Goal: Task Accomplishment & Management: Manage account settings

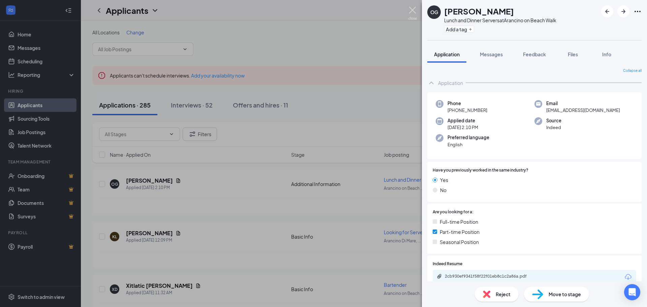
click at [409, 10] on img at bounding box center [413, 13] width 8 height 13
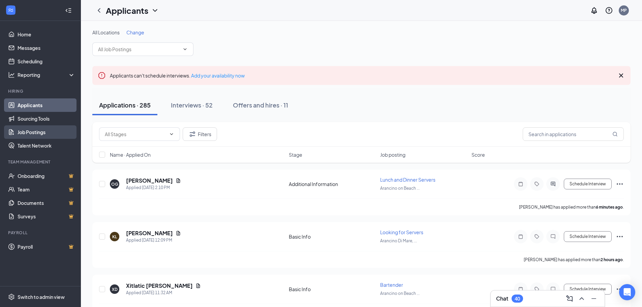
click at [35, 132] on link "Job Postings" at bounding box center [47, 131] width 58 height 13
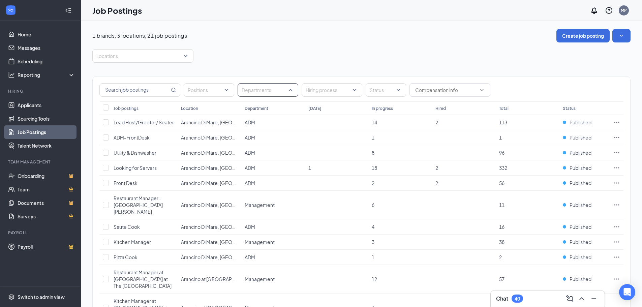
click at [277, 93] on div at bounding box center [264, 90] width 51 height 11
click at [252, 157] on div "ATK" at bounding box center [268, 154] width 50 height 7
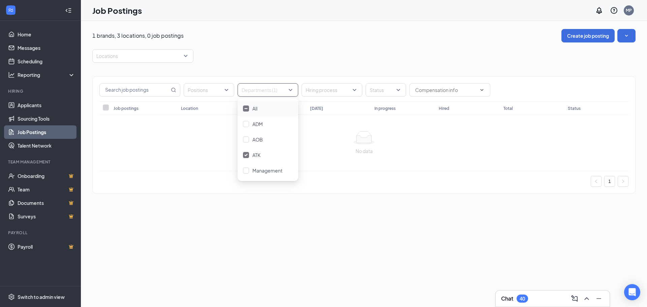
click at [325, 203] on div "1 brands, 3 locations, 0 job postings Create job posting Locations Positions De…" at bounding box center [364, 115] width 566 height 188
click at [181, 52] on div at bounding box center [139, 56] width 91 height 11
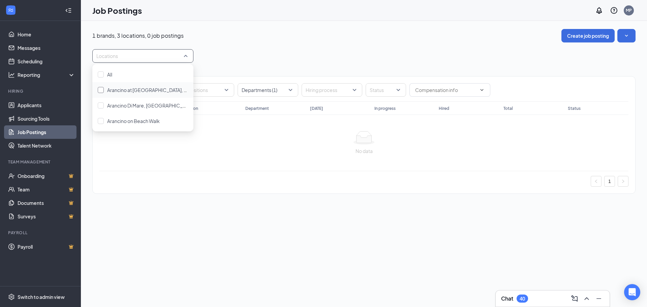
click at [156, 88] on span "Arancino at [GEOGRAPHIC_DATA], [GEOGRAPHIC_DATA], [GEOGRAPHIC_DATA]" at bounding box center [195, 90] width 177 height 6
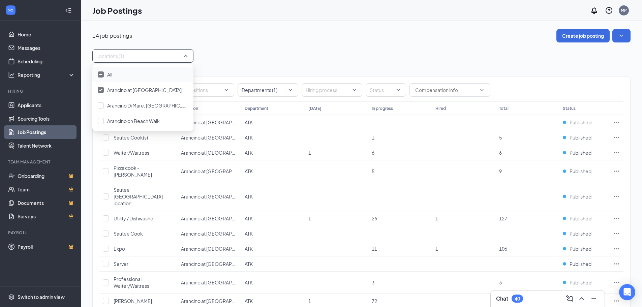
click at [291, 44] on div "14 job postings Create job posting Locations (1) Positions Departments (1) Hiri…" at bounding box center [361, 206] width 538 height 355
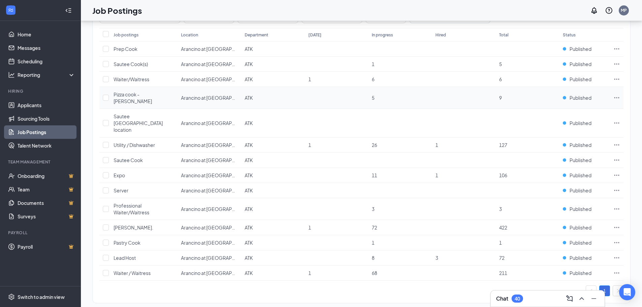
scroll to position [78, 0]
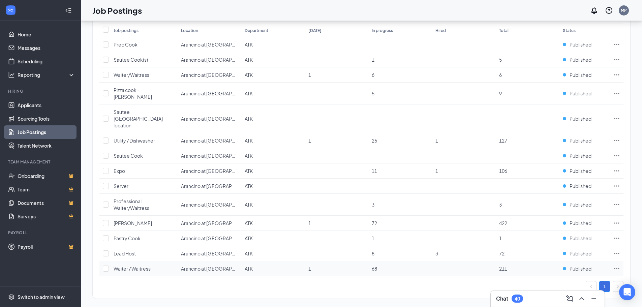
click at [135, 266] on span "Waiter / Waitress" at bounding box center [132, 269] width 37 height 6
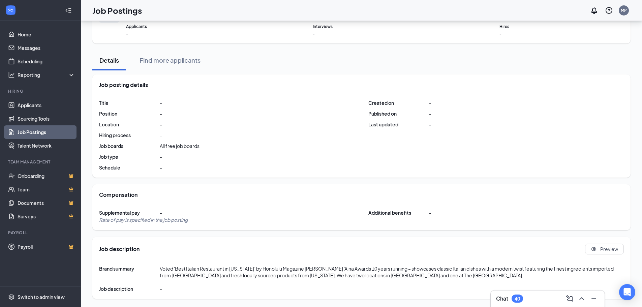
scroll to position [78, 0]
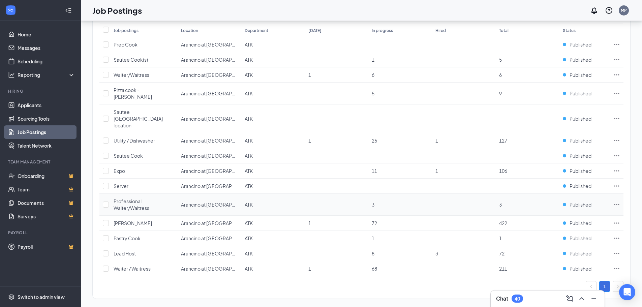
click at [128, 198] on span "Professional Waiter/Waitress" at bounding box center [132, 204] width 36 height 13
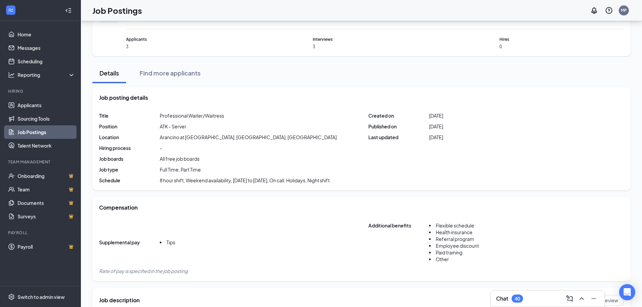
scroll to position [78, 0]
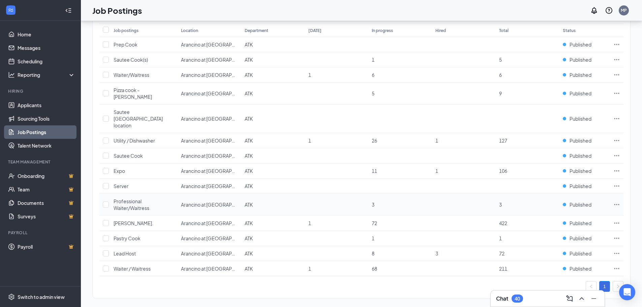
click at [132, 198] on span "Professional Waiter/Waitress" at bounding box center [132, 204] width 36 height 13
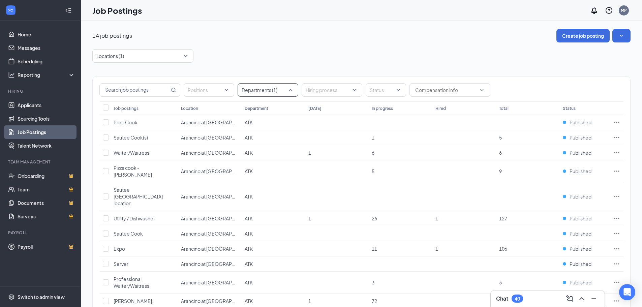
click at [272, 90] on div at bounding box center [264, 90] width 51 height 11
click at [249, 155] on div "ATK" at bounding box center [268, 154] width 50 height 7
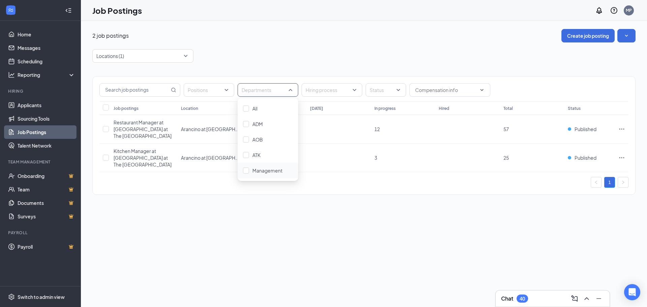
click at [275, 206] on div "2 job postings Create job posting Locations (1) Positions Departments Hiring pr…" at bounding box center [364, 164] width 566 height 286
click at [45, 118] on link "Sourcing Tools" at bounding box center [47, 118] width 58 height 13
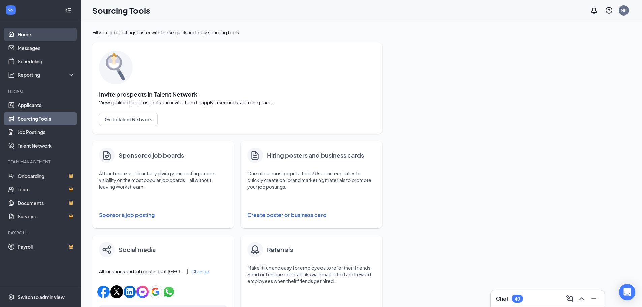
click at [26, 34] on link "Home" at bounding box center [47, 34] width 58 height 13
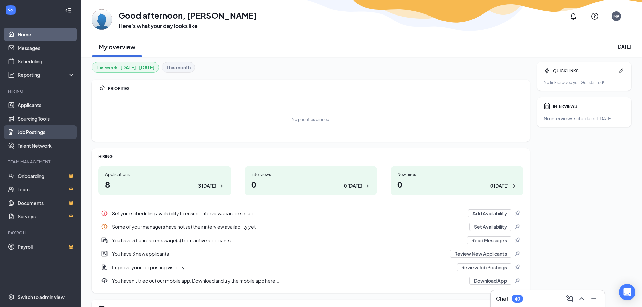
click at [30, 134] on link "Job Postings" at bounding box center [47, 131] width 58 height 13
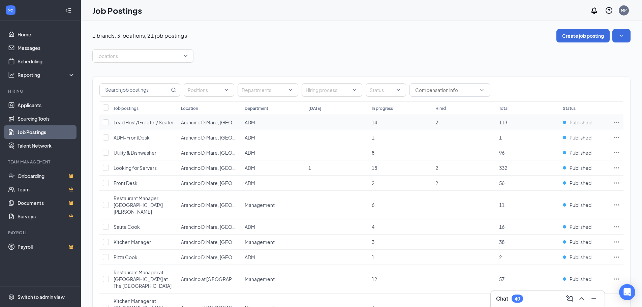
click at [154, 122] on span "Lead Host/Greeter/ Seater" at bounding box center [144, 122] width 60 height 6
click at [159, 56] on div at bounding box center [139, 56] width 91 height 11
click at [143, 88] on span "Arancino at [GEOGRAPHIC_DATA], [GEOGRAPHIC_DATA], [GEOGRAPHIC_DATA]" at bounding box center [195, 90] width 177 height 6
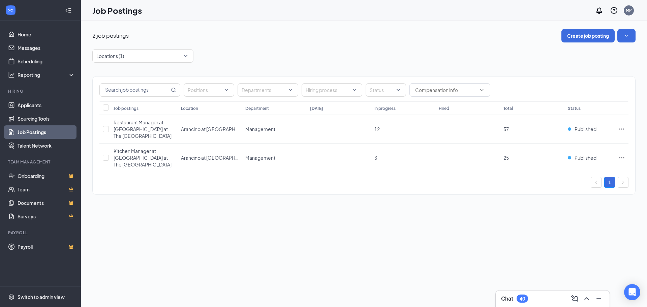
click at [305, 22] on div "2 job postings Create job posting Locations (1) Positions Departments Hiring pr…" at bounding box center [364, 115] width 566 height 189
click at [623, 126] on icon "Ellipses" at bounding box center [622, 129] width 7 height 7
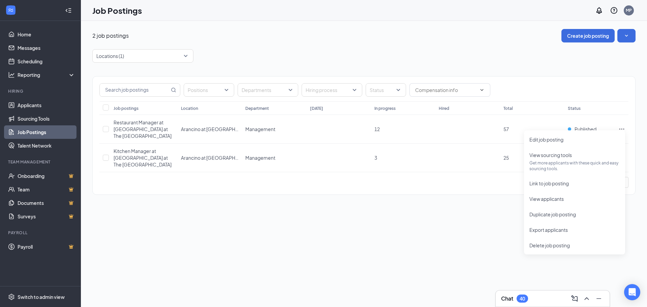
click at [529, 69] on div "Positions Departments Hiring process Status Job postings Location Department To…" at bounding box center [364, 132] width 544 height 139
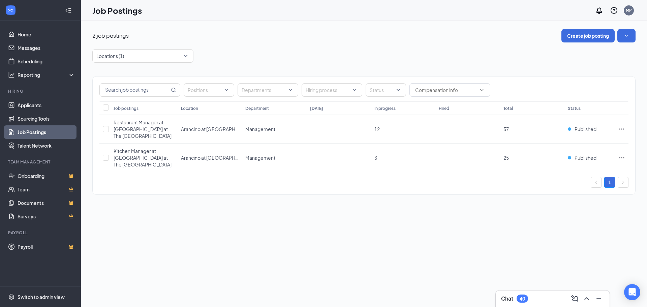
click at [194, 56] on div "Locations (1)" at bounding box center [364, 55] width 544 height 13
click at [187, 58] on div "Locations (1)" at bounding box center [142, 55] width 101 height 13
click at [135, 89] on span "Arancino at [GEOGRAPHIC_DATA], [GEOGRAPHIC_DATA], [GEOGRAPHIC_DATA]" at bounding box center [195, 90] width 177 height 6
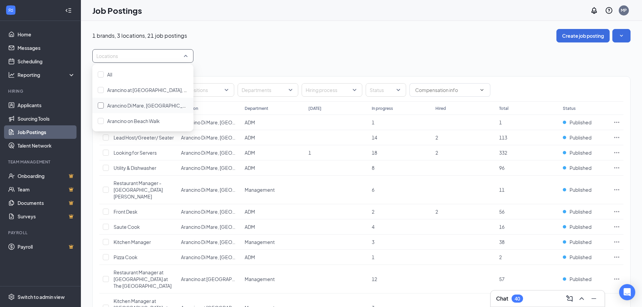
click at [130, 106] on span "Arancino Di Mare, [GEOGRAPHIC_DATA], [GEOGRAPHIC_DATA]" at bounding box center [176, 105] width 139 height 6
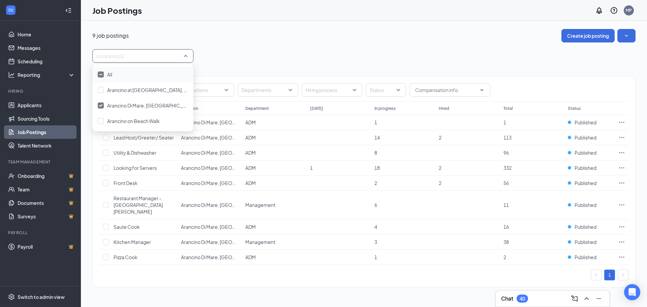
click at [130, 106] on span "Arancino Di Mare, [GEOGRAPHIC_DATA], [GEOGRAPHIC_DATA]" at bounding box center [176, 105] width 139 height 6
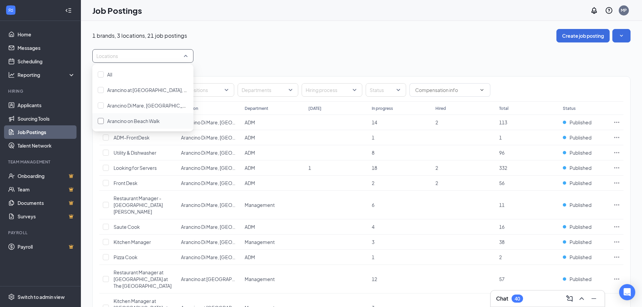
click at [128, 120] on span "Arancino on Beach Walk" at bounding box center [133, 121] width 53 height 6
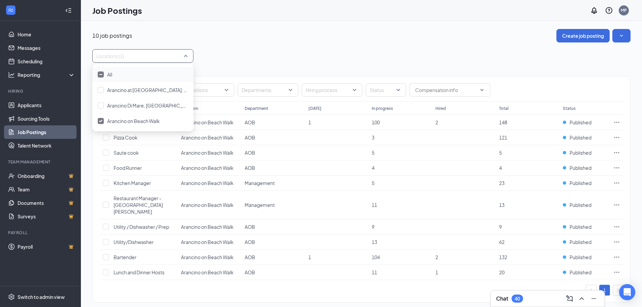
click at [128, 120] on span "Arancino on Beach Walk" at bounding box center [133, 121] width 53 height 6
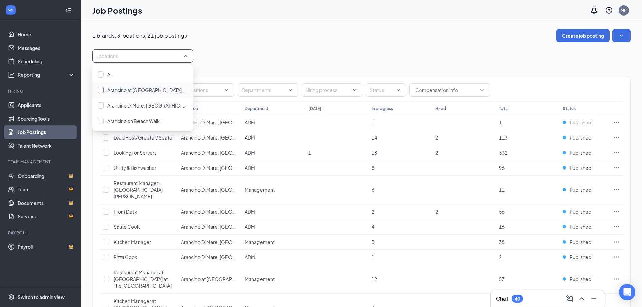
click at [136, 90] on span "Arancino at [GEOGRAPHIC_DATA], [GEOGRAPHIC_DATA], [GEOGRAPHIC_DATA]" at bounding box center [195, 90] width 177 height 6
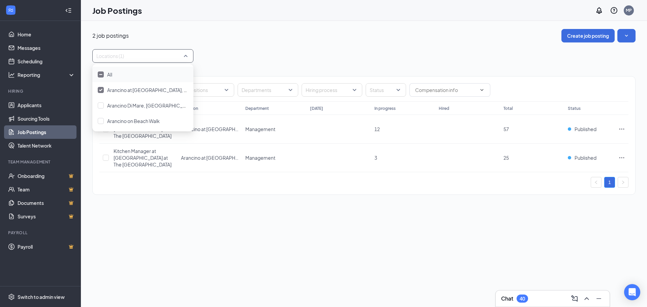
click at [136, 90] on span "Arancino at [GEOGRAPHIC_DATA], [GEOGRAPHIC_DATA], [GEOGRAPHIC_DATA]" at bounding box center [195, 90] width 177 height 6
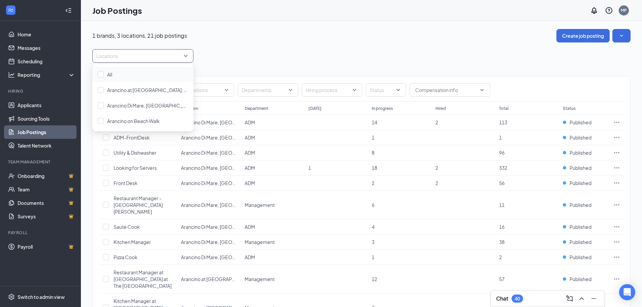
click at [228, 53] on div "Locations" at bounding box center [361, 55] width 538 height 13
click at [210, 92] on div at bounding box center [205, 90] width 40 height 11
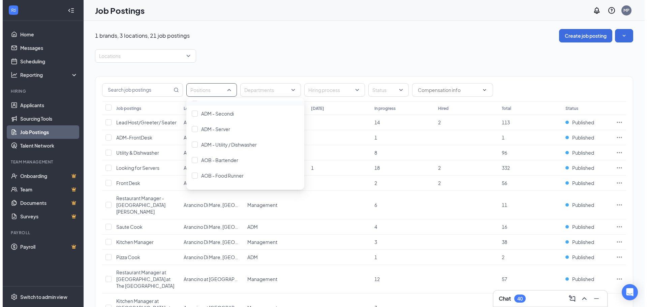
scroll to position [135, 0]
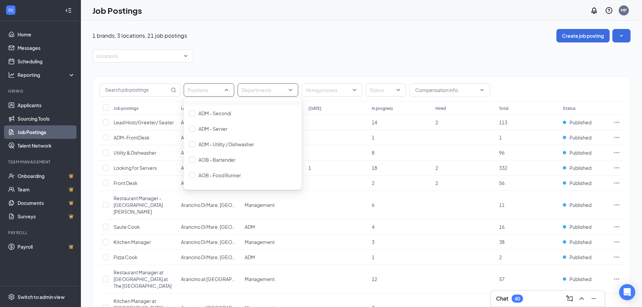
click at [268, 90] on div at bounding box center [264, 90] width 51 height 11
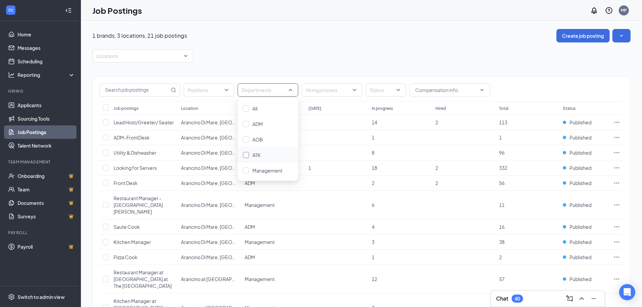
click at [260, 152] on span "ATK" at bounding box center [257, 155] width 8 height 6
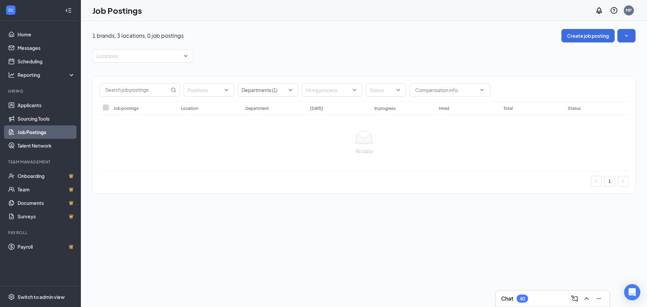
click at [250, 217] on div "1 brands, 3 locations, 0 job postings Create job posting Locations Positions De…" at bounding box center [364, 164] width 566 height 286
click at [188, 55] on div "Locations" at bounding box center [142, 55] width 101 height 13
click at [107, 74] on span "All" at bounding box center [109, 74] width 5 height 6
click at [235, 25] on div "1 brands, 3 locations, 0 job postings Create job posting All locations Position…" at bounding box center [364, 115] width 566 height 188
click at [291, 90] on div "Departments (1)" at bounding box center [268, 89] width 61 height 13
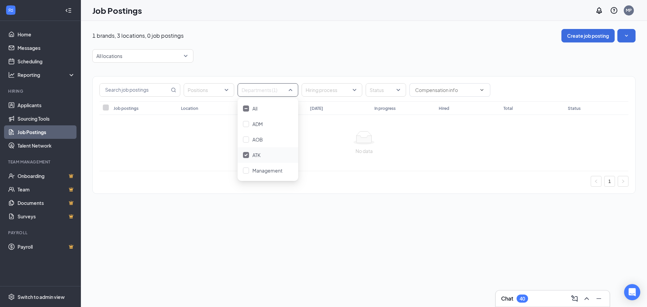
click at [252, 156] on div "ATK" at bounding box center [268, 154] width 50 height 7
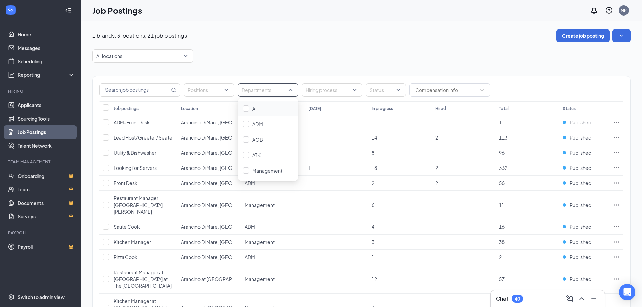
click at [252, 156] on div "ATK" at bounding box center [268, 154] width 50 height 7
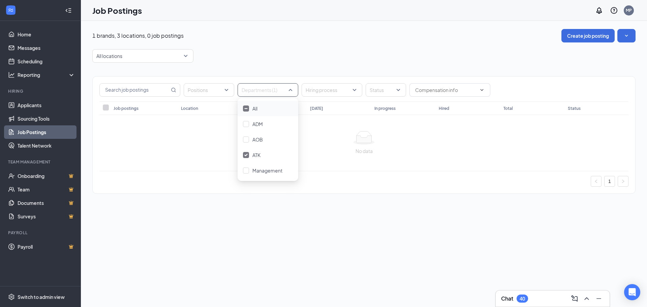
click at [252, 156] on div "ATK" at bounding box center [268, 154] width 50 height 7
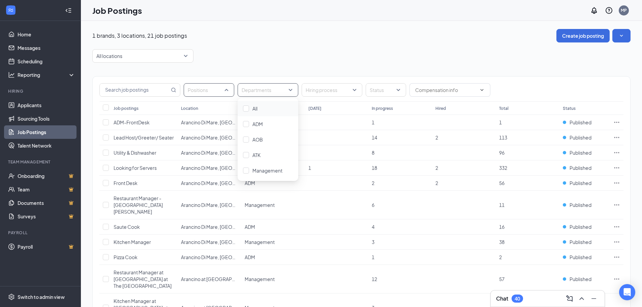
click at [205, 87] on div at bounding box center [205, 90] width 40 height 11
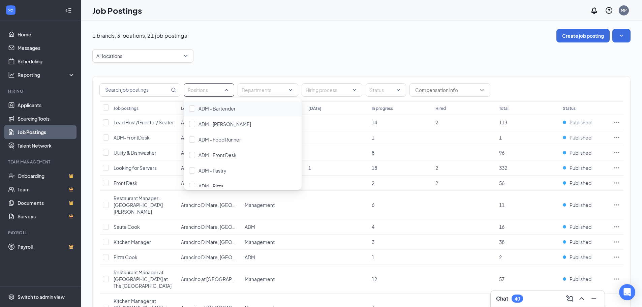
click at [410, 45] on div "1 brands, 3 locations, 21 job postings Create job posting All locations Positio…" at bounding box center [361, 273] width 538 height 488
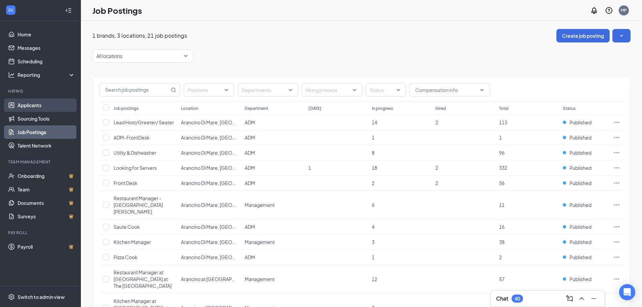
click at [36, 104] on link "Applicants" at bounding box center [47, 104] width 58 height 13
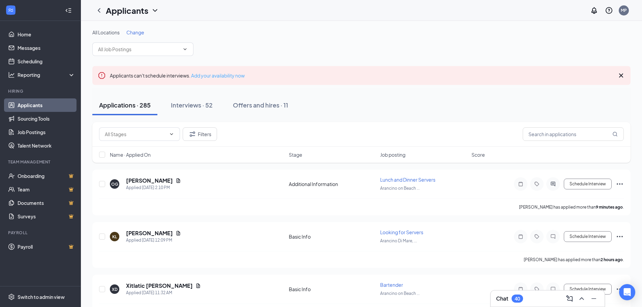
click at [224, 76] on link "Add your availability now" at bounding box center [218, 75] width 54 height 6
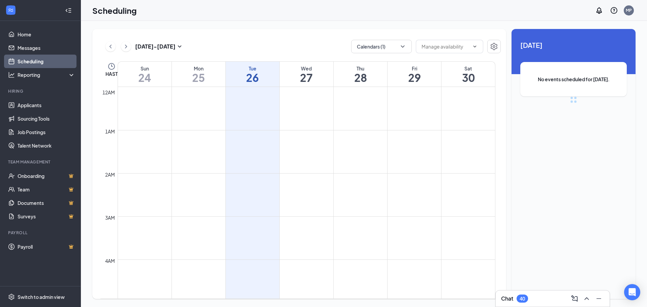
scroll to position [331, 0]
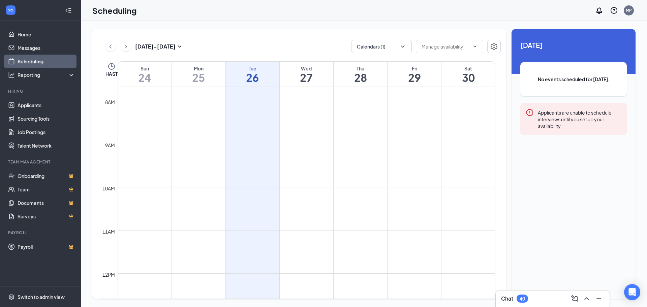
click at [530, 113] on icon "Error" at bounding box center [530, 113] width 8 height 8
click at [565, 121] on div "Applicants are unable to schedule interviews until you set up your availability." at bounding box center [580, 119] width 84 height 21
click at [470, 48] on span at bounding box center [449, 46] width 67 height 13
click at [450, 65] on div "Delete all availability" at bounding box center [443, 62] width 44 height 7
type input "Delete all availability"
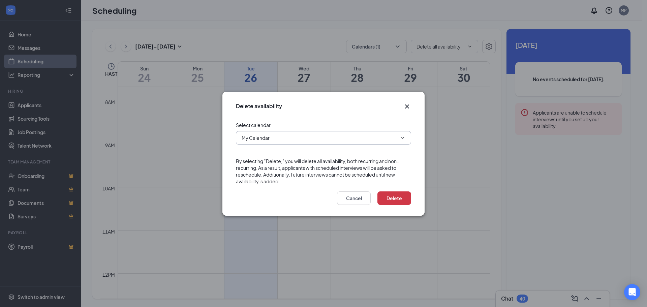
click at [362, 141] on input "My Calendar" at bounding box center [320, 137] width 156 height 7
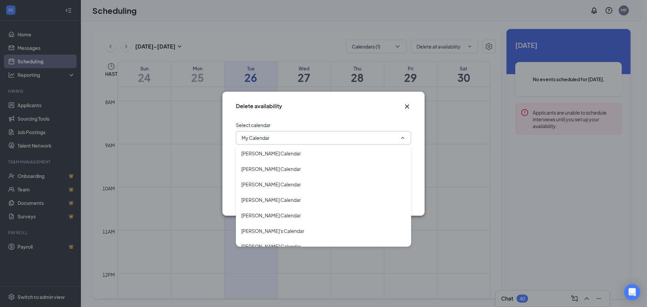
click at [406, 107] on icon "Cross" at bounding box center [407, 106] width 8 height 8
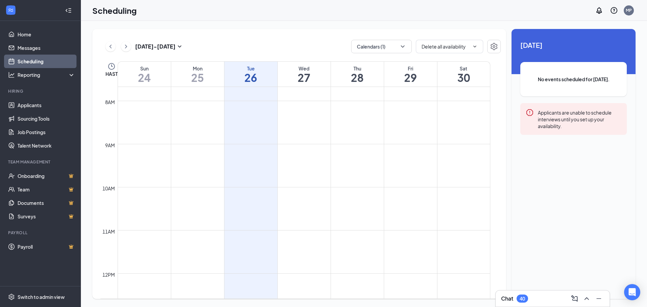
click at [529, 114] on icon "Error" at bounding box center [530, 113] width 8 height 8
click at [84, 106] on div "Aug 24 - Aug 30 Calendars (1) Delete all availability HAST Sun 24 Mon 25 Tue 26…" at bounding box center [364, 164] width 566 height 286
click at [148, 113] on td at bounding box center [304, 117] width 373 height 11
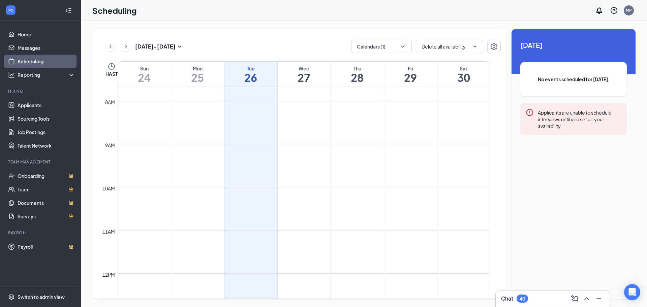
click at [148, 113] on td at bounding box center [304, 117] width 373 height 11
click at [476, 48] on icon "ChevronDown" at bounding box center [474, 46] width 5 height 5
click at [399, 48] on button "Calendars (1)" at bounding box center [381, 46] width 61 height 13
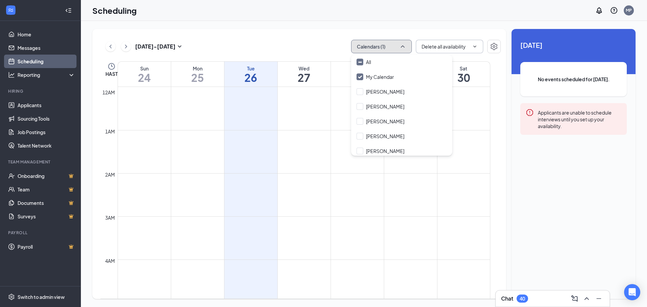
click at [399, 48] on button "Calendars (1)" at bounding box center [381, 46] width 61 height 13
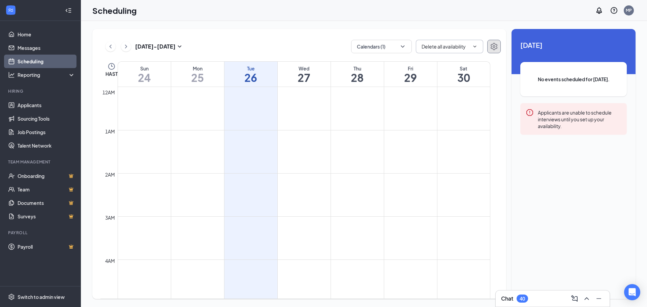
click at [495, 46] on icon "Settings" at bounding box center [494, 46] width 7 height 7
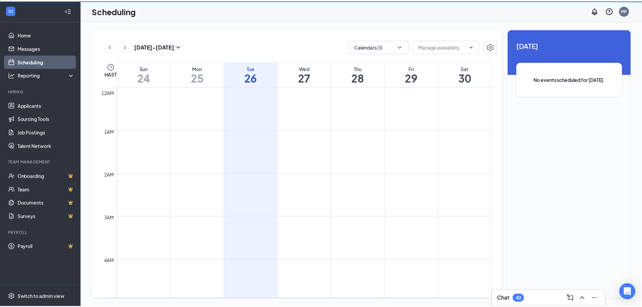
scroll to position [331, 0]
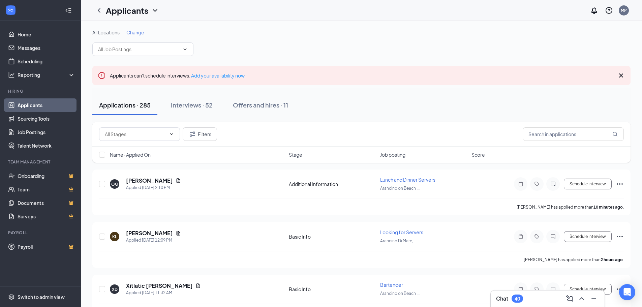
click at [621, 76] on icon "Cross" at bounding box center [621, 75] width 8 height 8
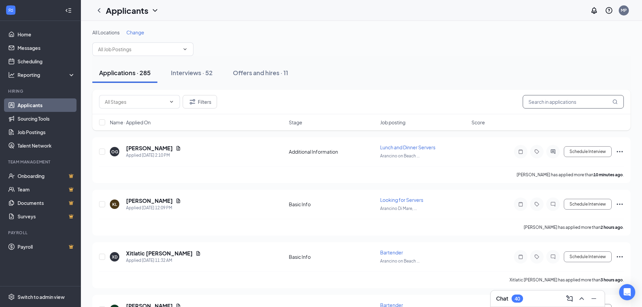
click at [560, 102] on input "text" at bounding box center [573, 101] width 101 height 13
type input "kahala"
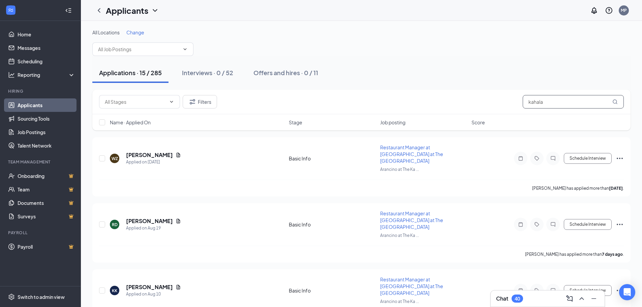
drag, startPoint x: 556, startPoint y: 99, endPoint x: 476, endPoint y: 94, distance: 80.1
click at [476, 94] on div "Filters kahala" at bounding box center [361, 102] width 538 height 25
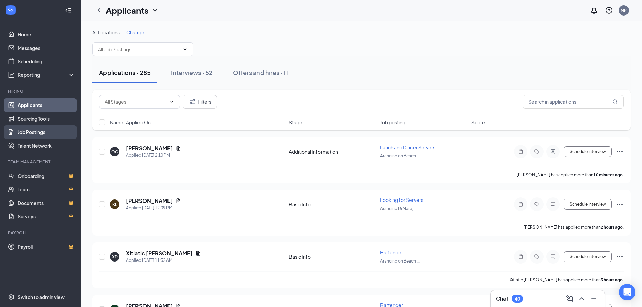
click at [34, 131] on link "Job Postings" at bounding box center [47, 131] width 58 height 13
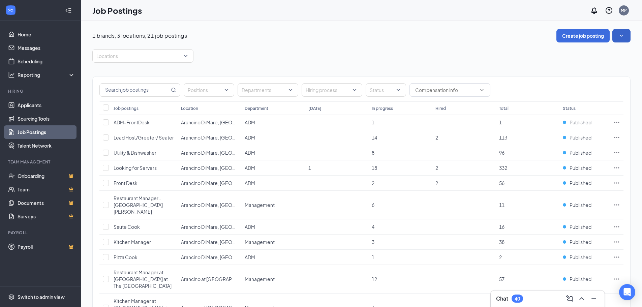
click at [620, 38] on icon "SmallChevronDown" at bounding box center [621, 35] width 7 height 7
click at [620, 38] on icon "SmallChevronUp" at bounding box center [621, 35] width 7 height 7
click at [126, 123] on span "ADM-FrontDesk" at bounding box center [132, 122] width 36 height 6
click at [268, 87] on div at bounding box center [264, 90] width 51 height 11
click at [261, 156] on span "ATK" at bounding box center [257, 155] width 8 height 6
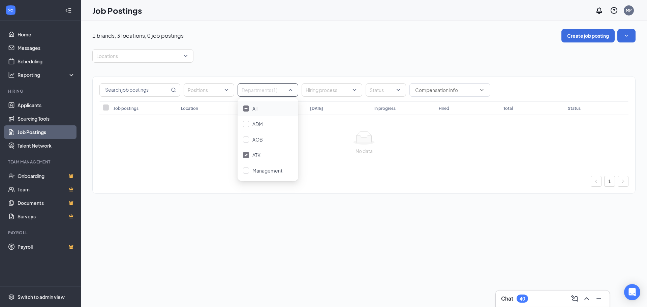
click at [278, 12] on div "Job Postings MP" at bounding box center [364, 10] width 566 height 21
click at [285, 51] on div "Locations" at bounding box center [364, 55] width 544 height 13
click at [289, 93] on div at bounding box center [264, 90] width 51 height 11
click at [273, 55] on div "Locations" at bounding box center [364, 55] width 544 height 13
click at [168, 92] on input "text" at bounding box center [135, 90] width 70 height 13
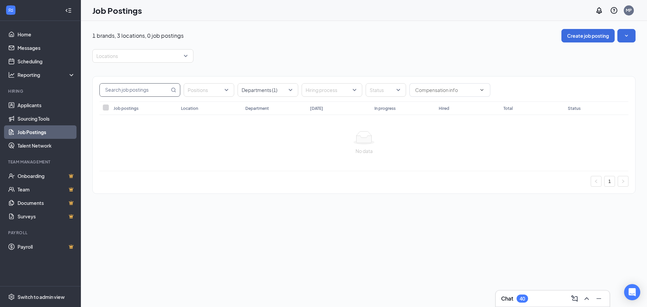
click at [226, 57] on div "Locations" at bounding box center [364, 55] width 544 height 13
click at [188, 55] on div "Locations" at bounding box center [142, 55] width 101 height 13
click at [136, 91] on span "Arancino at [GEOGRAPHIC_DATA], [GEOGRAPHIC_DATA], [GEOGRAPHIC_DATA]" at bounding box center [195, 90] width 177 height 6
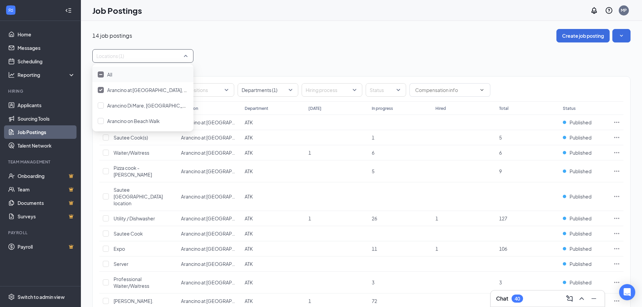
click at [258, 32] on div "14 job postings Create job posting" at bounding box center [361, 35] width 538 height 13
click at [187, 58] on div "Locations (1)" at bounding box center [142, 55] width 101 height 13
click at [119, 90] on span "Arancino at [GEOGRAPHIC_DATA], [GEOGRAPHIC_DATA], [GEOGRAPHIC_DATA]" at bounding box center [195, 90] width 177 height 6
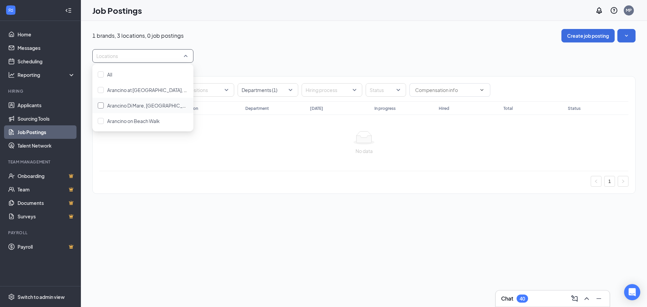
click at [124, 107] on span "Arancino Di Mare, [GEOGRAPHIC_DATA], [GEOGRAPHIC_DATA]" at bounding box center [176, 105] width 139 height 6
click at [273, 35] on div "0 job postings Create job posting" at bounding box center [364, 35] width 544 height 13
click at [188, 55] on div "Locations (1)" at bounding box center [142, 55] width 101 height 13
click at [123, 102] on div "Arancino Di Mare, [GEOGRAPHIC_DATA], [GEOGRAPHIC_DATA]" at bounding box center [147, 105] width 81 height 7
click at [129, 93] on span "Arancino at [GEOGRAPHIC_DATA], [GEOGRAPHIC_DATA], [GEOGRAPHIC_DATA]" at bounding box center [195, 90] width 177 height 6
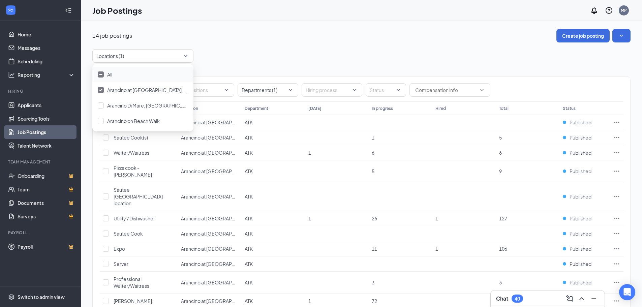
click at [275, 30] on div "14 job postings Create job posting" at bounding box center [361, 35] width 538 height 13
click at [279, 94] on div at bounding box center [264, 90] width 51 height 11
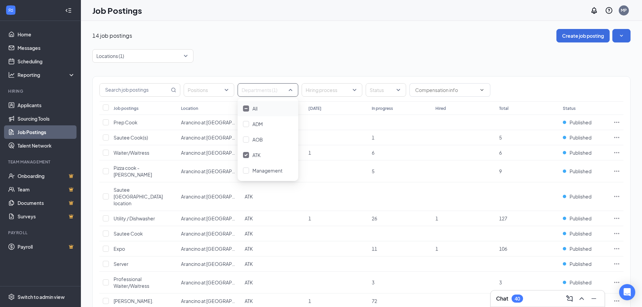
click at [242, 110] on div "All" at bounding box center [268, 109] width 61 height 16
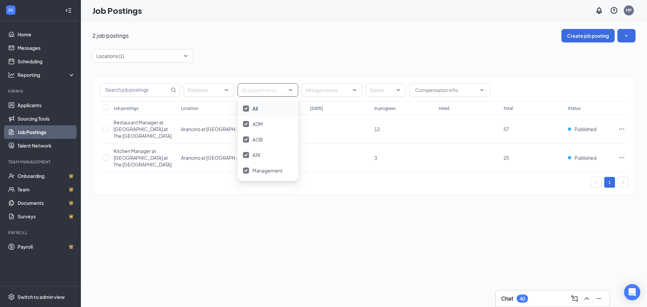
click at [260, 64] on div "Positions All departments Hiring process Status Job postings Location Departmen…" at bounding box center [364, 132] width 544 height 139
click at [157, 128] on span "Restaurant Manager at [GEOGRAPHIC_DATA] at The [GEOGRAPHIC_DATA]" at bounding box center [143, 129] width 58 height 20
click at [146, 130] on span "Restaurant Manager at [GEOGRAPHIC_DATA] at The [GEOGRAPHIC_DATA]" at bounding box center [143, 129] width 58 height 20
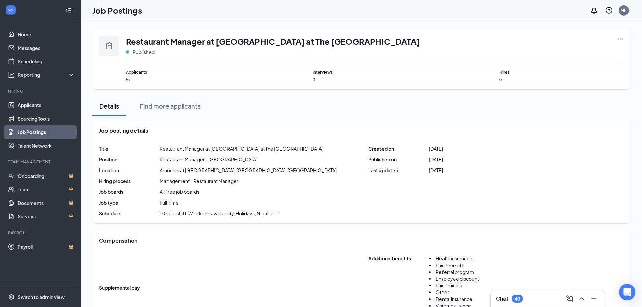
click at [389, 105] on div "Details Find more applicants" at bounding box center [361, 106] width 538 height 20
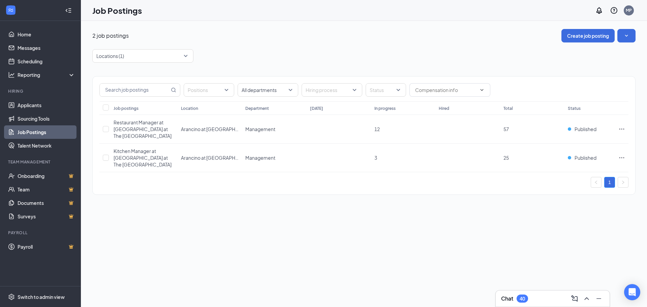
click at [277, 39] on div "2 job postings Create job posting" at bounding box center [364, 35] width 544 height 13
click at [187, 58] on div "Locations (1)" at bounding box center [142, 55] width 101 height 13
click at [188, 54] on div "Locations (1)" at bounding box center [142, 55] width 101 height 13
click at [264, 52] on div "Locations (1)" at bounding box center [364, 55] width 544 height 13
click at [37, 135] on link "Job Postings" at bounding box center [47, 131] width 58 height 13
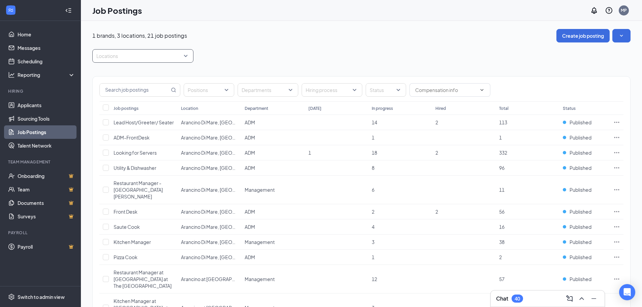
click at [185, 55] on div "Locations" at bounding box center [142, 55] width 101 height 13
click at [138, 92] on span "Arancino at [GEOGRAPHIC_DATA], [GEOGRAPHIC_DATA], [GEOGRAPHIC_DATA]" at bounding box center [195, 90] width 177 height 6
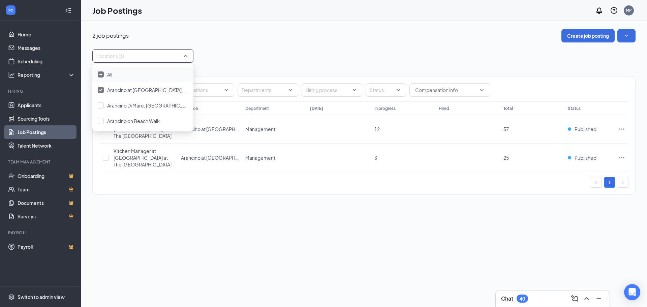
click at [255, 38] on div "2 job postings Create job posting" at bounding box center [364, 35] width 544 height 13
click at [185, 54] on div "Locations (1)" at bounding box center [142, 55] width 101 height 13
click at [229, 45] on div "2 job postings Create job posting Locations (1) Positions Departments Hiring pr…" at bounding box center [364, 115] width 544 height 173
click at [185, 56] on div "Locations (1)" at bounding box center [142, 55] width 101 height 13
click at [105, 71] on div "All" at bounding box center [143, 74] width 90 height 7
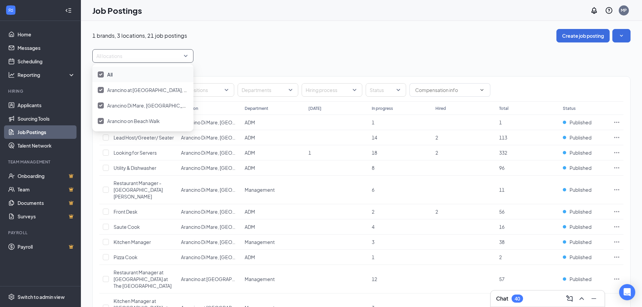
click at [263, 48] on div "1 brands, 3 locations, 21 job postings Create job posting All locations Positio…" at bounding box center [361, 273] width 538 height 488
click at [36, 134] on link "Job Postings" at bounding box center [47, 131] width 58 height 13
click at [187, 55] on div "Locations" at bounding box center [142, 55] width 101 height 13
click at [146, 89] on span "Arancino at [GEOGRAPHIC_DATA], [GEOGRAPHIC_DATA], [GEOGRAPHIC_DATA]" at bounding box center [195, 90] width 177 height 6
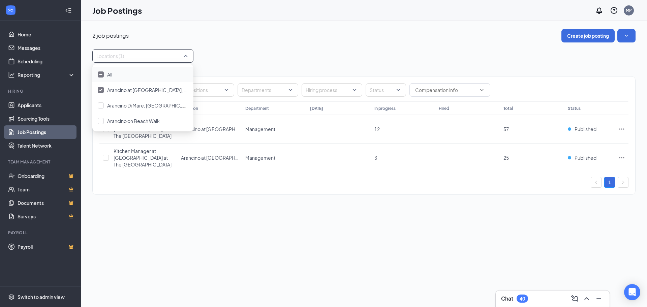
click at [232, 50] on div "Locations (1)" at bounding box center [364, 55] width 544 height 13
click at [223, 90] on div at bounding box center [205, 90] width 40 height 11
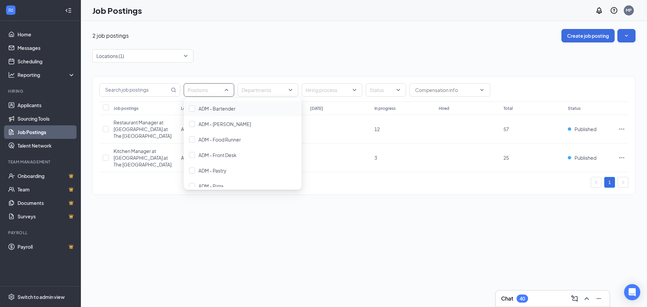
click at [223, 90] on div at bounding box center [205, 90] width 40 height 11
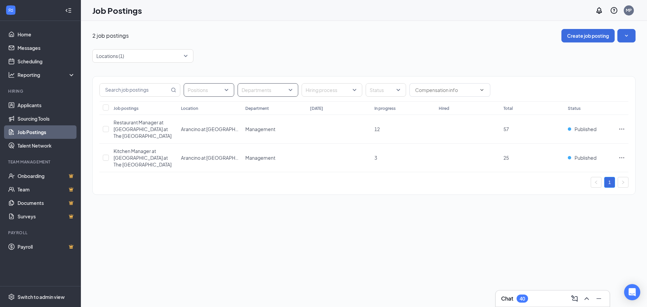
click at [291, 93] on div "Departments" at bounding box center [268, 89] width 61 height 13
click at [247, 157] on div at bounding box center [246, 155] width 6 height 6
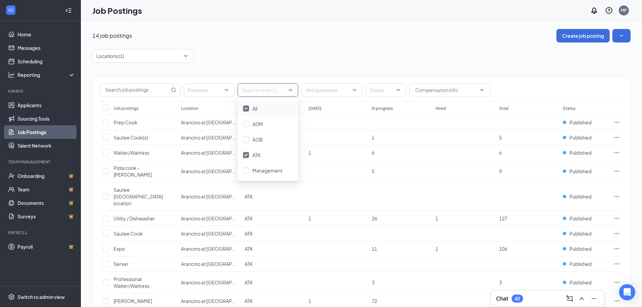
click at [262, 55] on div "Locations (1)" at bounding box center [361, 55] width 538 height 13
click at [270, 92] on div at bounding box center [264, 90] width 51 height 11
click at [246, 111] on div at bounding box center [246, 109] width 6 height 6
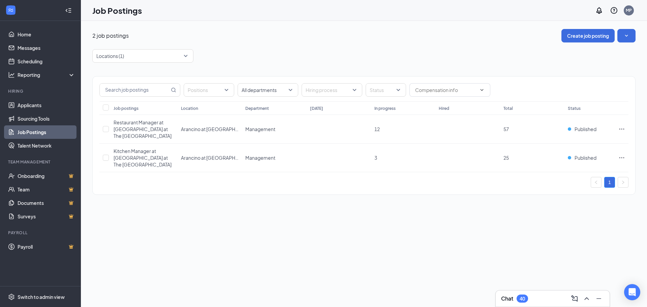
click at [247, 49] on div "2 job postings Create job posting Locations (1) Positions All departments Hirin…" at bounding box center [364, 115] width 544 height 173
click at [287, 93] on div at bounding box center [264, 90] width 51 height 11
click at [246, 107] on img at bounding box center [245, 108] width 3 height 3
click at [257, 54] on div "Locations (1)" at bounding box center [364, 55] width 544 height 13
click at [190, 57] on div "Locations (1)" at bounding box center [142, 55] width 101 height 13
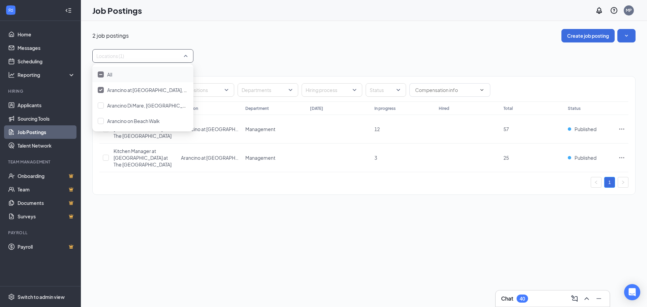
click at [240, 36] on div "2 job postings Create job posting" at bounding box center [364, 35] width 544 height 13
click at [188, 57] on div "Locations (1)" at bounding box center [142, 55] width 101 height 13
click at [270, 49] on div "2 job postings Create job posting Locations (1) Positions Departments Hiring pr…" at bounding box center [364, 115] width 544 height 173
click at [277, 90] on div at bounding box center [264, 90] width 51 height 11
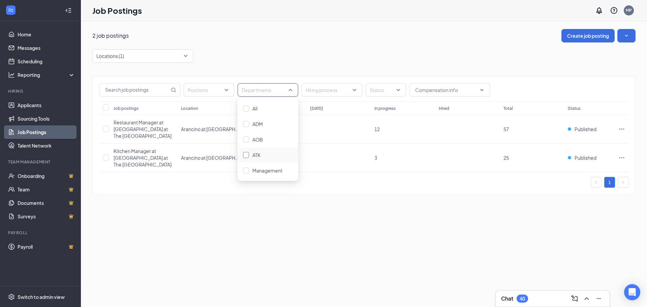
click at [248, 156] on div at bounding box center [246, 155] width 6 height 6
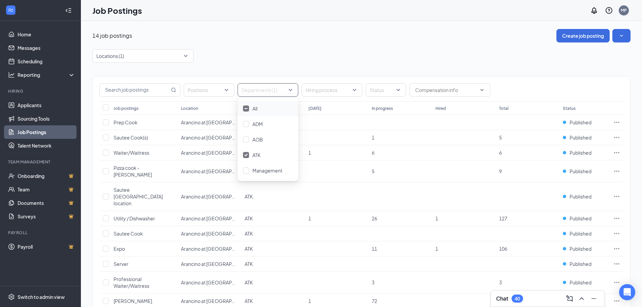
click at [315, 53] on div "Locations (1)" at bounding box center [361, 55] width 538 height 13
click at [184, 58] on div at bounding box center [139, 56] width 91 height 11
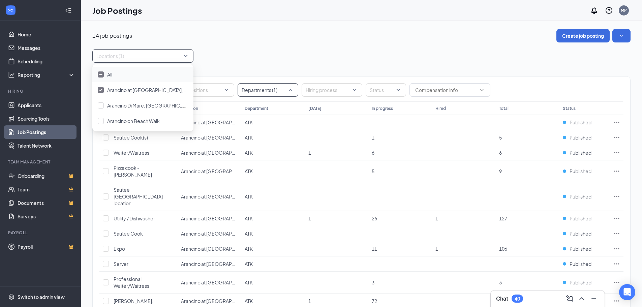
click at [289, 93] on div at bounding box center [264, 90] width 51 height 11
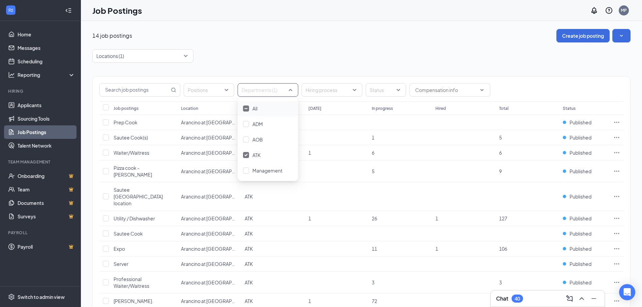
click at [246, 108] on img at bounding box center [245, 108] width 3 height 1
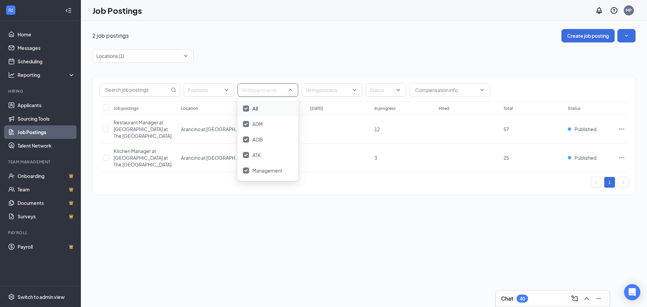
click at [249, 55] on div "Locations (1)" at bounding box center [364, 55] width 544 height 13
click at [186, 56] on div "Locations (1)" at bounding box center [142, 55] width 101 height 13
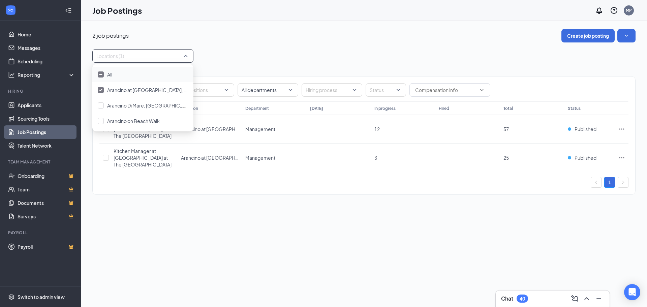
click at [186, 56] on div "Locations (1)" at bounding box center [142, 55] width 101 height 13
click at [269, 87] on div at bounding box center [264, 90] width 51 height 11
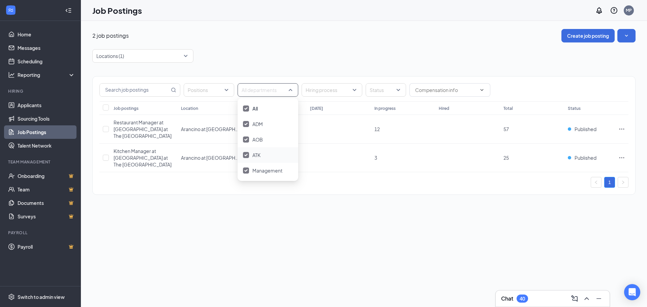
click at [259, 155] on span "ATK" at bounding box center [257, 155] width 8 height 6
click at [260, 120] on div "ADM" at bounding box center [268, 124] width 61 height 16
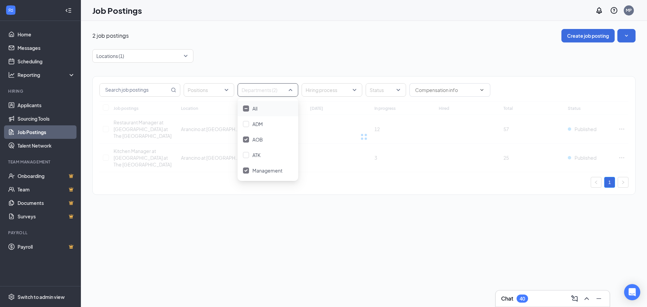
click at [261, 134] on div "AOB" at bounding box center [268, 140] width 61 height 16
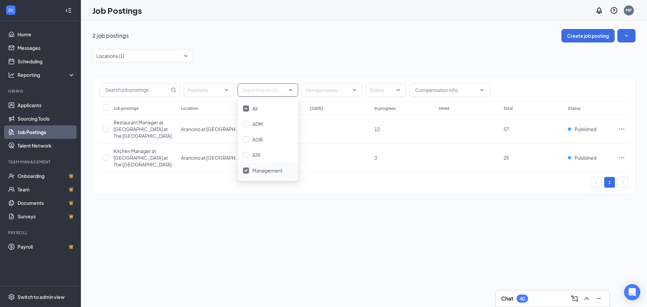
click at [255, 167] on div "Management" at bounding box center [268, 170] width 30 height 7
click at [254, 50] on div "Locations (1)" at bounding box center [364, 55] width 544 height 13
click at [188, 56] on div "Locations (1)" at bounding box center [142, 55] width 101 height 13
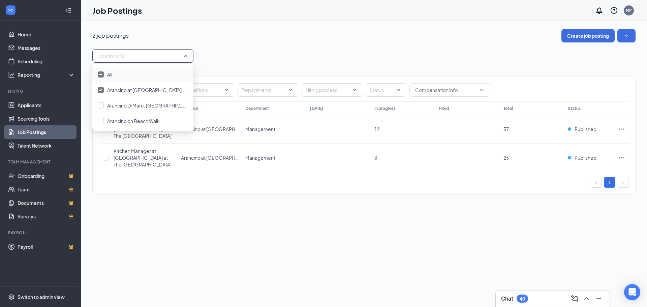
click at [233, 46] on div "2 job postings Create job posting Locations (1) Positions Departments Hiring pr…" at bounding box center [364, 115] width 544 height 173
click at [284, 88] on div at bounding box center [264, 90] width 51 height 11
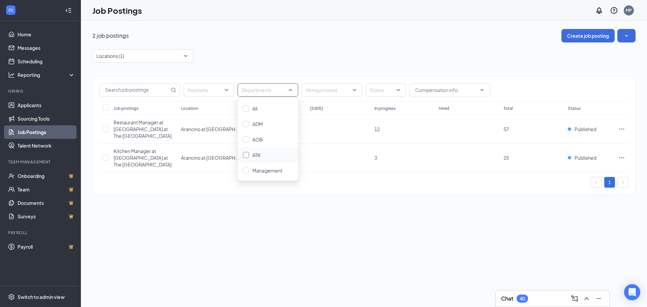
click at [252, 155] on div "ATK" at bounding box center [268, 154] width 50 height 7
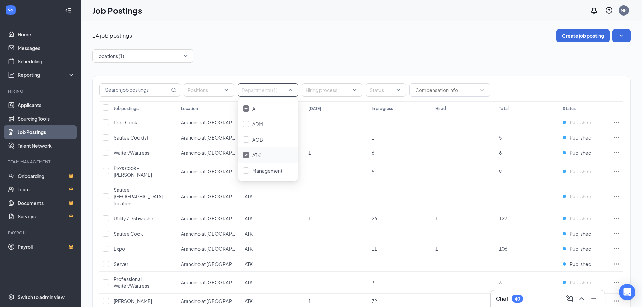
click at [354, 52] on div "Locations (1)" at bounding box center [361, 55] width 538 height 13
click at [185, 57] on div at bounding box center [139, 56] width 91 height 11
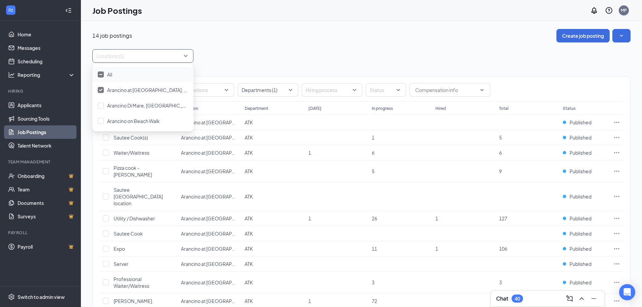
click at [185, 57] on div at bounding box center [139, 56] width 91 height 11
click at [282, 91] on div at bounding box center [264, 90] width 51 height 11
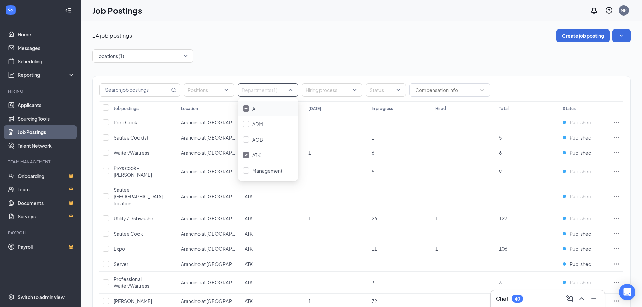
click at [302, 52] on div "Locations (1)" at bounding box center [361, 55] width 538 height 13
click at [276, 40] on div "14 job postings Create job posting" at bounding box center [361, 35] width 538 height 13
click at [289, 91] on div at bounding box center [264, 90] width 51 height 11
click at [248, 156] on div at bounding box center [246, 155] width 6 height 6
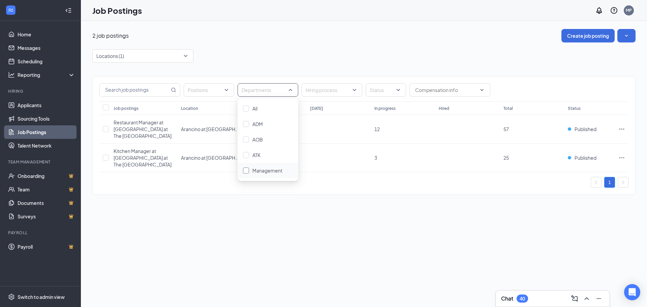
click at [257, 171] on span "Management" at bounding box center [268, 171] width 30 height 6
click at [251, 56] on div "Locations (1)" at bounding box center [364, 55] width 544 height 13
click at [189, 52] on div "Locations (1)" at bounding box center [142, 55] width 101 height 13
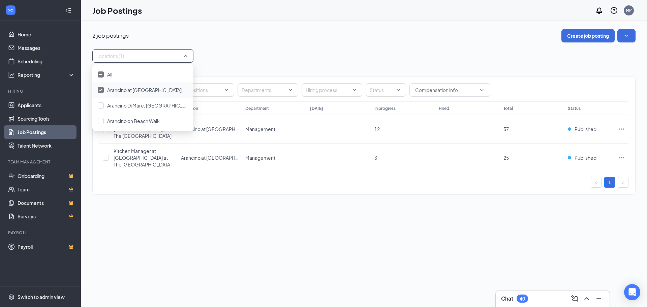
click at [165, 89] on span "Arancino at [GEOGRAPHIC_DATA], [GEOGRAPHIC_DATA], [GEOGRAPHIC_DATA]" at bounding box center [195, 90] width 177 height 6
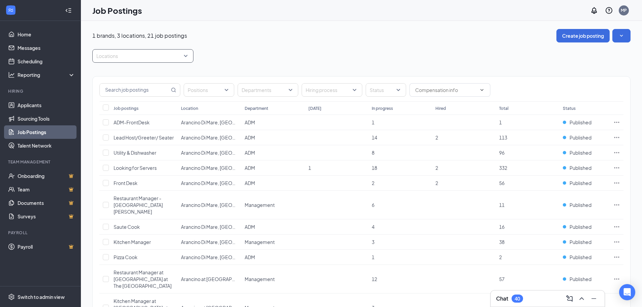
click at [187, 56] on div "Locations" at bounding box center [142, 55] width 101 height 13
click at [261, 49] on div "Locations" at bounding box center [361, 55] width 538 height 13
click at [234, 64] on div "Positions Departments Hiring process Status Job postings Location Department To…" at bounding box center [361, 290] width 538 height 454
click at [276, 89] on div at bounding box center [264, 90] width 51 height 11
click at [253, 153] on span "ATK" at bounding box center [257, 155] width 8 height 6
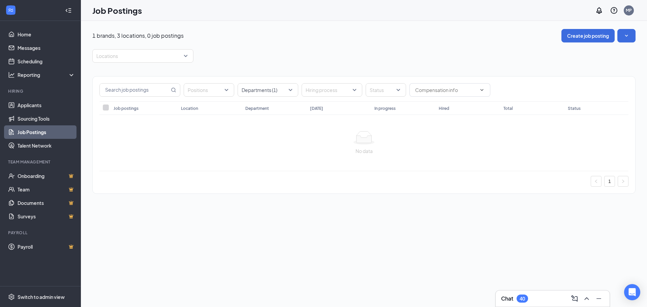
click at [301, 56] on div "Locations" at bounding box center [364, 55] width 544 height 13
click at [187, 54] on div "Locations" at bounding box center [142, 55] width 101 height 13
click at [135, 89] on span "Arancino at [GEOGRAPHIC_DATA], [GEOGRAPHIC_DATA], [GEOGRAPHIC_DATA]" at bounding box center [195, 90] width 177 height 6
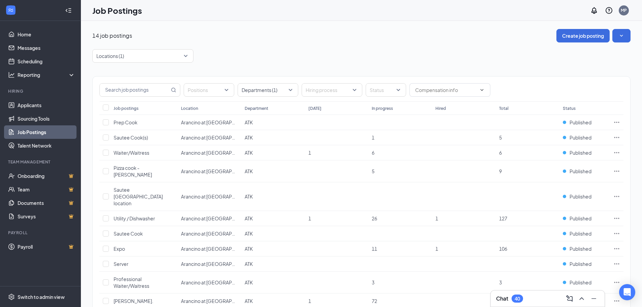
click at [289, 51] on div "Locations (1)" at bounding box center [361, 55] width 538 height 13
click at [619, 123] on icon "Ellipses" at bounding box center [617, 122] width 5 height 1
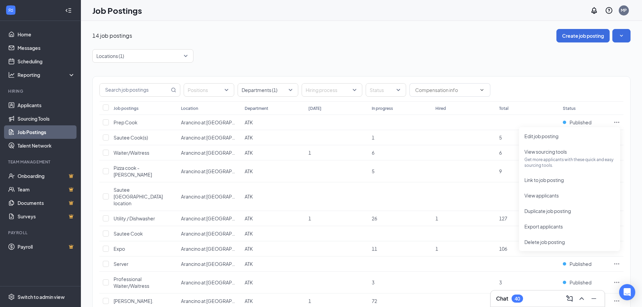
click at [368, 49] on div "14 job postings Create job posting Locations (1) Positions Departments (1) Hiri…" at bounding box center [361, 206] width 538 height 355
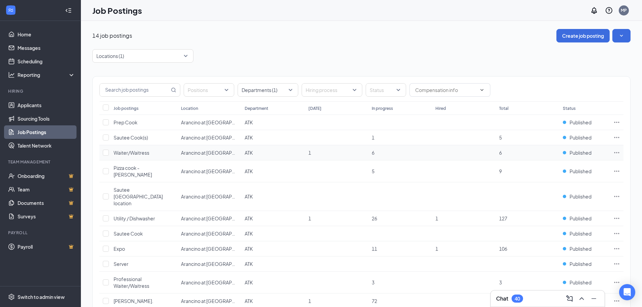
click at [124, 153] on span "Waiter/Waitress" at bounding box center [132, 153] width 36 height 6
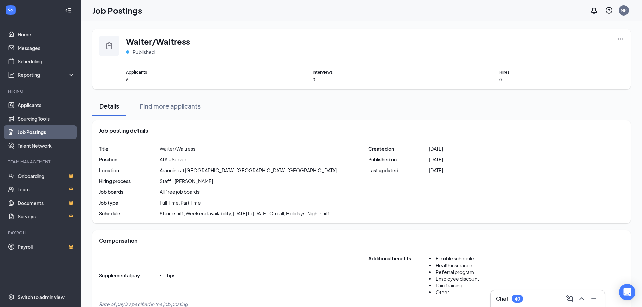
click at [39, 130] on link "Job Postings" at bounding box center [47, 131] width 58 height 13
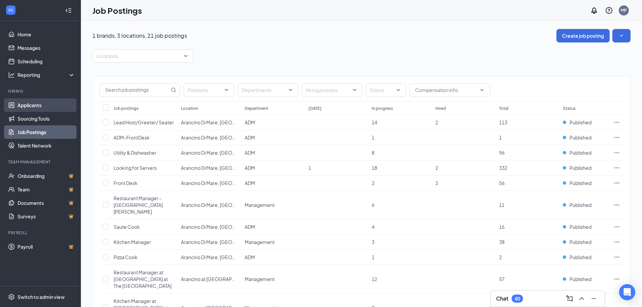
click at [47, 105] on link "Applicants" at bounding box center [47, 104] width 58 height 13
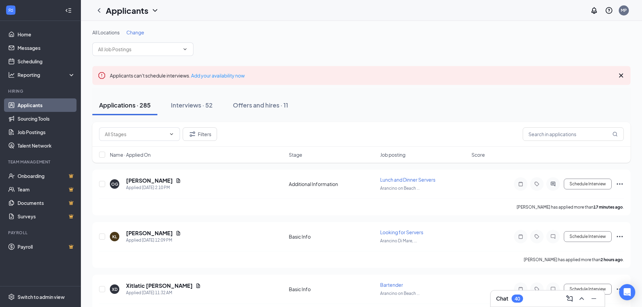
click at [620, 76] on icon "Cross" at bounding box center [621, 75] width 8 height 8
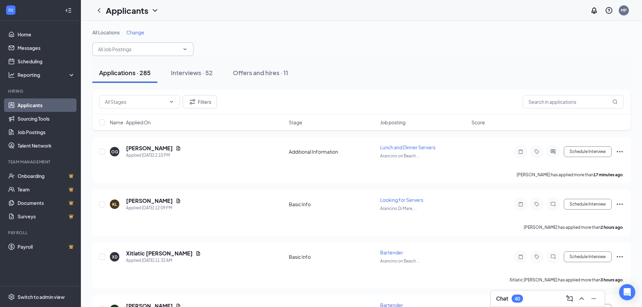
click at [184, 50] on icon "ChevronDown" at bounding box center [184, 49] width 5 height 5
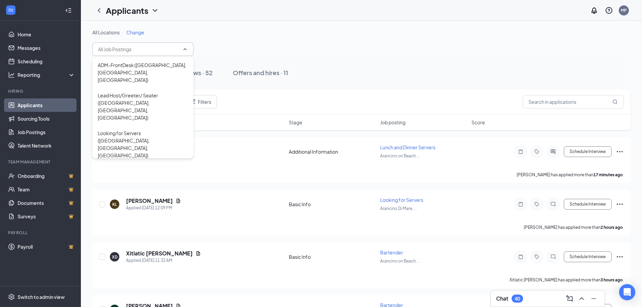
click at [184, 50] on icon "ChevronUp" at bounding box center [185, 49] width 3 height 2
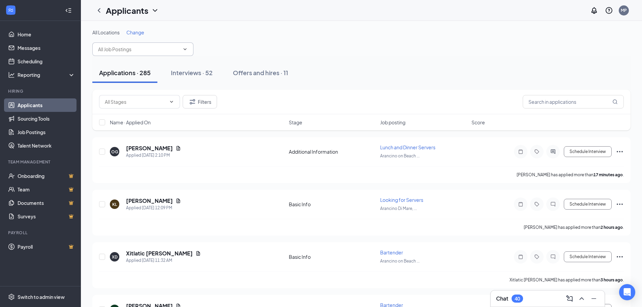
click at [184, 50] on icon "ChevronDown" at bounding box center [184, 49] width 5 height 5
click at [295, 45] on div "All Locations Change" at bounding box center [361, 42] width 538 height 27
click at [205, 106] on button "Filters" at bounding box center [200, 101] width 34 height 13
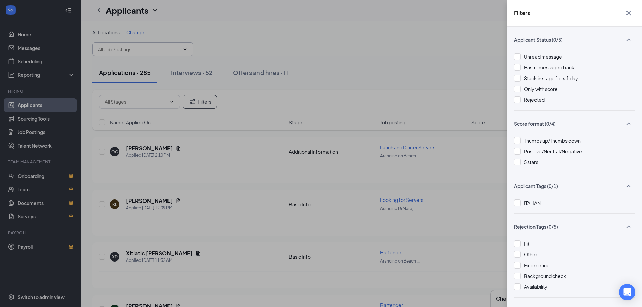
click at [310, 53] on div "Filters Applicant Status (0/5) Unread message Hasn't messaged back Stuck in sta…" at bounding box center [321, 153] width 642 height 307
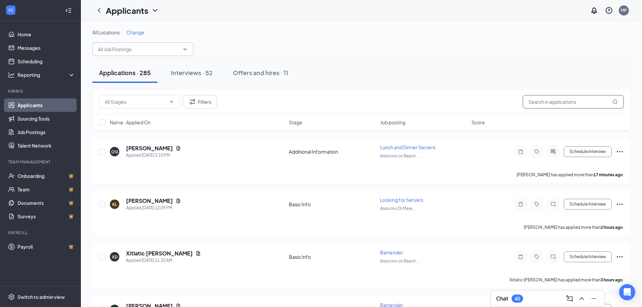
click at [558, 102] on input "text" at bounding box center [573, 101] width 101 height 13
type input "kaha"
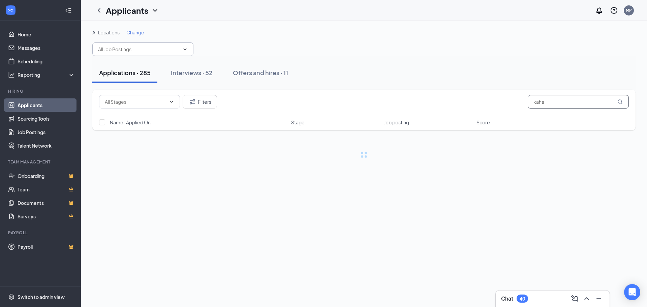
drag, startPoint x: 603, startPoint y: 102, endPoint x: 443, endPoint y: 97, distance: 160.2
click at [443, 97] on div "Filters kaha" at bounding box center [364, 101] width 530 height 13
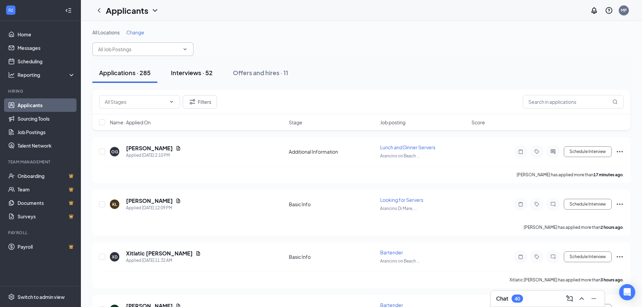
click at [196, 74] on div "Interviews · 52" at bounding box center [192, 72] width 42 height 8
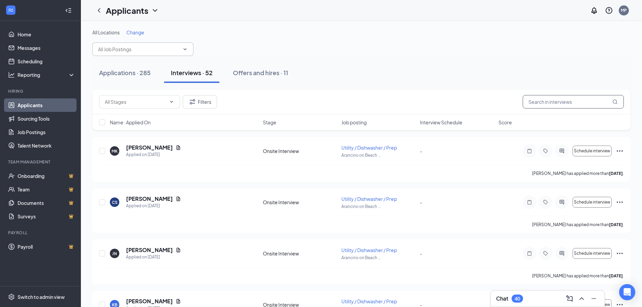
click at [560, 98] on input "text" at bounding box center [573, 101] width 101 height 13
type input "kaha"
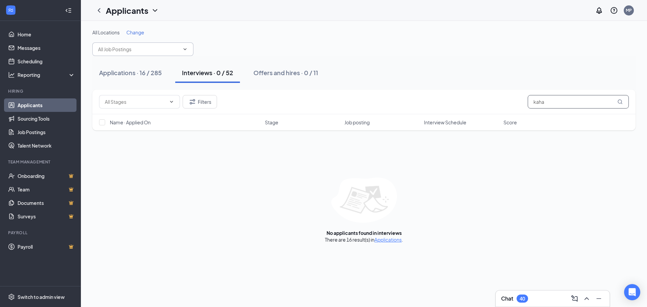
drag, startPoint x: 551, startPoint y: 102, endPoint x: 479, endPoint y: 98, distance: 71.6
click at [479, 98] on div "Filters kaha" at bounding box center [364, 101] width 530 height 13
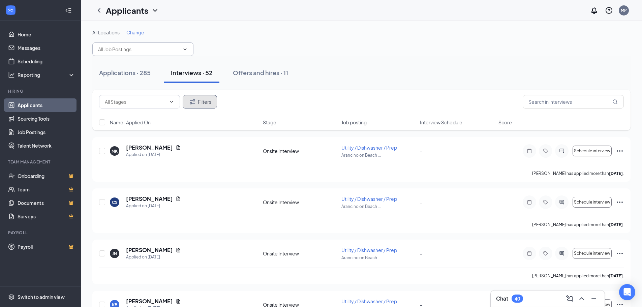
click at [205, 100] on button "Filters" at bounding box center [200, 101] width 34 height 13
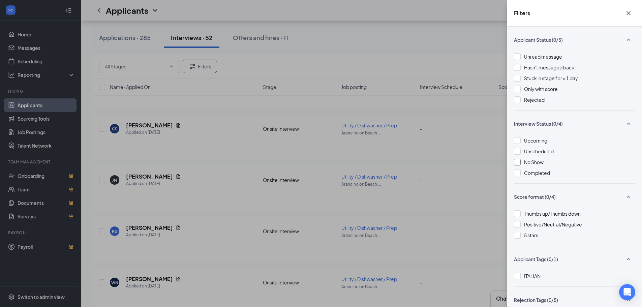
scroll to position [202, 0]
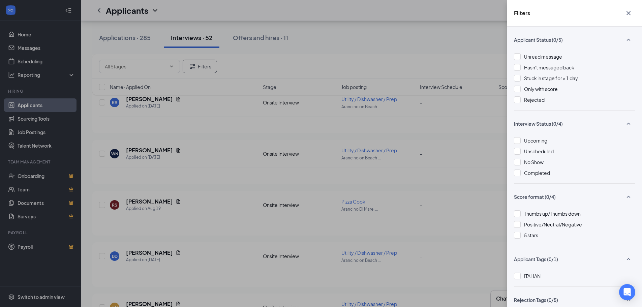
click at [633, 12] on icon "Cross" at bounding box center [629, 13] width 8 height 8
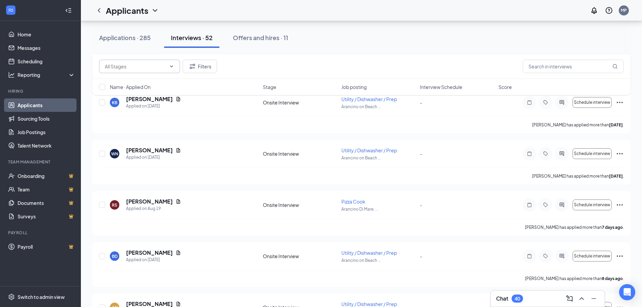
click at [154, 69] on input "text" at bounding box center [135, 66] width 61 height 7
click at [132, 86] on div "Kenneth Bolden" at bounding box center [148, 85] width 39 height 11
click at [153, 69] on input "text" at bounding box center [135, 66] width 61 height 7
click at [120, 33] on button "Applications · 285" at bounding box center [124, 38] width 65 height 20
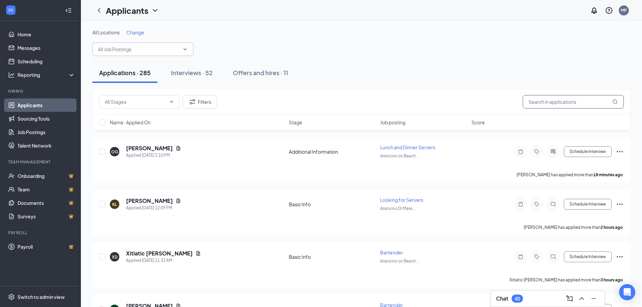
click at [571, 103] on input "text" at bounding box center [573, 101] width 101 height 13
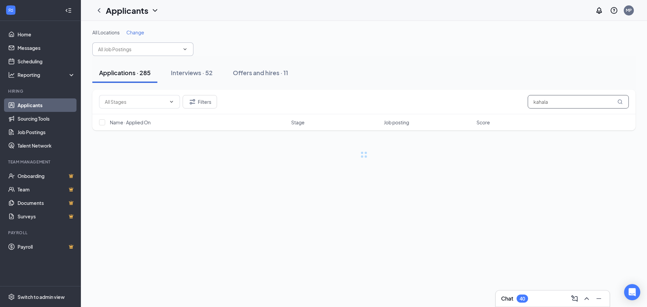
type input "kahala"
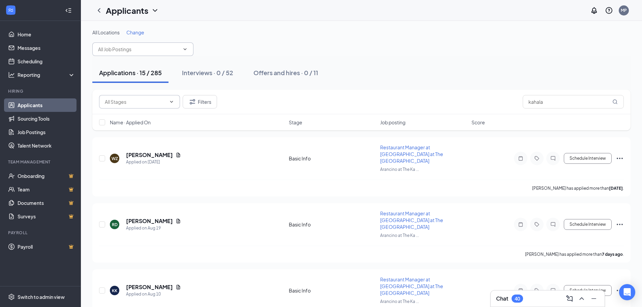
click at [152, 104] on input "text" at bounding box center [135, 101] width 61 height 7
click at [151, 133] on div "Application Complete (134)" at bounding box center [135, 132] width 60 height 7
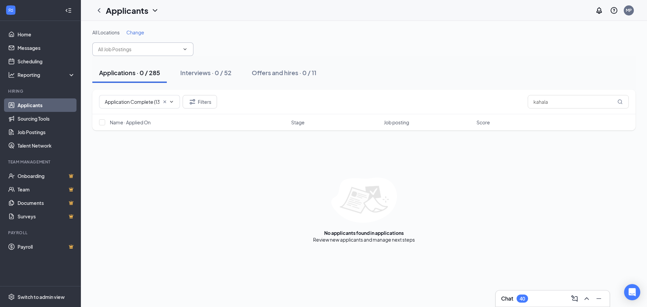
click at [143, 77] on button "Applications · 0 / 285" at bounding box center [129, 73] width 75 height 20
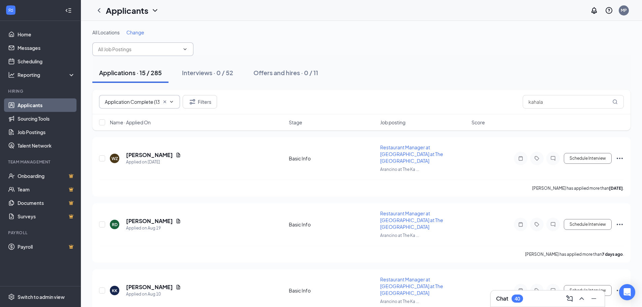
click at [173, 104] on icon "ChevronDown" at bounding box center [171, 101] width 5 height 5
click at [136, 148] on div "Basic Info (221)" at bounding box center [121, 148] width 33 height 7
type input "Basic Info (221)"
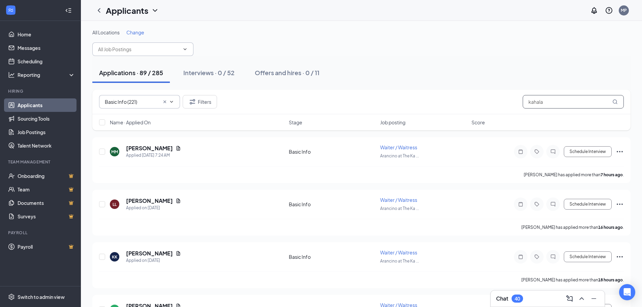
click at [581, 100] on input "kahala" at bounding box center [573, 101] width 101 height 13
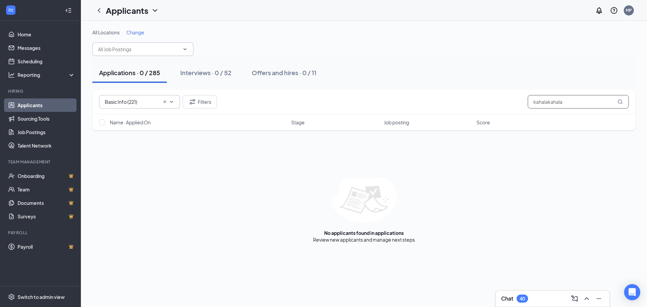
drag, startPoint x: 577, startPoint y: 101, endPoint x: 503, endPoint y: 105, distance: 74.3
click at [503, 105] on div "Basic Info (221) Filters kahalakahala" at bounding box center [364, 101] width 530 height 13
type input "kahala"
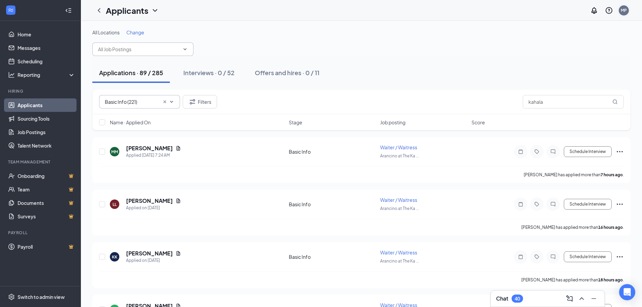
click at [626, 8] on div "MP" at bounding box center [624, 10] width 6 height 6
click at [562, 101] on div "Log out" at bounding box center [590, 103] width 73 height 7
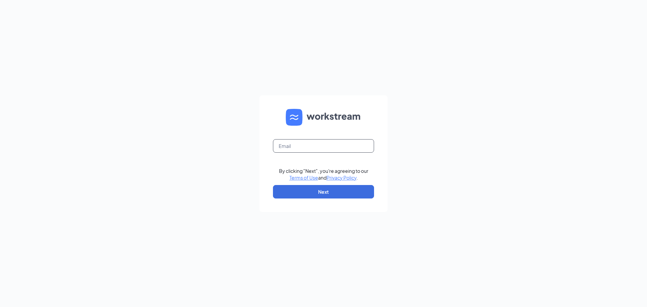
click at [288, 148] on input "text" at bounding box center [323, 145] width 101 height 13
type input "[PERSON_NAME][EMAIL_ADDRESS][DOMAIN_NAME]"
click at [319, 195] on button "Next" at bounding box center [323, 191] width 101 height 13
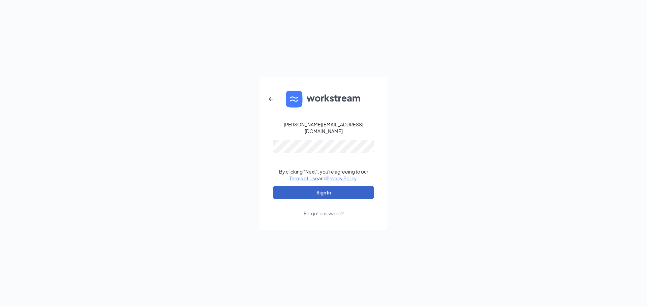
click at [312, 191] on button "Sign In" at bounding box center [323, 192] width 101 height 13
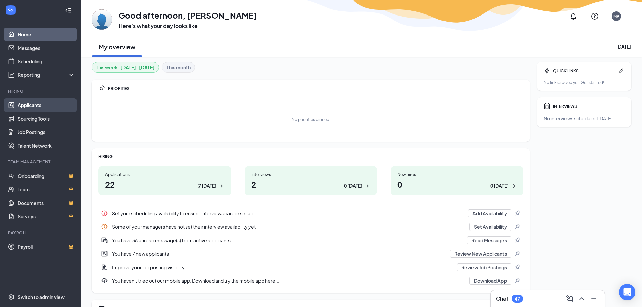
click at [34, 106] on link "Applicants" at bounding box center [47, 104] width 58 height 13
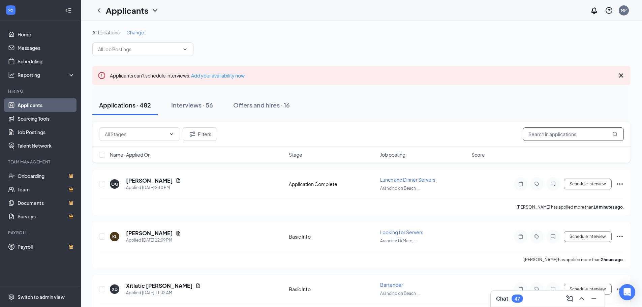
click at [574, 134] on input "text" at bounding box center [573, 133] width 101 height 13
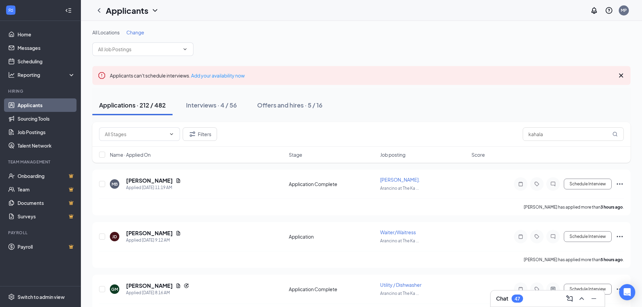
click at [620, 74] on icon "Cross" at bounding box center [621, 76] width 4 height 4
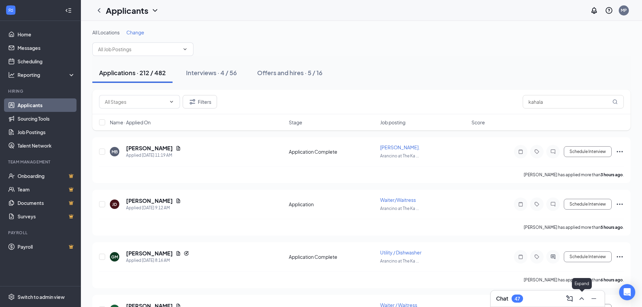
click at [580, 300] on icon "ChevronUp" at bounding box center [582, 299] width 8 height 8
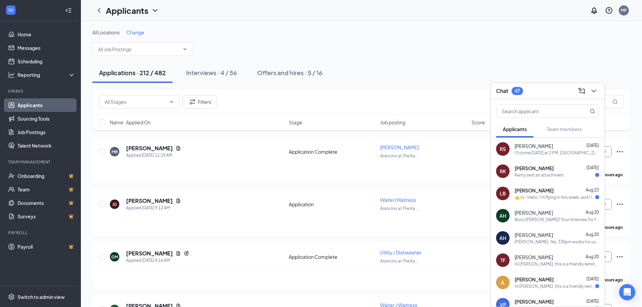
click at [522, 31] on div "All Locations Change" at bounding box center [361, 32] width 538 height 7
click at [419, 64] on div "Applications · 212 / 482 Interviews · 4 / 56 Offers and hires · 5 / 16" at bounding box center [361, 73] width 538 height 20
click at [592, 91] on icon "ChevronDown" at bounding box center [594, 91] width 8 height 8
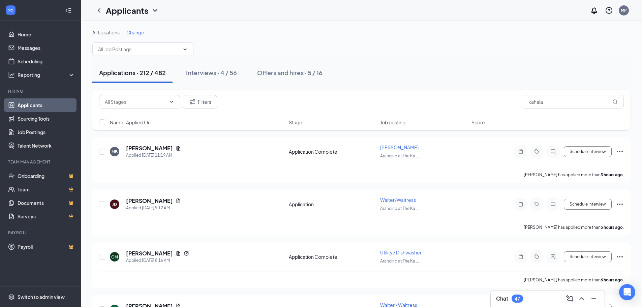
click at [449, 66] on div "Applications · 212 / 482 Interviews · 4 / 56 Offers and hires · 5 / 16" at bounding box center [361, 73] width 538 height 20
click at [390, 70] on div "Applications · 212 / 482 Interviews · 4 / 56 Offers and hires · 5 / 16" at bounding box center [361, 73] width 538 height 20
click at [399, 64] on div "Applications · 212 / 482 Interviews · 4 / 56 Offers and hires · 5 / 16" at bounding box center [361, 73] width 538 height 20
click at [176, 200] on icon "Document" at bounding box center [178, 200] width 5 height 5
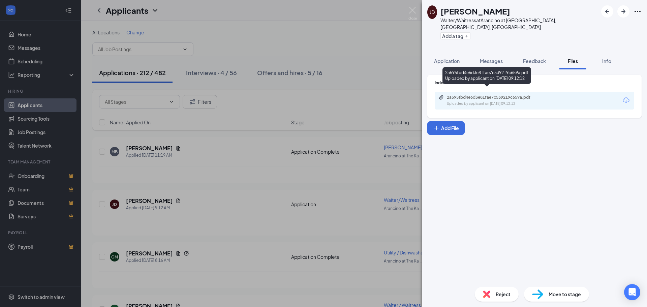
click at [491, 101] on div "Uploaded by applicant on Aug 26, 2025 at 09:12:12" at bounding box center [497, 103] width 101 height 5
click at [410, 7] on img at bounding box center [413, 13] width 8 height 13
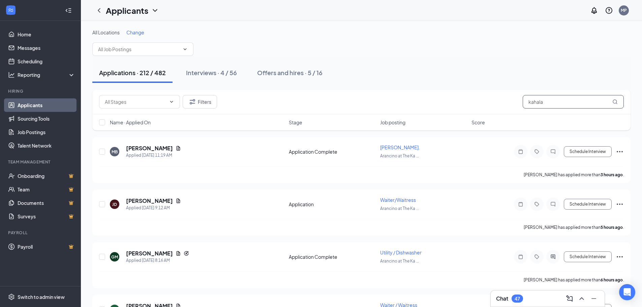
drag, startPoint x: 562, startPoint y: 101, endPoint x: 469, endPoint y: 99, distance: 92.4
click at [469, 99] on div "Filters kahala" at bounding box center [361, 101] width 525 height 13
type input "waiter"
click at [176, 202] on icon "Document" at bounding box center [178, 200] width 5 height 5
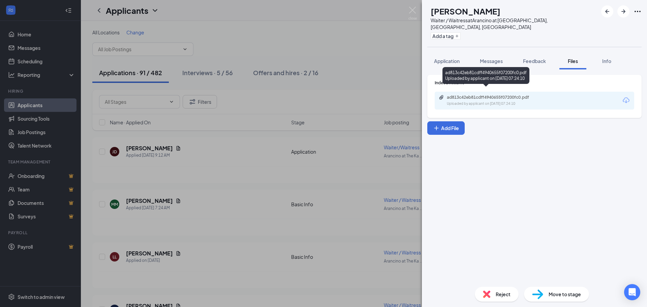
click at [513, 95] on div "ad813c42eb81cdff4940655f07200fc0.pdf Uploaded by applicant on Aug 26, 2025 at 0…" at bounding box center [493, 101] width 109 height 12
click at [499, 295] on span "Reject" at bounding box center [503, 294] width 15 height 7
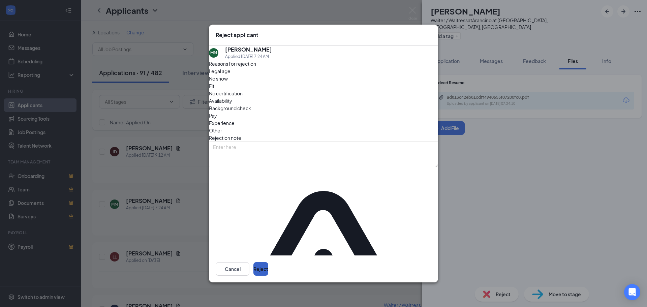
click at [268, 262] on button "Reject" at bounding box center [261, 268] width 15 height 13
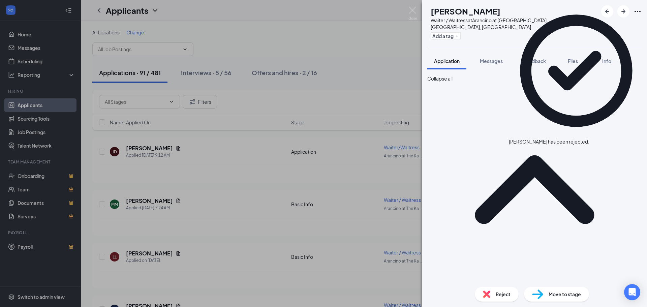
click at [596, 140] on icon "Cross" at bounding box center [594, 142] width 4 height 4
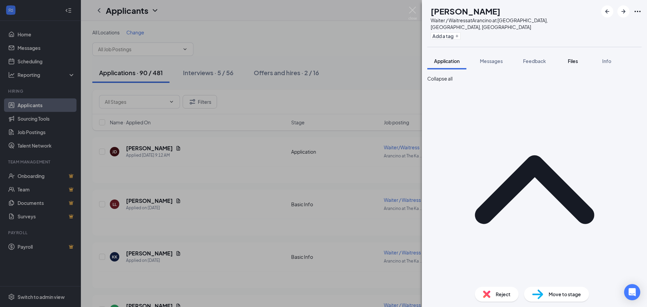
click at [574, 58] on span "Files" at bounding box center [573, 61] width 10 height 6
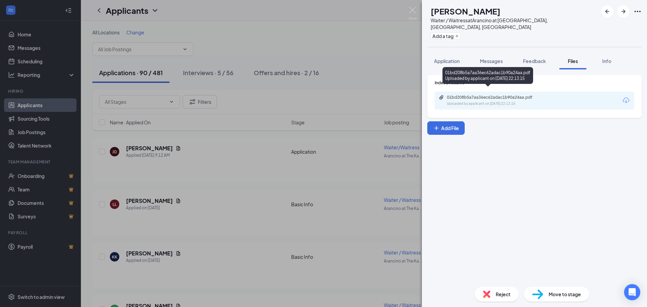
click at [519, 95] on div "01bd208b5a7aa36ec62adac1b90a24aa.pdf" at bounding box center [494, 97] width 94 height 5
click at [494, 294] on div "Reject" at bounding box center [497, 294] width 44 height 15
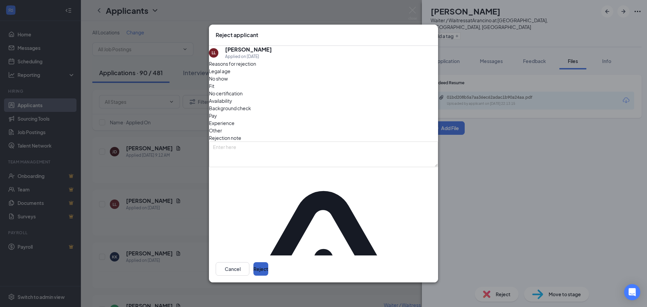
click at [268, 262] on button "Reject" at bounding box center [261, 268] width 15 height 13
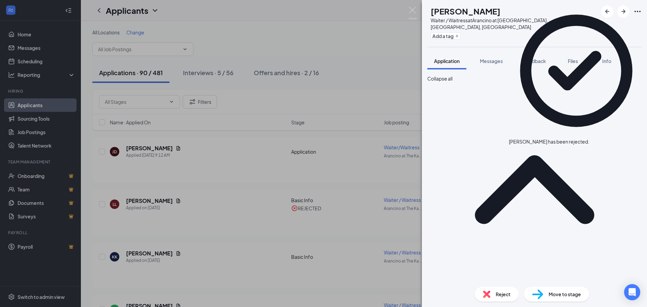
click at [596, 140] on icon "Cross" at bounding box center [594, 142] width 4 height 4
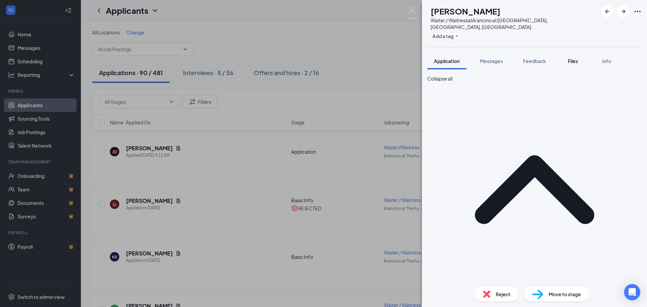
click at [576, 58] on span "Files" at bounding box center [573, 61] width 10 height 6
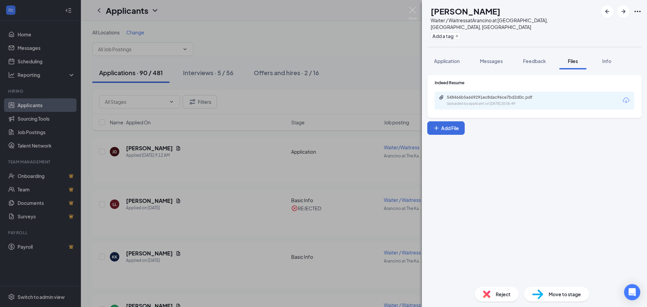
click at [505, 101] on div "Uploaded by applicant on Aug 25, 2025 at 20:06:49" at bounding box center [497, 103] width 101 height 5
click at [500, 295] on span "Reject" at bounding box center [503, 294] width 15 height 7
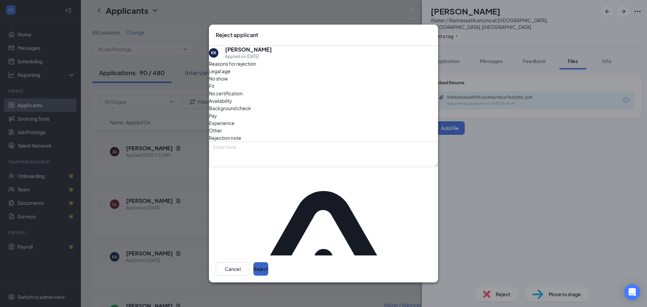
click at [268, 262] on button "Reject" at bounding box center [261, 268] width 15 height 13
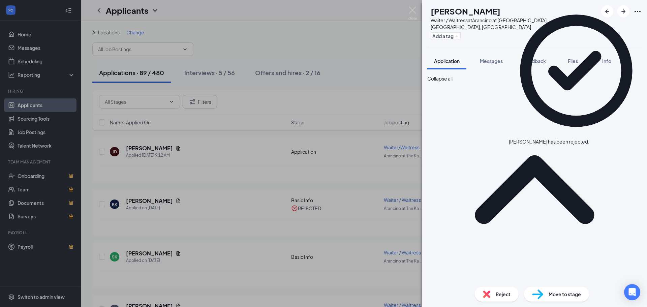
click at [596, 140] on icon "Cross" at bounding box center [594, 142] width 4 height 4
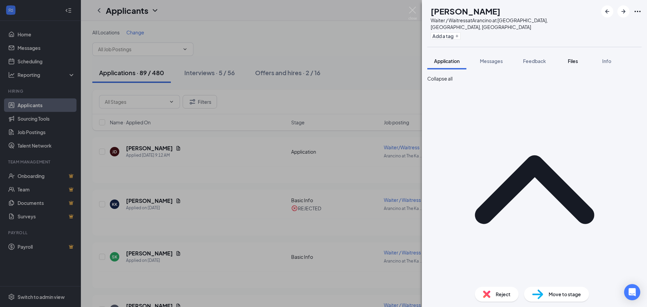
click at [580, 58] on div "Files" at bounding box center [572, 61] width 13 height 7
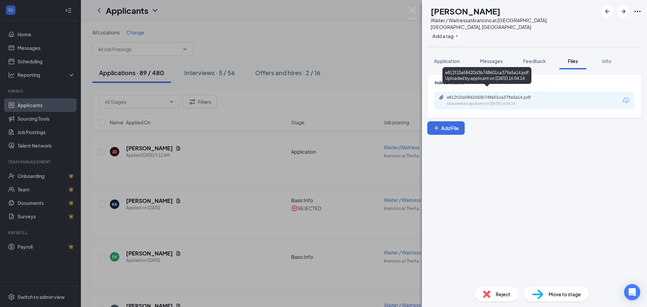
click at [506, 95] on div "e812f10a58420d3b748601ca379a5a14.pdf Uploaded by applicant on Aug 25, 2025 at 1…" at bounding box center [493, 101] width 109 height 12
click at [500, 295] on span "Reject" at bounding box center [503, 294] width 15 height 7
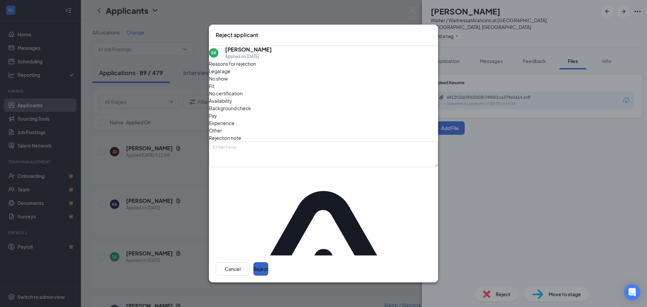
click at [268, 262] on button "Reject" at bounding box center [261, 268] width 15 height 13
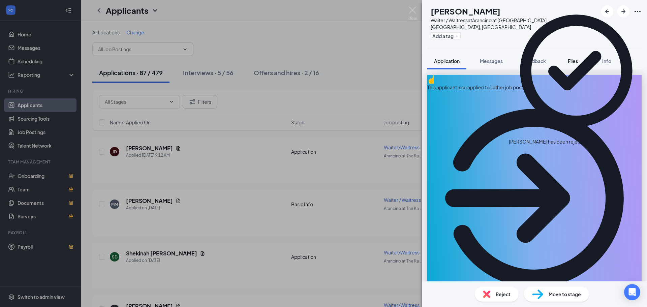
click at [574, 58] on span "Files" at bounding box center [573, 61] width 10 height 6
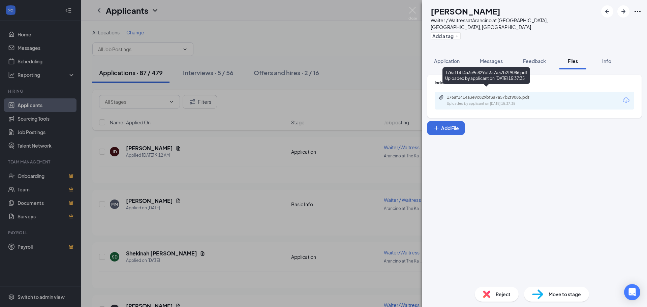
click at [525, 101] on div "Uploaded by applicant on Aug 25, 2025 at 15:37:35" at bounding box center [497, 103] width 101 height 5
click at [502, 295] on span "Reject" at bounding box center [503, 294] width 15 height 7
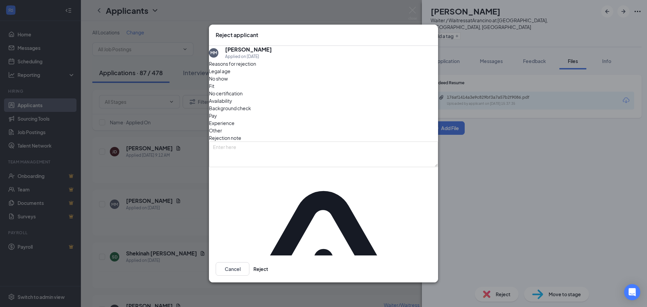
click at [432, 31] on icon "Cross" at bounding box center [432, 31] width 0 height 0
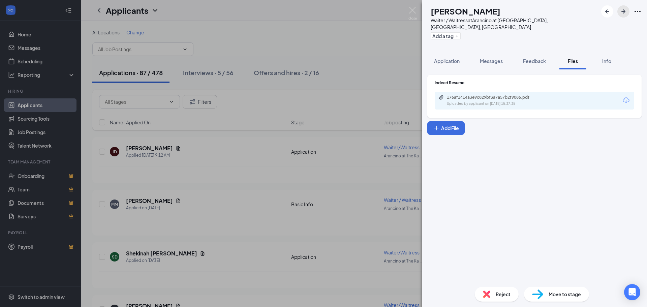
click at [626, 14] on icon "ArrowRight" at bounding box center [624, 11] width 8 height 8
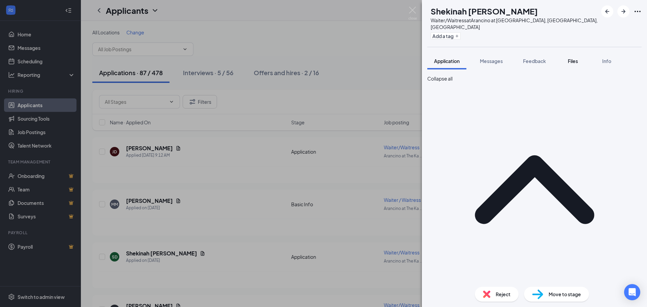
click at [576, 58] on span "Files" at bounding box center [573, 61] width 10 height 6
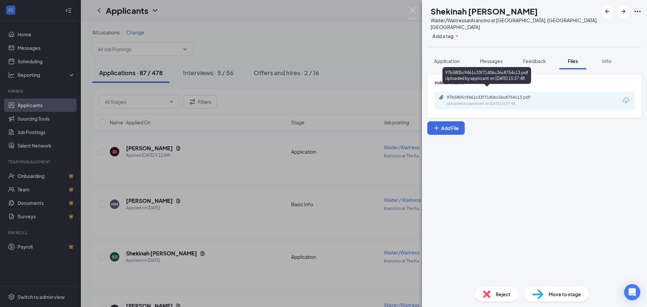
click at [496, 95] on div "97b5805c9461c33f71406c36c8754c13.pdf" at bounding box center [494, 97] width 94 height 5
click at [498, 296] on span "Reject" at bounding box center [503, 294] width 15 height 7
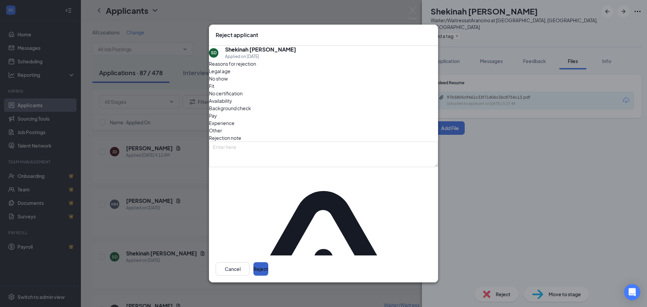
click at [268, 262] on button "Reject" at bounding box center [261, 268] width 15 height 13
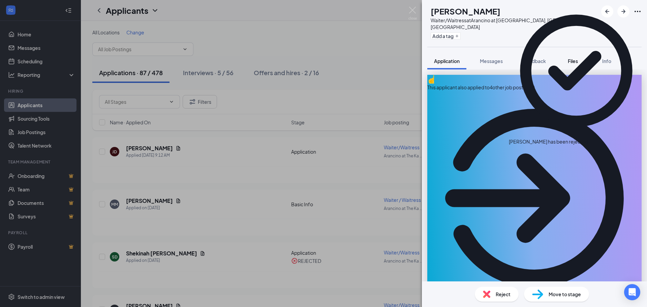
click at [572, 58] on span "Files" at bounding box center [573, 61] width 10 height 6
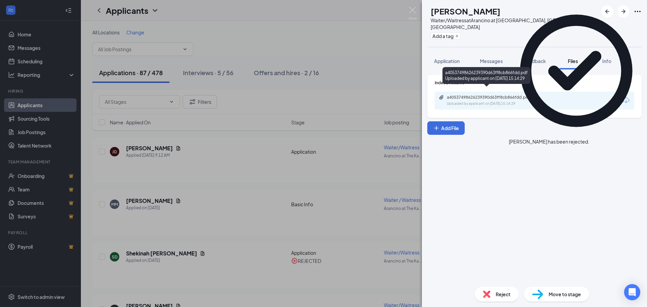
click at [503, 95] on div "a40537498626239390d63ff8cb866fdd.pdf Uploaded by applicant on Aug 25, 2025 at 1…" at bounding box center [493, 101] width 109 height 12
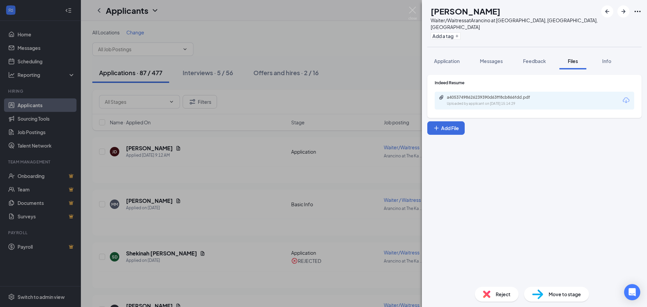
click at [504, 296] on span "Reject" at bounding box center [503, 294] width 15 height 7
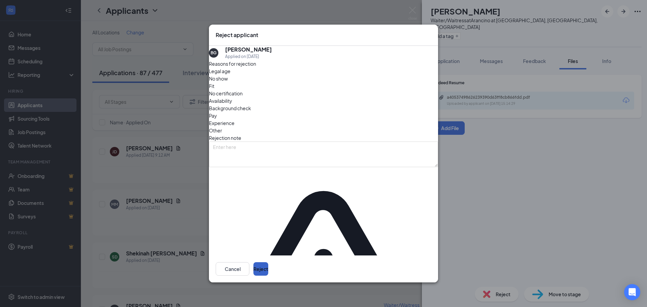
click at [268, 262] on button "Reject" at bounding box center [261, 268] width 15 height 13
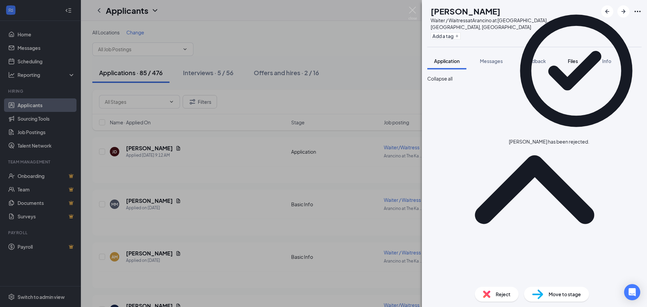
click at [575, 58] on span "Files" at bounding box center [573, 61] width 10 height 6
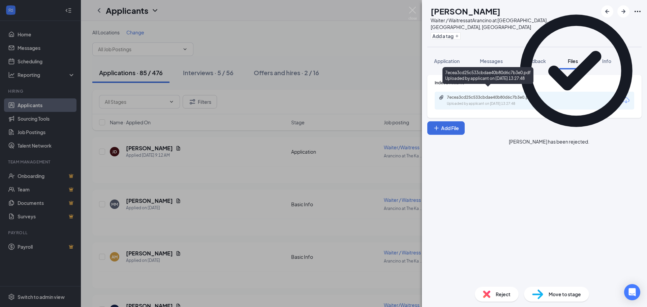
click at [532, 101] on div "Uploaded by applicant on Aug 25, 2025 at 13:27:48" at bounding box center [497, 103] width 101 height 5
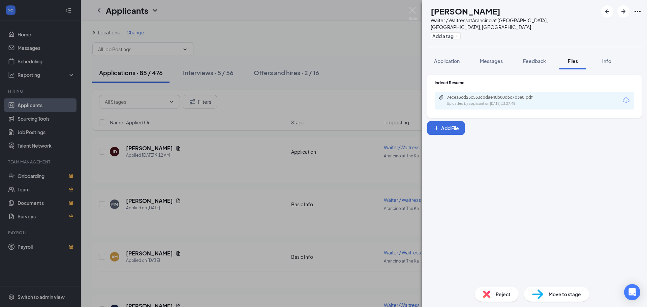
click at [494, 295] on div "Reject" at bounding box center [497, 294] width 44 height 15
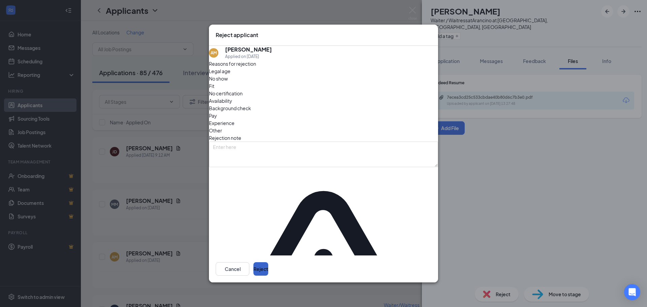
click at [268, 262] on button "Reject" at bounding box center [261, 268] width 15 height 13
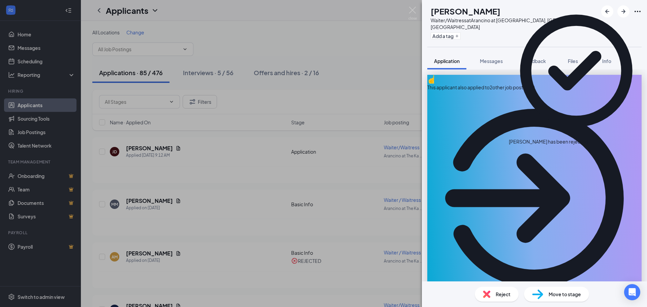
click at [590, 138] on icon "Cross" at bounding box center [590, 138] width 0 height 0
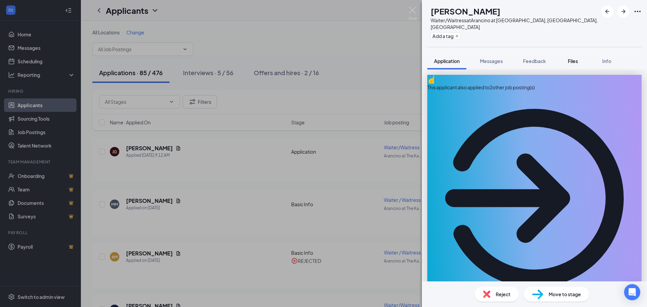
click at [577, 58] on span "Files" at bounding box center [573, 61] width 10 height 6
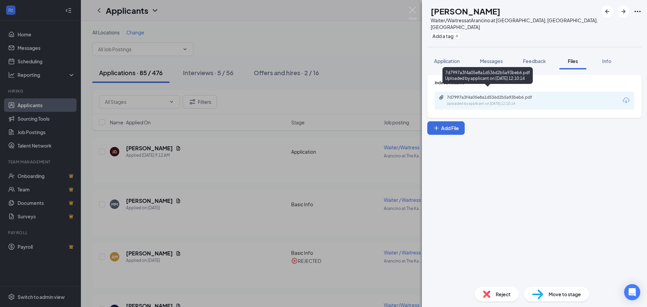
click at [519, 101] on div "Uploaded by applicant on Aug 25, 2025 at 12:10:14" at bounding box center [497, 103] width 101 height 5
click at [412, 11] on img at bounding box center [413, 13] width 8 height 13
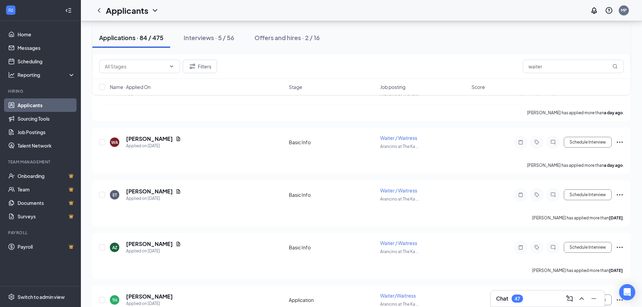
scroll to position [169, 0]
click at [581, 297] on icon "ChevronUp" at bounding box center [582, 299] width 8 height 8
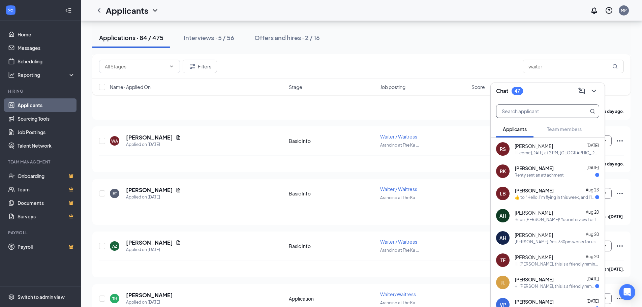
click at [549, 112] on input "text" at bounding box center [537, 111] width 80 height 13
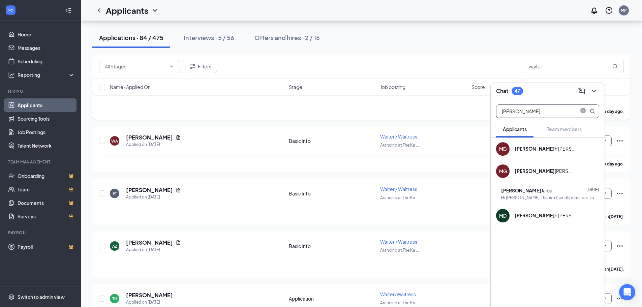
drag, startPoint x: 475, startPoint y: 110, endPoint x: 459, endPoint y: 111, distance: 16.2
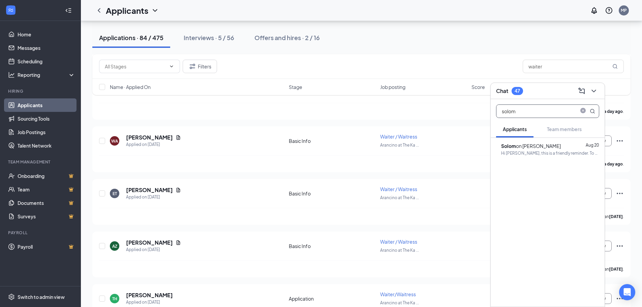
type input "solom"
click at [531, 152] on div "Hi Solomon Gutierrez, this is a friendly reminder. To move forward with your ap…" at bounding box center [550, 153] width 98 height 6
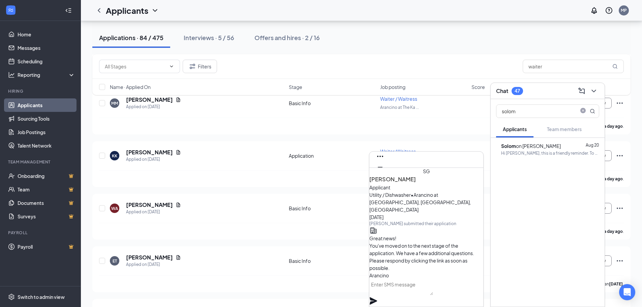
scroll to position [-187, 0]
click at [382, 176] on icon "Cross" at bounding box center [380, 178] width 4 height 4
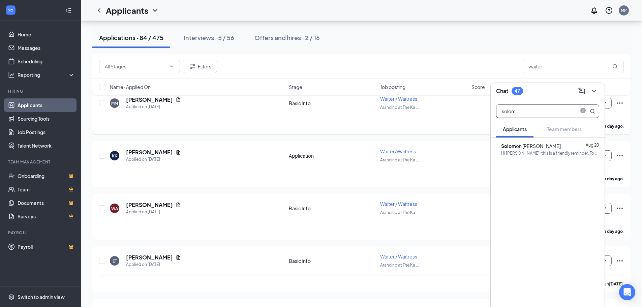
drag, startPoint x: 551, startPoint y: 113, endPoint x: 467, endPoint y: 109, distance: 84.4
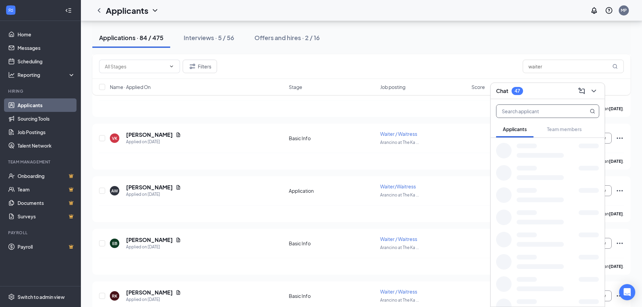
scroll to position [2724, 0]
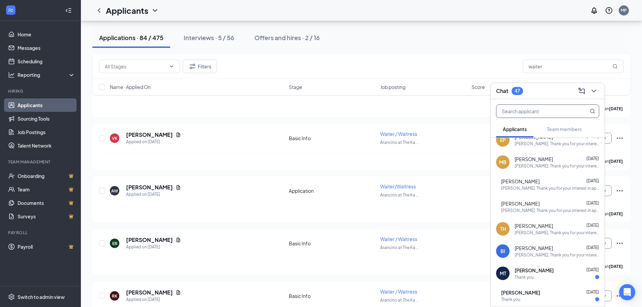
click at [536, 187] on div "Aloha Carolyn, Thank you for your interest in applying at Arancino on Beachwalk…" at bounding box center [550, 188] width 98 height 6
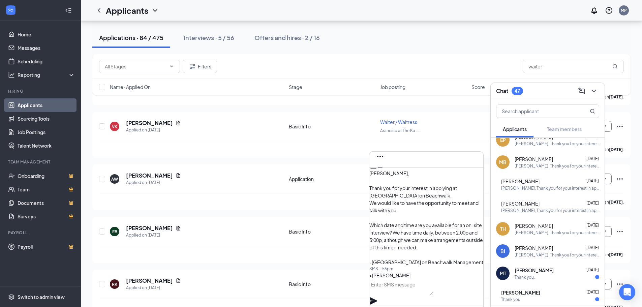
scroll to position [539, 0]
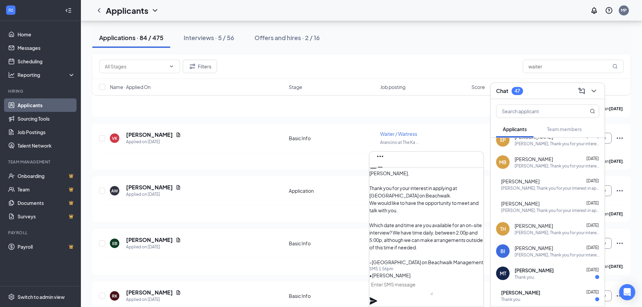
click at [546, 165] on div "Aloha Melanie, Thank you for your interest in applying at Arancino on Beachwalk…" at bounding box center [557, 166] width 85 height 6
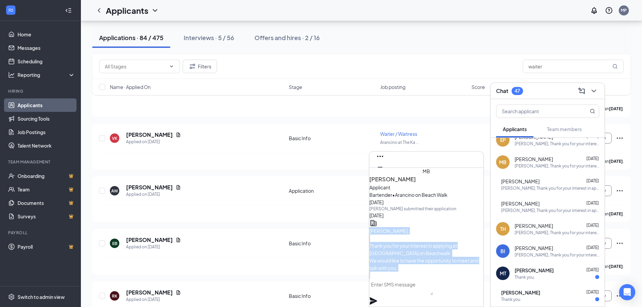
scroll to position [0, 0]
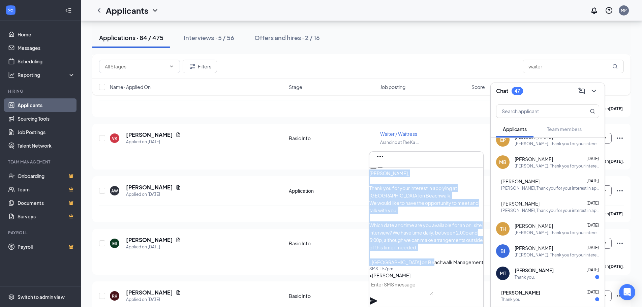
drag, startPoint x: 386, startPoint y: 204, endPoint x: 422, endPoint y: 260, distance: 65.9
click at [422, 260] on p "Aloha Melanie, Thank you for your interest in applying at Arancino on Beachwalk…" at bounding box center [427, 218] width 114 height 96
copy span "Aloha Melanie, Thank you for your interest in applying at Arancino on Beachwalk…"
click at [382, 176] on icon "Cross" at bounding box center [380, 178] width 4 height 4
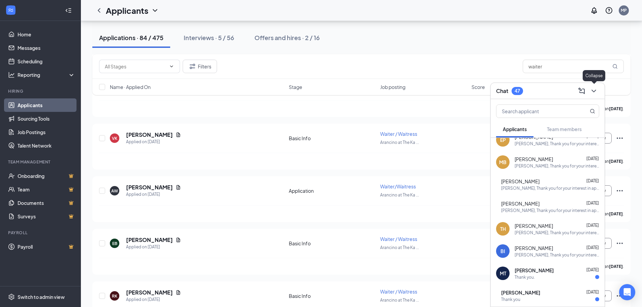
click at [591, 91] on icon "ChevronDown" at bounding box center [594, 91] width 8 height 8
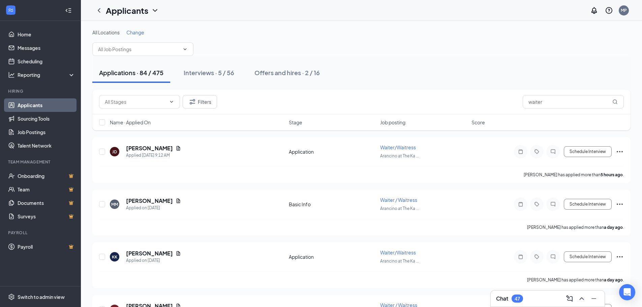
click at [594, 37] on div "All Locations Change" at bounding box center [361, 42] width 538 height 27
click at [34, 120] on link "Sourcing Tools" at bounding box center [47, 118] width 58 height 13
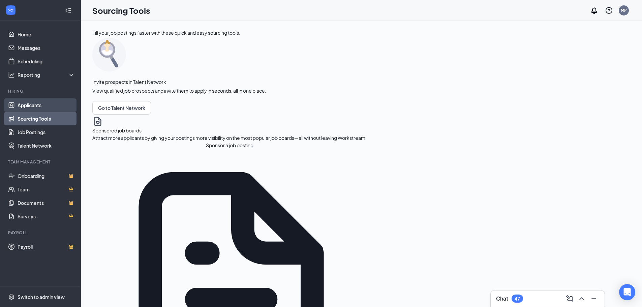
click at [40, 108] on link "Applicants" at bounding box center [47, 104] width 58 height 13
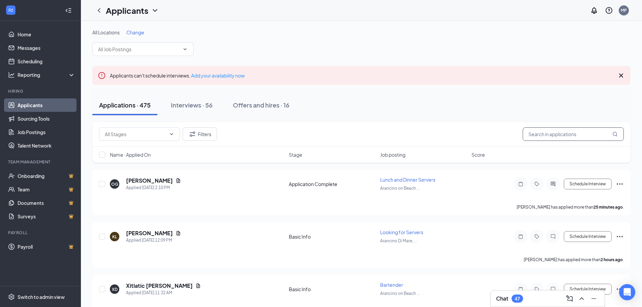
click at [575, 137] on input "text" at bounding box center [573, 133] width 101 height 13
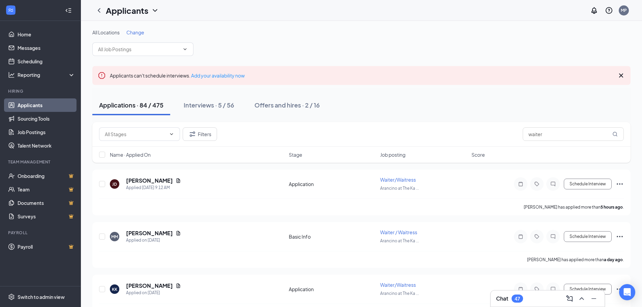
click at [623, 77] on icon "Cross" at bounding box center [621, 76] width 4 height 4
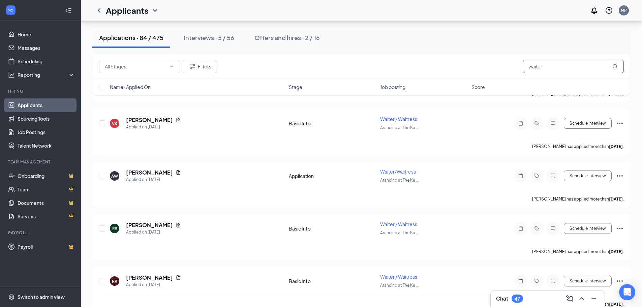
scroll to position [549, 0]
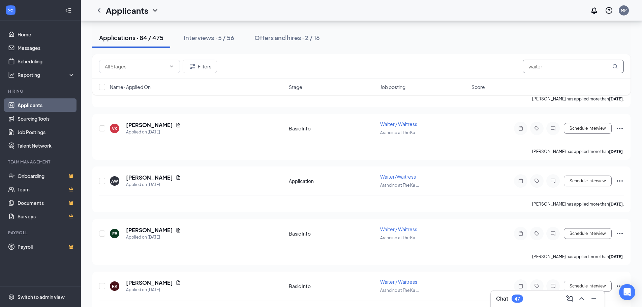
click at [567, 68] on input "waiter" at bounding box center [573, 66] width 101 height 13
drag, startPoint x: 567, startPoint y: 68, endPoint x: 507, endPoint y: 65, distance: 59.5
click at [507, 65] on div "Filters waiter" at bounding box center [361, 66] width 525 height 13
type input "kahala"
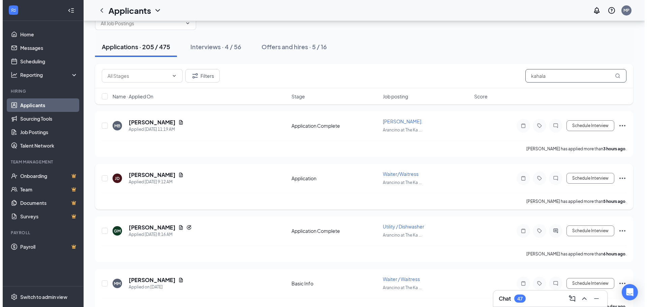
scroll to position [34, 0]
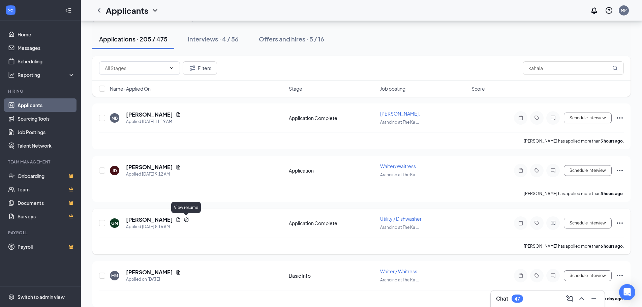
click at [180, 221] on icon "Document" at bounding box center [179, 219] width 4 height 4
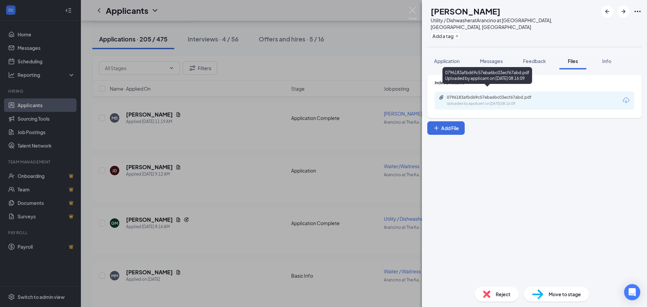
click at [520, 95] on div "0796183afbd69c57eba6bc03ecf67abd.pdf" at bounding box center [494, 97] width 94 height 5
click at [493, 58] on div "Messages" at bounding box center [491, 61] width 23 height 7
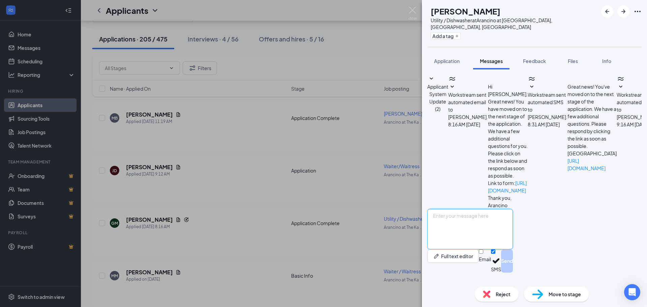
click at [476, 232] on textarea at bounding box center [471, 229] width 86 height 40
paste textarea "Aloha Melanie, Thank you for your interest in applying at Arancino on Beachwalk…"
click at [447, 225] on textarea "Aloha Melanie, Thank you for your interest in applying at Arancino on Beachwalk…" at bounding box center [471, 229] width 86 height 40
drag, startPoint x: 561, startPoint y: 241, endPoint x: 585, endPoint y: 239, distance: 24.4
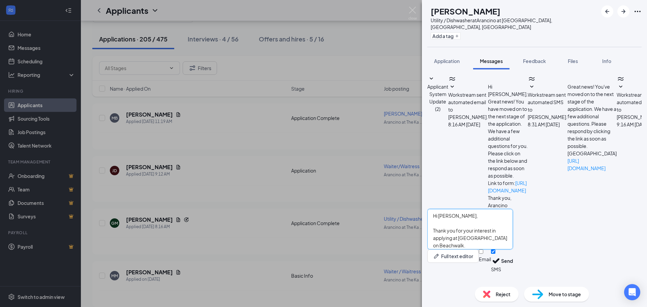
click at [513, 239] on textarea "Hi Godofredo, Thank you for your interest in applying at Arancino on Beachwalk.…" at bounding box center [471, 229] width 86 height 40
drag, startPoint x: 466, startPoint y: 248, endPoint x: 527, endPoint y: 248, distance: 60.4
click at [513, 248] on textarea "Hi Godofredo, Thank you for your interest in applying at Arancino Kahala. We wo…" at bounding box center [471, 229] width 86 height 40
drag, startPoint x: 497, startPoint y: 250, endPoint x: 540, endPoint y: 251, distance: 43.5
click at [513, 249] on textarea "Hi Godofredo, Thank you for your interest in applying at Arancino Kahala. We wo…" at bounding box center [471, 229] width 86 height 40
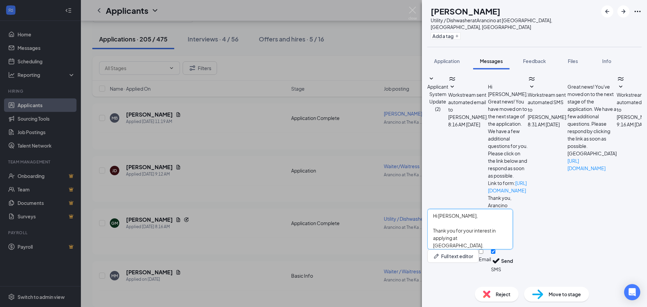
scroll to position [41, 0]
drag, startPoint x: 443, startPoint y: 222, endPoint x: 475, endPoint y: 239, distance: 36.0
click at [475, 239] on textarea "Hi Godofredo, Thank you for your interest in applying at Arancino Kahala. We wo…" at bounding box center [471, 229] width 86 height 40
click at [513, 235] on textarea "Hi Godofredo, Thank you for your interest in applying at Arancino Kahala. We wo…" at bounding box center [471, 229] width 86 height 40
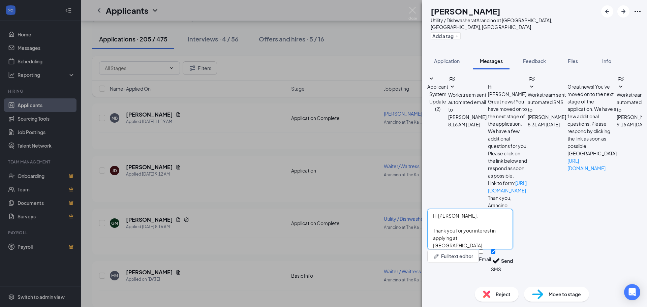
drag, startPoint x: 444, startPoint y: 222, endPoint x: 507, endPoint y: 221, distance: 63.4
click at [507, 221] on textarea "Hi Godofredo, Thank you for your interest in applying at Arancino Kahala. We wo…" at bounding box center [471, 229] width 86 height 40
click at [513, 240] on textarea "Hi Godofredo, Thank you for your interest in applying at Arancino Kahala. We wo…" at bounding box center [471, 229] width 86 height 40
drag, startPoint x: 445, startPoint y: 227, endPoint x: 502, endPoint y: 290, distance: 85.0
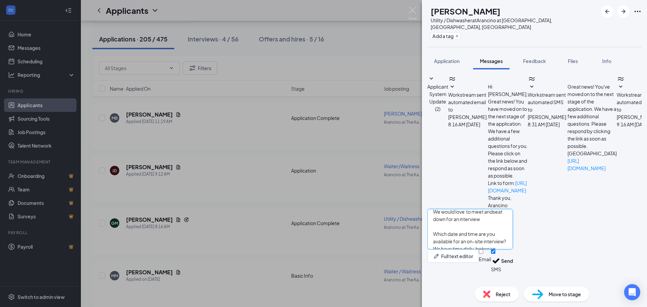
click at [502, 290] on div "GM Godofredo Megallon Utility / Dishwasher at Arancino at The Kahala, Honolulu,…" at bounding box center [534, 153] width 225 height 307
type textarea "t"
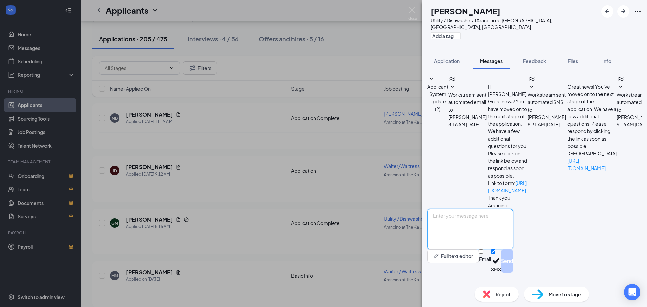
click at [453, 223] on textarea at bounding box center [471, 229] width 86 height 40
paste textarea "Hi [PERSON_NAME], Thank you for your interest in applying for a position at [GE…"
drag, startPoint x: 486, startPoint y: 252, endPoint x: 420, endPoint y: 189, distance: 90.6
click at [420, 189] on div "GM Godofredo Megallon Utility / Dishwasher at Arancino at The Kahala, Honolulu,…" at bounding box center [323, 153] width 647 height 307
type textarea "Hi [PERSON_NAME], Thank you for your interest in applying for a position at [GE…"
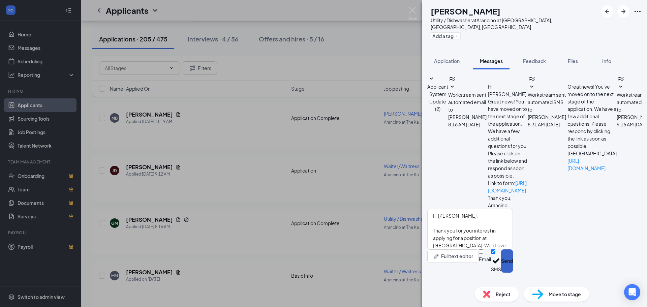
click at [513, 269] on button "Send" at bounding box center [507, 260] width 12 height 23
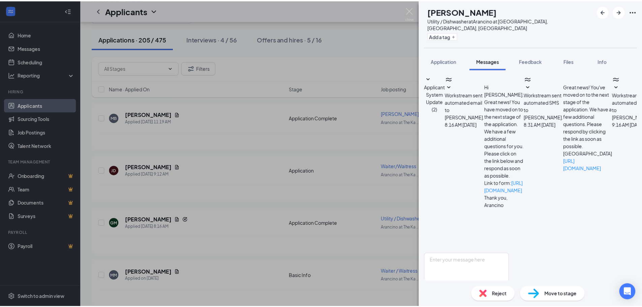
scroll to position [150, 0]
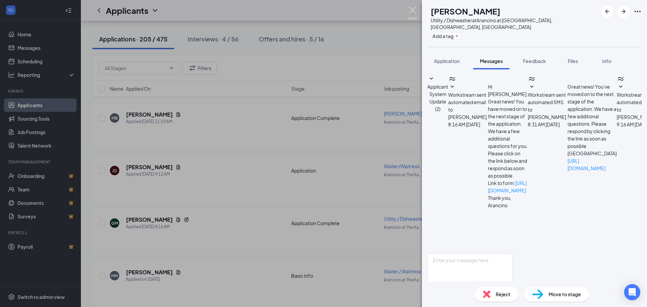
drag, startPoint x: 411, startPoint y: 10, endPoint x: 419, endPoint y: 17, distance: 10.3
click at [411, 10] on img at bounding box center [413, 13] width 8 height 13
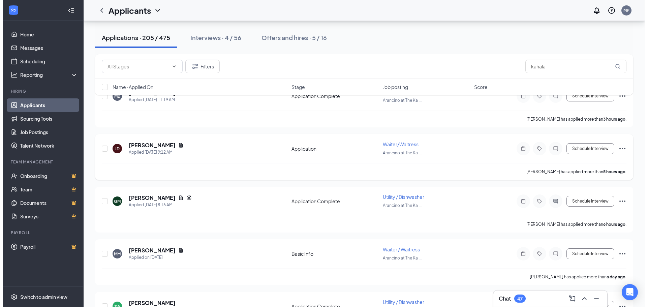
scroll to position [67, 0]
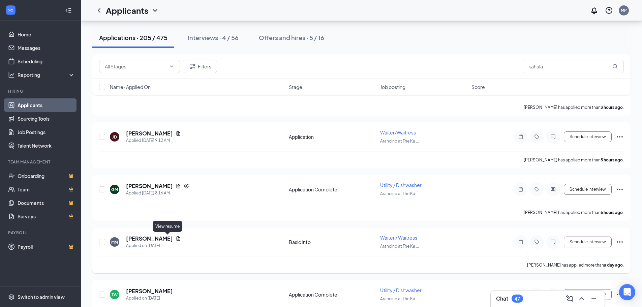
click at [176, 238] on icon "Document" at bounding box center [178, 238] width 5 height 5
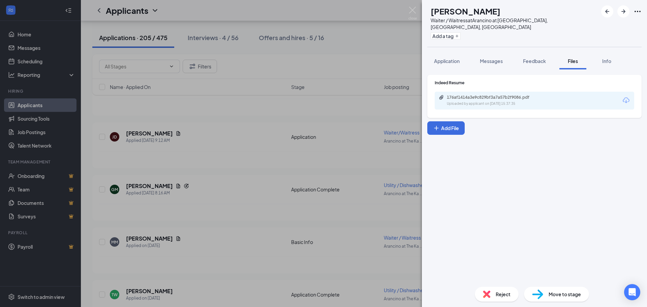
click at [545, 101] on div "Uploaded by applicant on Aug 25, 2025 at 15:37:35" at bounding box center [497, 103] width 101 height 5
click at [411, 11] on img at bounding box center [413, 13] width 8 height 13
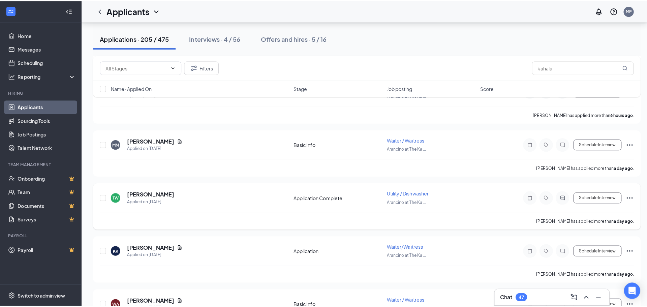
scroll to position [169, 0]
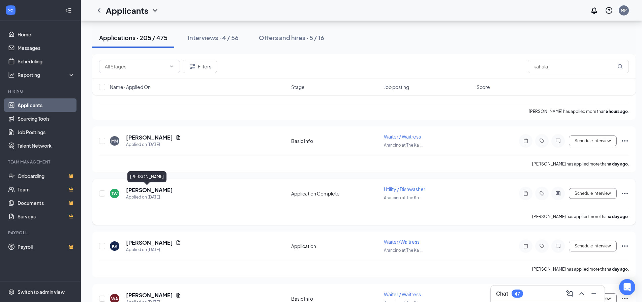
click at [144, 192] on h5 "[PERSON_NAME]" at bounding box center [149, 189] width 47 height 7
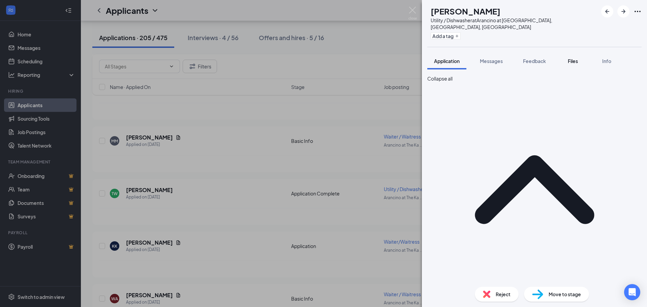
click at [576, 58] on span "Files" at bounding box center [573, 61] width 10 height 6
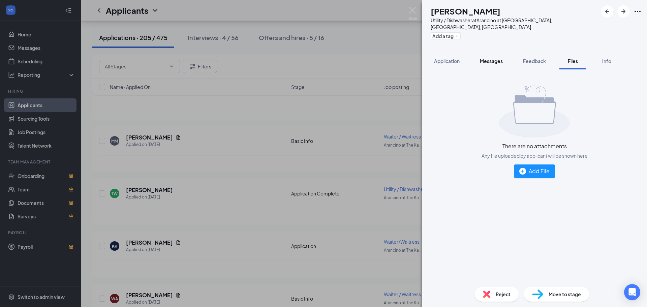
click at [497, 58] on div "Messages" at bounding box center [491, 61] width 23 height 7
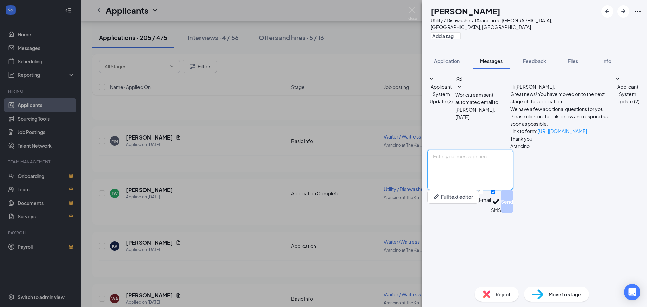
click at [479, 190] on textarea at bounding box center [471, 170] width 86 height 40
paste textarea "Hi [PERSON_NAME], Thank you for your interest in applying for a position at [GE…"
click at [466, 190] on textarea "Hi [PERSON_NAME], Thank you for your interest in applying for a position at [GE…" at bounding box center [471, 170] width 86 height 40
type textarea "Hi [PERSON_NAME], Thank you for your interest in applying for a position at [GE…"
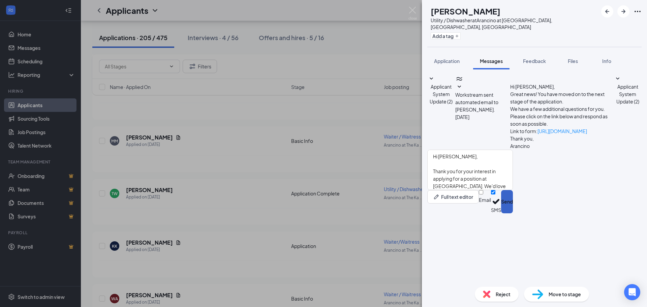
click at [513, 213] on button "Send" at bounding box center [507, 201] width 12 height 23
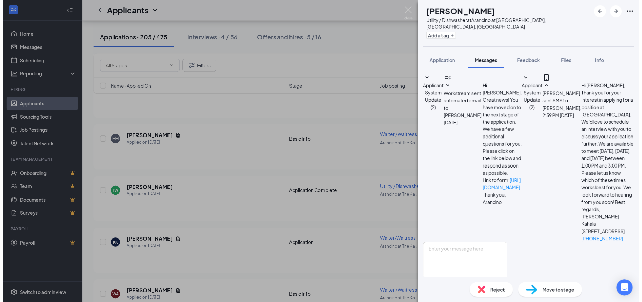
scroll to position [14, 0]
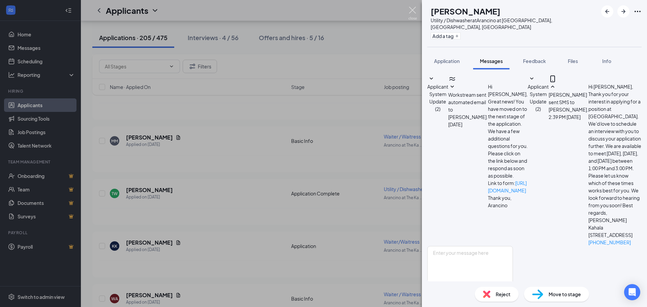
click at [415, 11] on img at bounding box center [413, 13] width 8 height 13
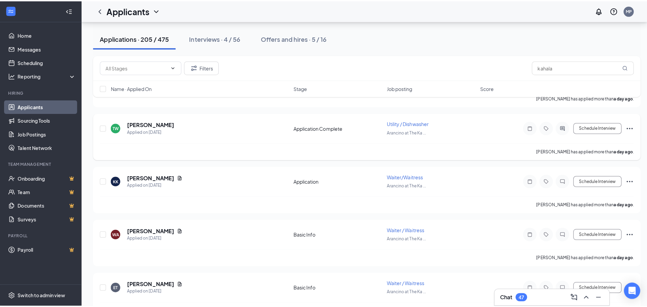
scroll to position [236, 0]
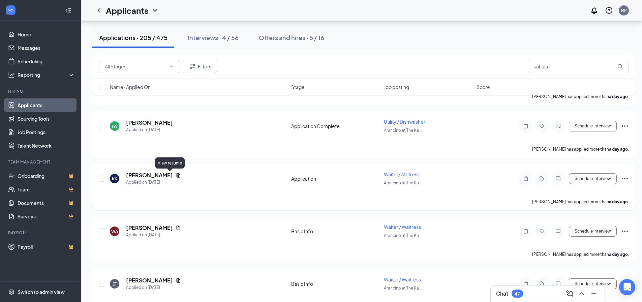
click at [176, 175] on icon "Document" at bounding box center [178, 175] width 5 height 5
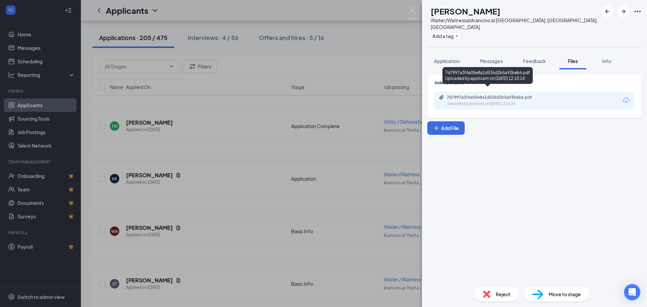
click at [487, 95] on div "7d7997a3f4a05e8a1d536d2b5a93beb6.pdf" at bounding box center [494, 97] width 94 height 5
click at [494, 58] on span "Messages" at bounding box center [491, 61] width 23 height 6
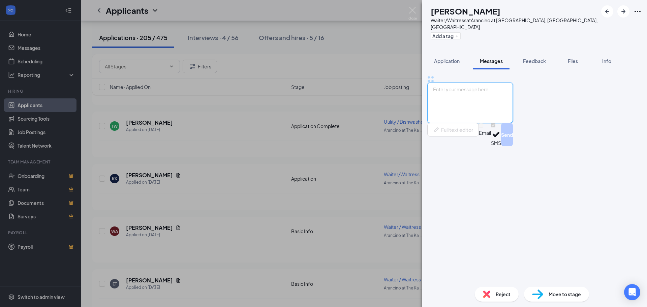
click at [468, 123] on textarea at bounding box center [471, 103] width 86 height 40
paste textarea "Hi [PERSON_NAME], Thank you for your interest in applying for a position at [GE…"
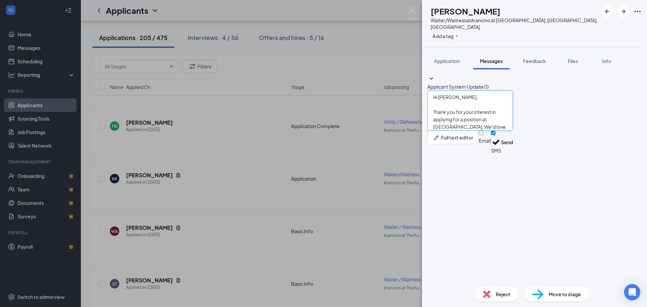
click at [461, 131] on textarea "Hi [PERSON_NAME], Thank you for your interest in applying for a position at [GE…" at bounding box center [471, 110] width 86 height 40
click at [513, 131] on textarea "Hi Kyle, Thank you for your interest in applying for a position at Arancino Kah…" at bounding box center [471, 110] width 86 height 40
drag, startPoint x: 565, startPoint y: 231, endPoint x: 594, endPoint y: 228, distance: 29.5
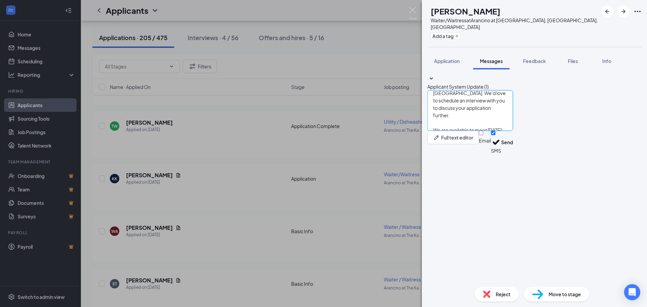
click at [513, 131] on textarea "Hi Kyle, Thank you for your interest in applying for a position at Arancino Kah…" at bounding box center [471, 110] width 86 height 40
click at [504, 131] on textarea "Hi Kyle, Thank you for your interest in applying for a position at Arancino Kah…" at bounding box center [471, 110] width 86 height 40
click at [513, 131] on textarea "Hi Kyle, Thank you for your interest in applying for a position at Arancino Kah…" at bounding box center [471, 110] width 86 height 40
type textarea "Hi [PERSON_NAME], Thank you for your interest in applying for a position at [GE…"
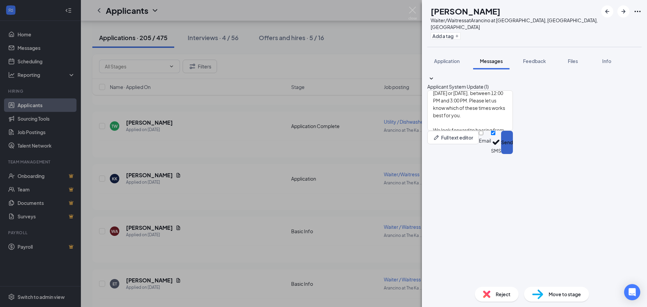
click at [513, 154] on button "Send" at bounding box center [507, 142] width 12 height 23
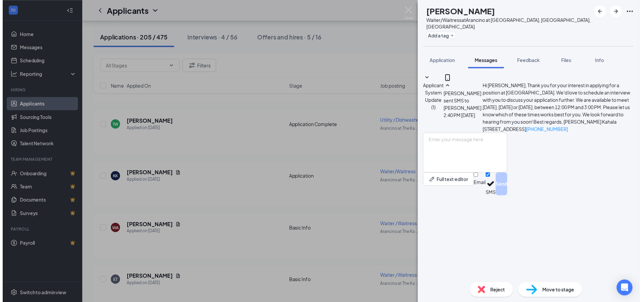
scroll to position [3, 0]
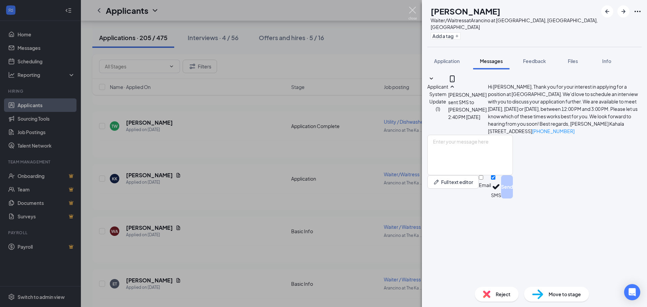
click at [415, 7] on img at bounding box center [413, 13] width 8 height 13
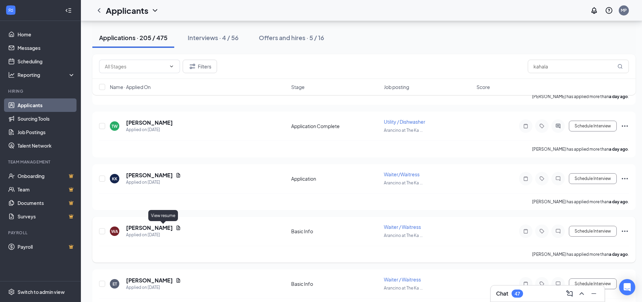
click at [176, 226] on icon "Document" at bounding box center [178, 227] width 5 height 5
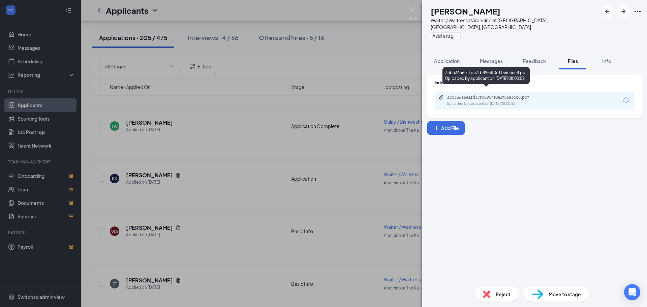
click at [499, 95] on div "33b336a6e1fd37fb8954f0e1f56e3cc8.pdf" at bounding box center [494, 97] width 94 height 5
click at [510, 294] on span "Reject" at bounding box center [503, 294] width 15 height 7
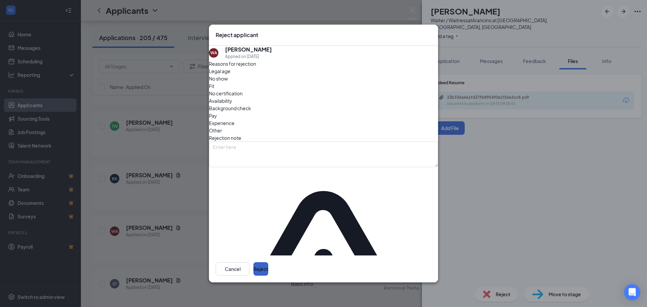
click at [268, 262] on button "Reject" at bounding box center [261, 268] width 15 height 13
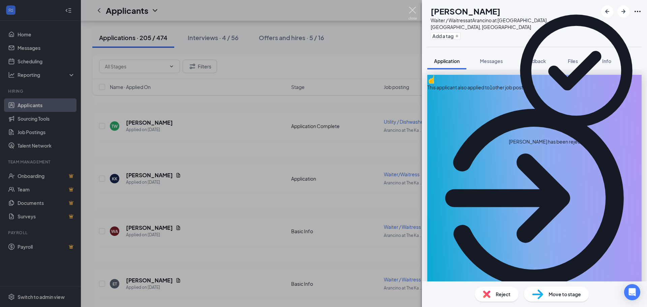
click at [415, 11] on img at bounding box center [413, 13] width 8 height 13
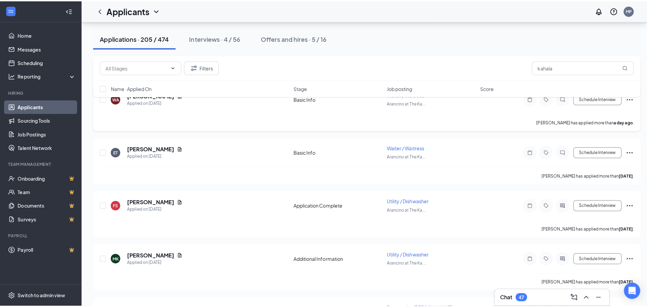
scroll to position [371, 0]
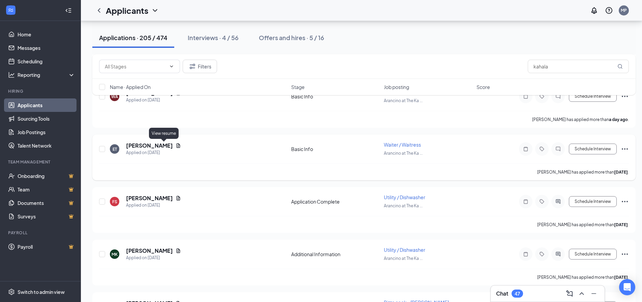
click at [176, 147] on icon "Document" at bounding box center [178, 145] width 5 height 5
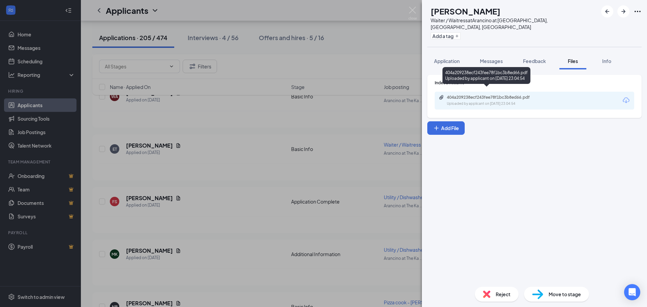
click at [482, 101] on div "Uploaded by applicant on Aug 24, 2025 at 23:04:54" at bounding box center [497, 103] width 101 height 5
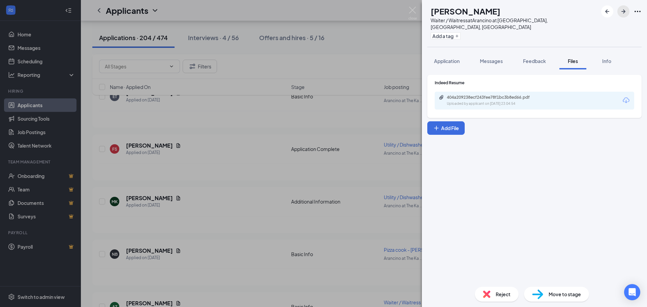
click at [624, 12] on icon "ArrowRight" at bounding box center [624, 11] width 4 height 4
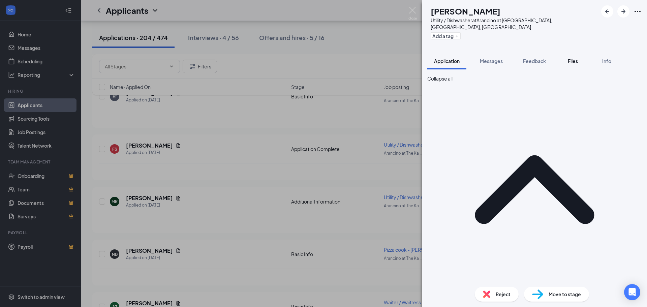
click at [576, 58] on span "Files" at bounding box center [573, 61] width 10 height 6
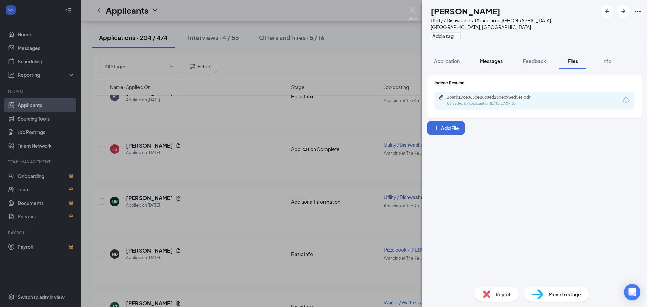
click at [495, 58] on span "Messages" at bounding box center [491, 61] width 23 height 6
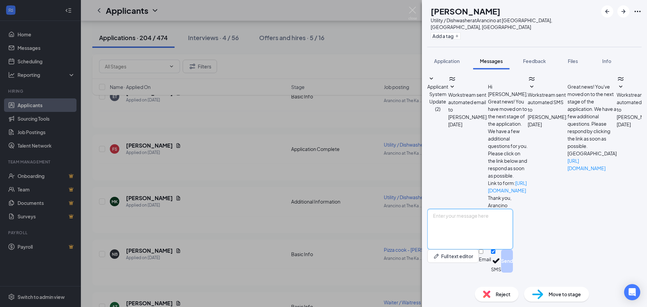
scroll to position [22, 0]
click at [500, 236] on textarea at bounding box center [471, 229] width 86 height 40
paste textarea "Hi [PERSON_NAME], Thank you for your interest in applying for a position at [GE…"
type textarea "Hi [PERSON_NAME], Thank you for your interest in applying for a position at [GE…"
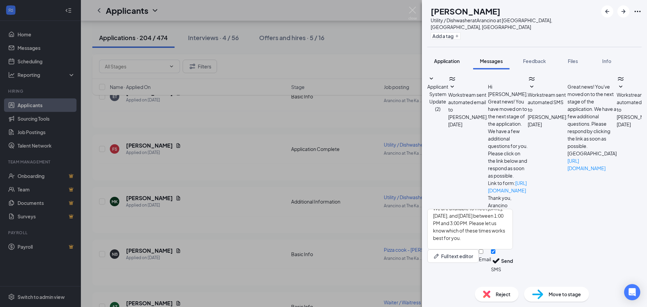
click at [446, 58] on span "Application" at bounding box center [447, 61] width 26 height 6
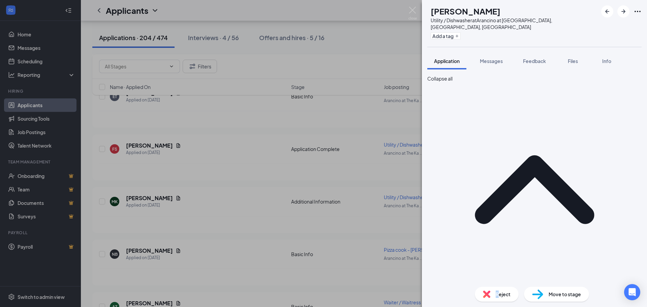
click at [497, 297] on span "Reject" at bounding box center [503, 294] width 15 height 7
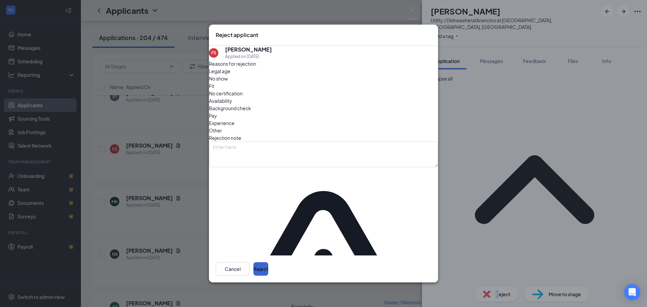
click at [268, 262] on button "Reject" at bounding box center [261, 268] width 15 height 13
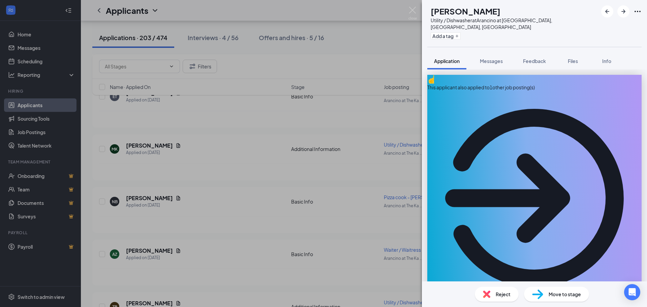
click at [502, 296] on span "Reject" at bounding box center [503, 294] width 15 height 7
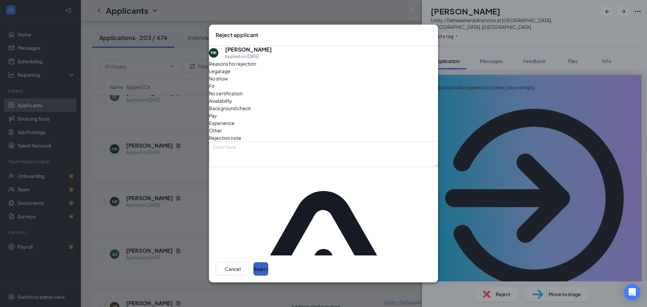
click at [268, 262] on button "Reject" at bounding box center [261, 268] width 15 height 13
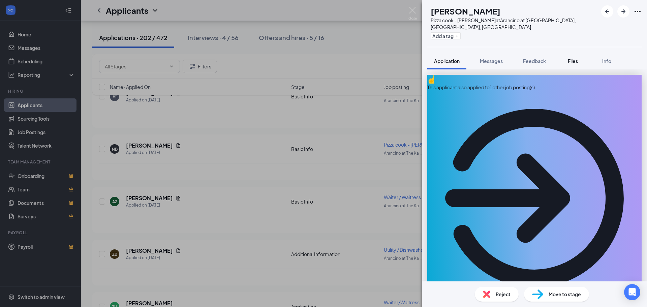
click at [576, 58] on span "Files" at bounding box center [573, 61] width 10 height 6
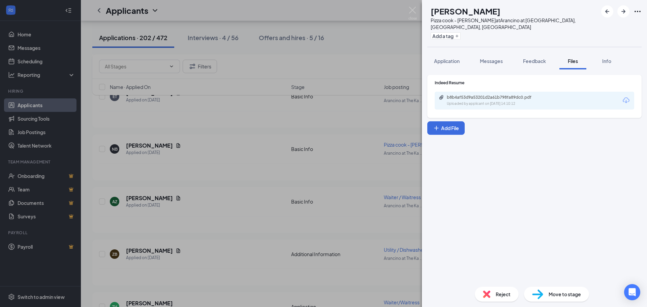
click at [513, 101] on div "Uploaded by applicant on Aug 24, 2025 at 14:10:12" at bounding box center [497, 103] width 101 height 5
click at [491, 58] on span "Messages" at bounding box center [491, 61] width 23 height 6
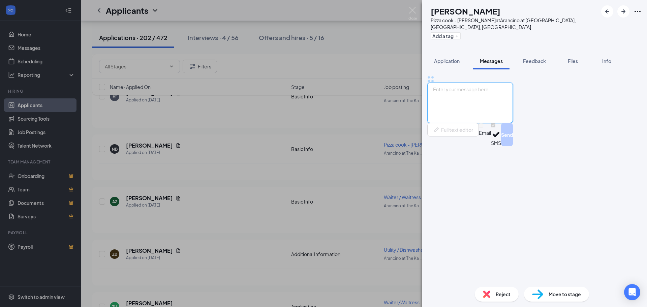
click at [474, 123] on textarea at bounding box center [471, 103] width 86 height 40
paste textarea "Hi [PERSON_NAME], Thank you for your interest in applying for a position at [GE…"
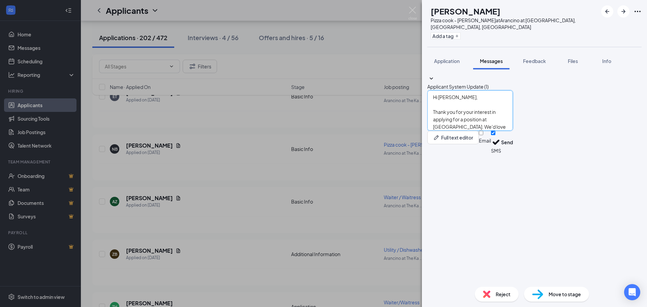
click at [461, 131] on textarea "Hi [PERSON_NAME], Thank you for your interest in applying for a position at [GE…" at bounding box center [471, 110] width 86 height 40
click at [457, 131] on textarea "Hi Nicole, Thank you for your interest in applying for a position at Arancino K…" at bounding box center [471, 110] width 86 height 40
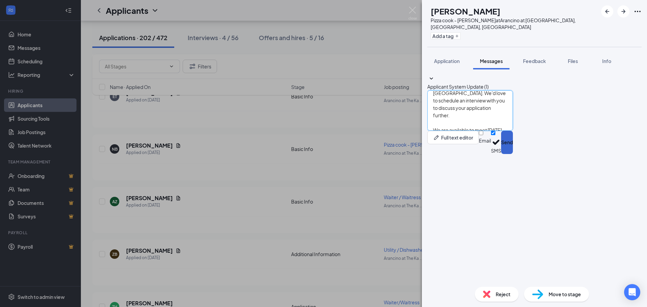
type textarea "Hi [PERSON_NAME], Thank you for your interest in applying for a position at [GE…"
click at [513, 154] on button "Send" at bounding box center [507, 142] width 12 height 23
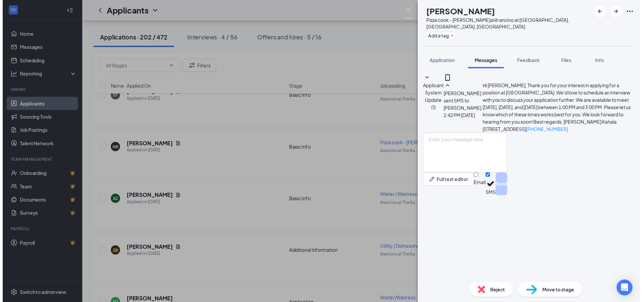
scroll to position [0, 0]
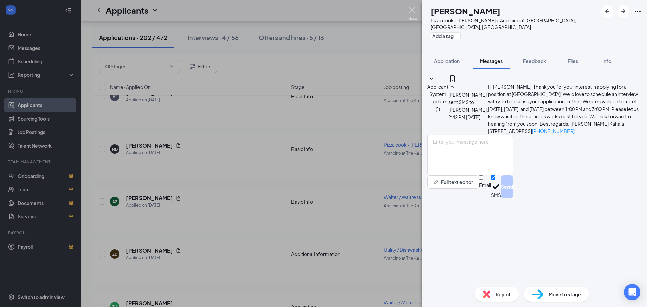
click at [413, 8] on img at bounding box center [413, 13] width 8 height 13
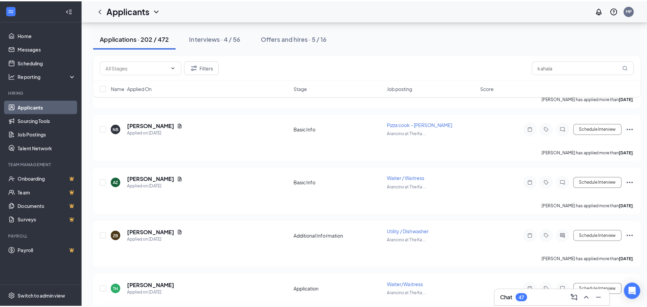
scroll to position [405, 0]
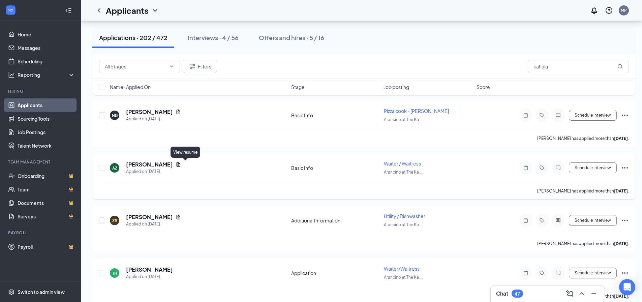
click at [180, 166] on icon "Document" at bounding box center [179, 164] width 4 height 4
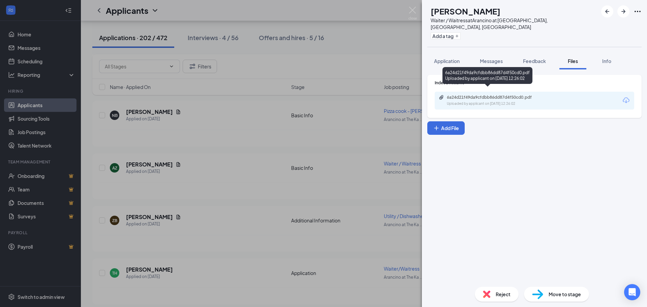
click at [470, 101] on div "Uploaded by applicant on Aug 24, 2025 at 12:26:02" at bounding box center [497, 103] width 101 height 5
click at [497, 298] on div "Reject" at bounding box center [497, 294] width 44 height 15
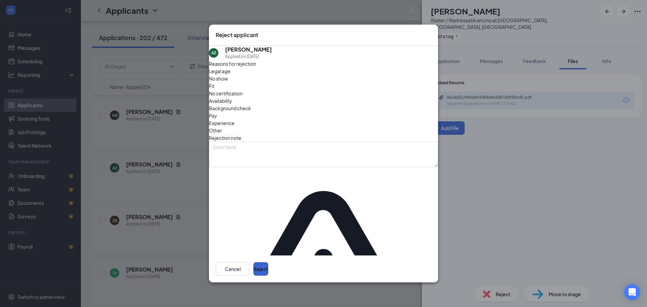
click at [268, 262] on button "Reject" at bounding box center [261, 268] width 15 height 13
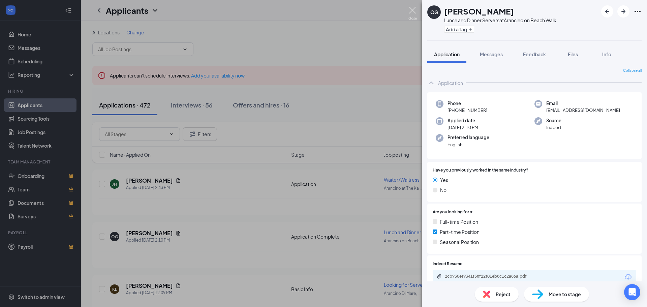
click at [411, 9] on img at bounding box center [413, 13] width 8 height 13
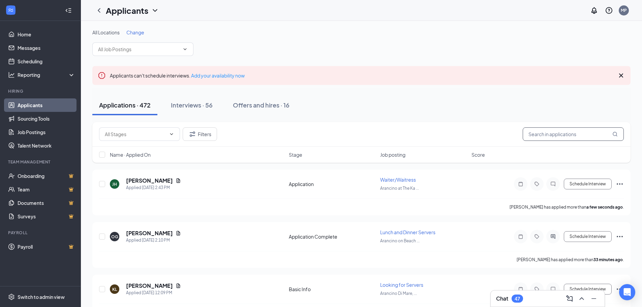
click at [571, 137] on input "text" at bounding box center [573, 133] width 101 height 13
type input "kahala"
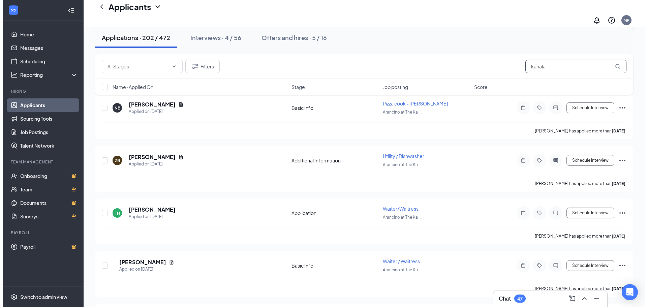
scroll to position [506, 0]
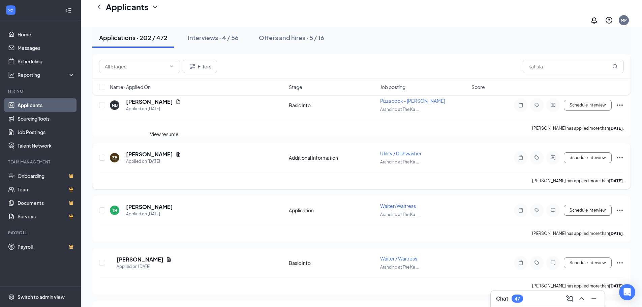
click at [176, 152] on icon "Document" at bounding box center [178, 154] width 5 height 5
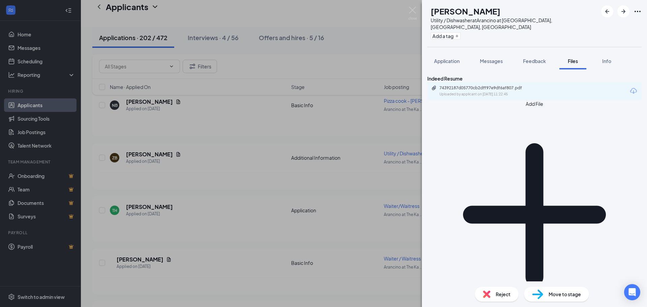
click at [511, 100] on div "74392187d05770cb2dff97e9df6af807.pdf Uploaded by applicant on [DATE] 11:22:45" at bounding box center [535, 91] width 214 height 18
click at [515, 95] on div "Uploaded by applicant on [DATE] 11:22:45" at bounding box center [490, 94] width 101 height 5
click at [497, 294] on span "Reject" at bounding box center [503, 294] width 15 height 7
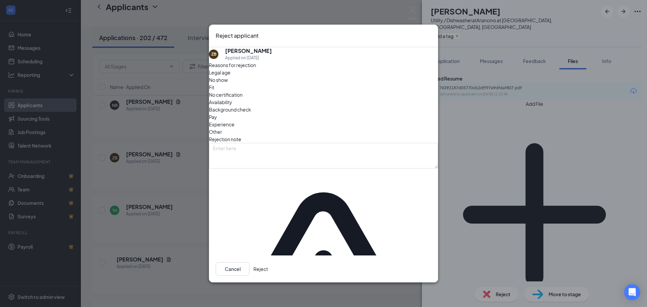
click at [268, 262] on button "Reject" at bounding box center [261, 268] width 14 height 13
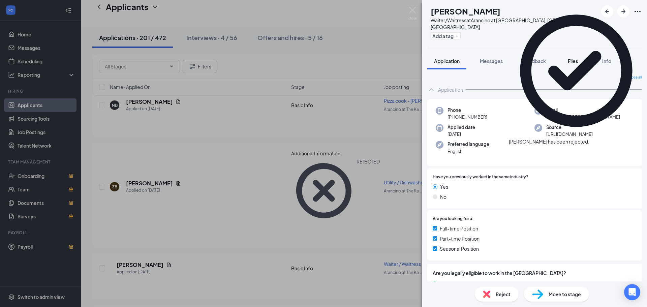
click at [570, 58] on span "Files" at bounding box center [573, 61] width 10 height 6
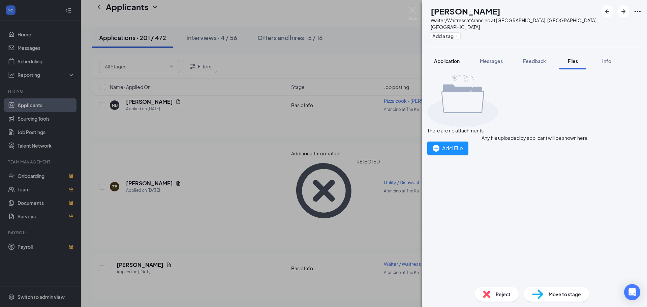
click at [442, 58] on span "Application" at bounding box center [447, 61] width 26 height 6
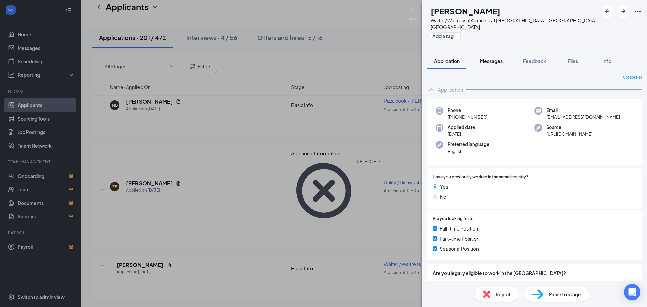
click at [497, 58] on span "Messages" at bounding box center [491, 61] width 23 height 6
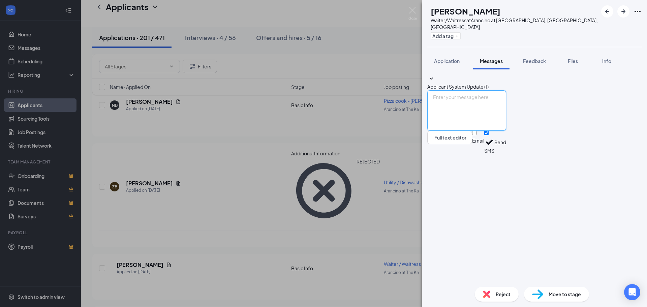
click at [478, 131] on textarea at bounding box center [467, 110] width 79 height 40
paste textarea "Hi [PERSON_NAME], Thank you for your interest in applying for a position at [GE…"
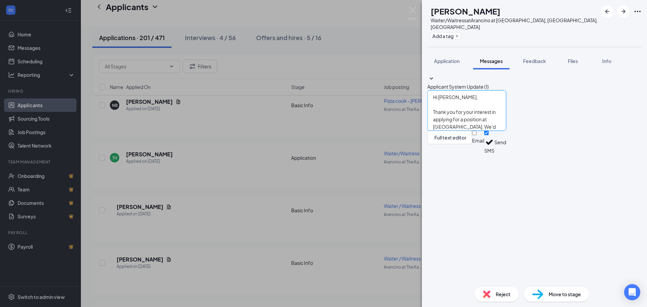
click at [466, 131] on textarea "Hi [PERSON_NAME], Thank you for your interest in applying for a position at [GE…" at bounding box center [467, 110] width 79 height 40
drag, startPoint x: 601, startPoint y: 241, endPoint x: 635, endPoint y: 264, distance: 40.5
click at [506, 154] on div "Hi Taylar, Thank you for your interest in applying for a position at [GEOGRAPHI…" at bounding box center [467, 122] width 79 height 64
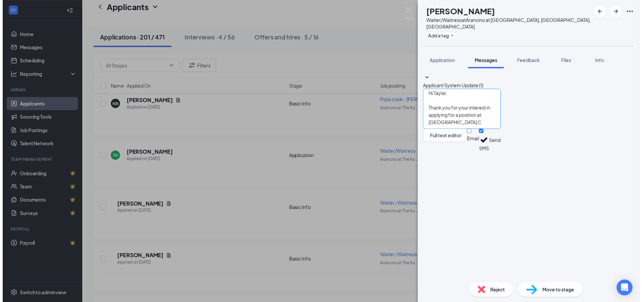
scroll to position [0, 0]
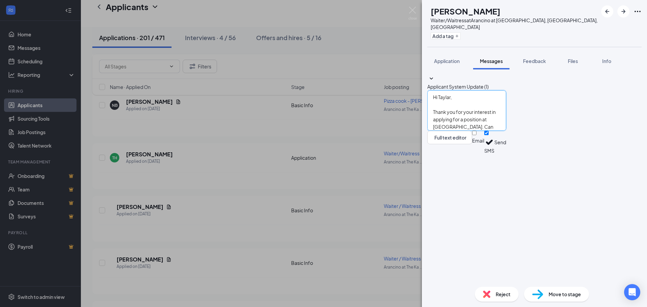
type textarea "Hi Taylar, Thank you for your interest in applying for a position at [GEOGRAPHI…"
click at [506, 154] on button "Send" at bounding box center [501, 142] width 12 height 23
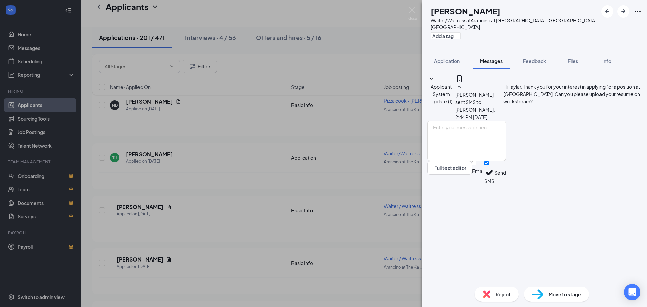
click at [415, 6] on div "TH [PERSON_NAME] Waiter/Waitress at [GEOGRAPHIC_DATA] at [GEOGRAPHIC_DATA], [GE…" at bounding box center [323, 153] width 647 height 307
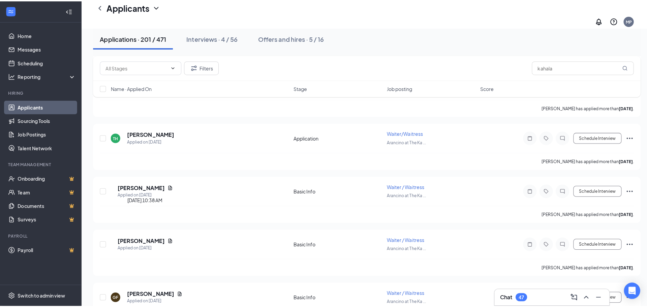
scroll to position [539, 0]
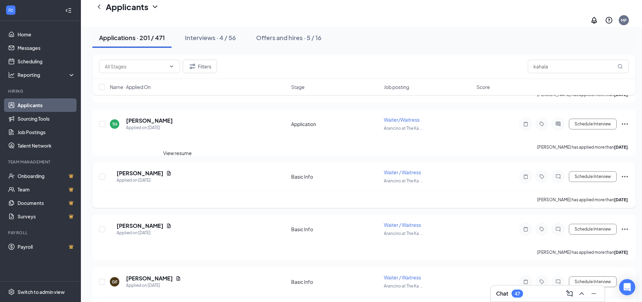
click at [171, 171] on icon "Document" at bounding box center [169, 173] width 4 height 4
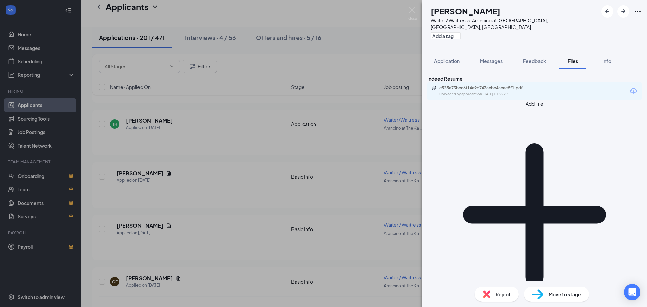
click at [504, 97] on div "Uploaded by applicant on [DATE] 10:38:29" at bounding box center [490, 94] width 101 height 5
click at [500, 296] on span "Reject" at bounding box center [503, 294] width 15 height 7
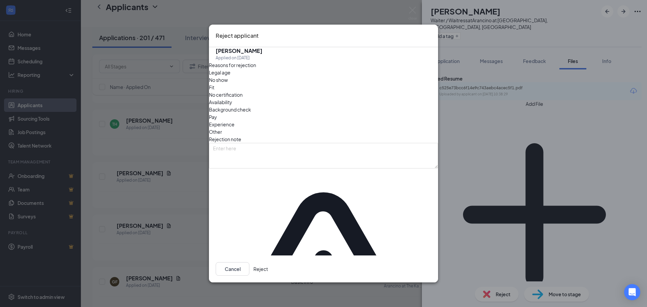
click at [268, 262] on button "Reject" at bounding box center [261, 268] width 14 height 13
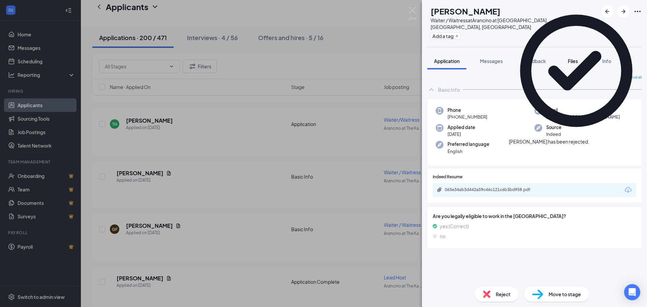
click at [573, 58] on span "Files" at bounding box center [573, 61] width 10 height 6
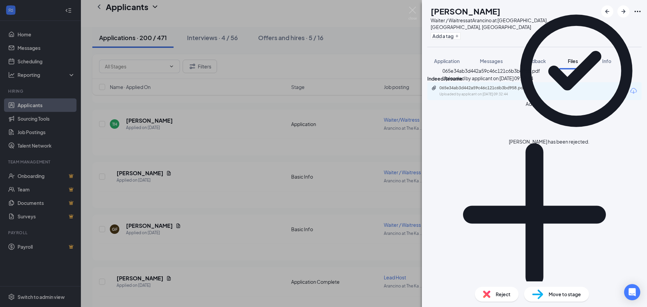
click at [490, 85] on div "065e34ab3d442a59c46c121c6b3bd958.pdf Uploaded by applicant on [DATE] 09:32:44" at bounding box center [492, 76] width 98 height 18
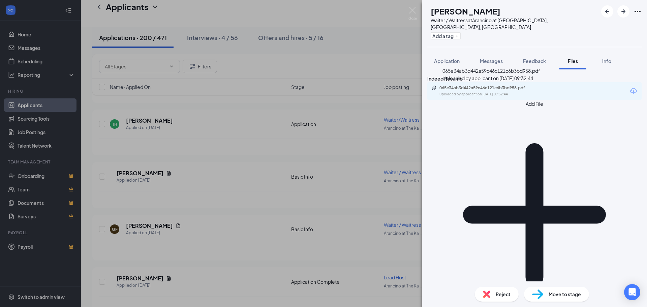
click at [489, 96] on div "Uploaded by applicant on [DATE] 09:32:44" at bounding box center [490, 94] width 101 height 5
click at [497, 58] on span "Messages" at bounding box center [491, 61] width 23 height 6
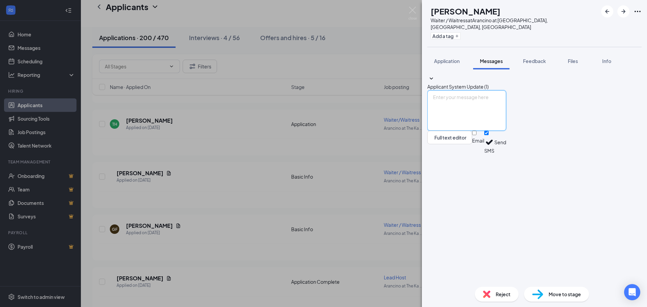
click at [465, 131] on textarea at bounding box center [467, 110] width 79 height 40
paste textarea "Hi [PERSON_NAME], Thank you for your interest in applying for a position at [GE…"
click at [463, 131] on textarea "Hi [PERSON_NAME], Thank you for your interest in applying for a position at [GE…" at bounding box center [467, 110] width 79 height 40
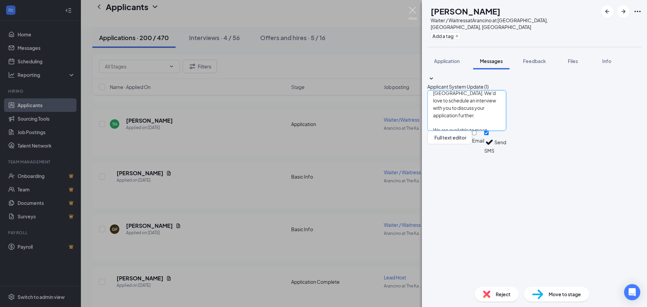
type textarea "Hi [PERSON_NAME], Thank you for your interest in applying for a position at [GE…"
click at [413, 11] on img at bounding box center [413, 13] width 8 height 13
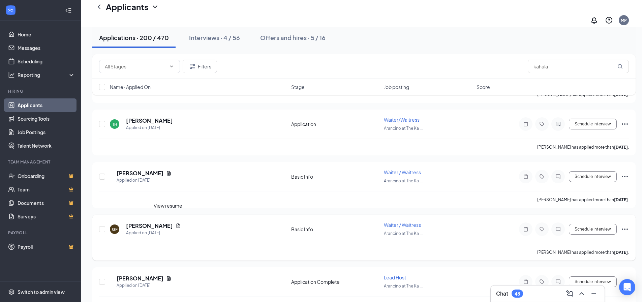
click at [177, 224] on icon "Document" at bounding box center [179, 226] width 4 height 4
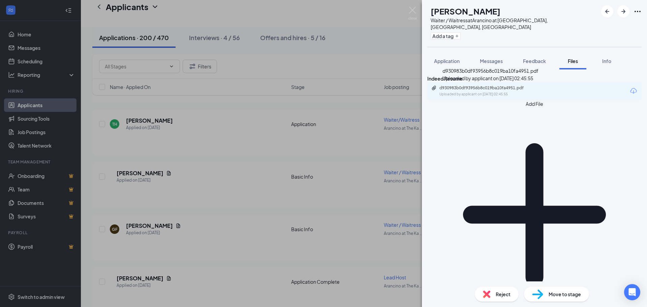
click at [493, 91] on div "d930983b0df93956b8c019ba10fa4951.pdf" at bounding box center [487, 87] width 94 height 5
click at [496, 294] on span "Reject" at bounding box center [503, 294] width 15 height 7
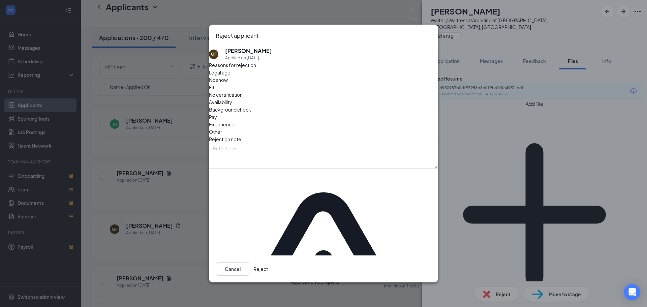
click at [268, 262] on button "Reject" at bounding box center [261, 268] width 14 height 13
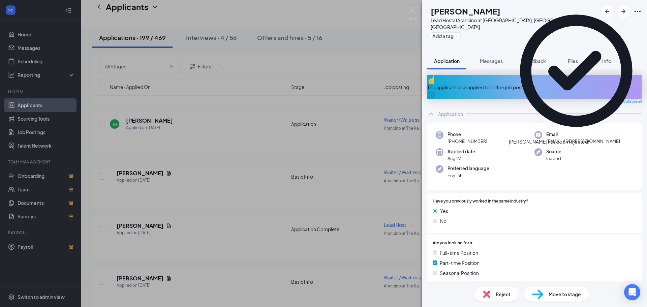
click at [590, 138] on icon "Cross" at bounding box center [590, 138] width 0 height 0
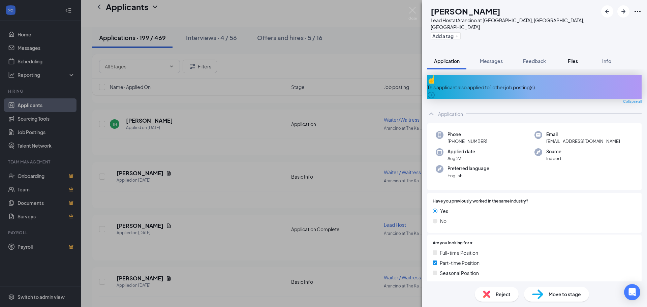
click at [573, 58] on span "Files" at bounding box center [573, 61] width 10 height 6
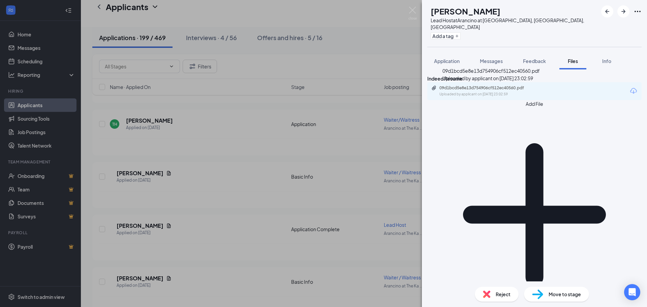
click at [487, 91] on div "09d1bcd5e8e13d754906cf512ec40560.pdf" at bounding box center [487, 87] width 94 height 5
click at [487, 58] on span "Messages" at bounding box center [491, 61] width 23 height 6
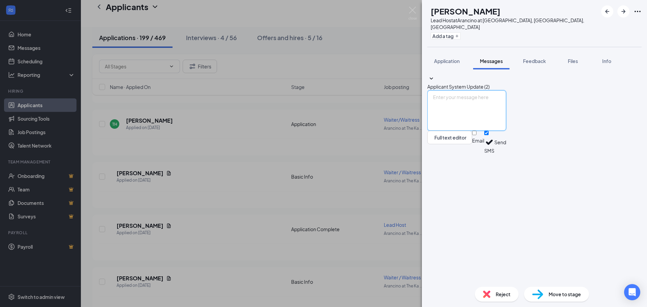
click at [470, 131] on textarea at bounding box center [467, 110] width 79 height 40
paste textarea "Hi [PERSON_NAME], Thank you for your interest in applying for a position at [GE…"
click at [458, 131] on textarea "Hi [PERSON_NAME], Thank you for your interest in applying for a position at [GE…" at bounding box center [467, 110] width 79 height 40
type textarea "Hi Ava, Thank you for your interest in applying for a position at [GEOGRAPHIC_D…"
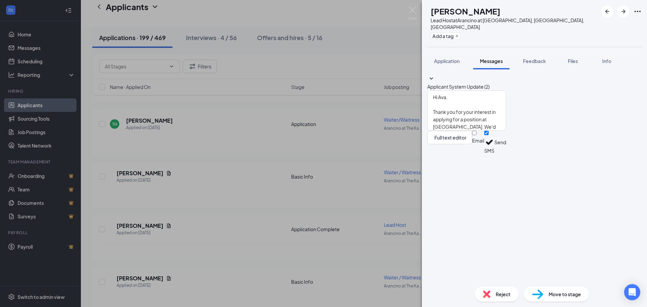
click at [506, 154] on button "Send" at bounding box center [501, 142] width 12 height 23
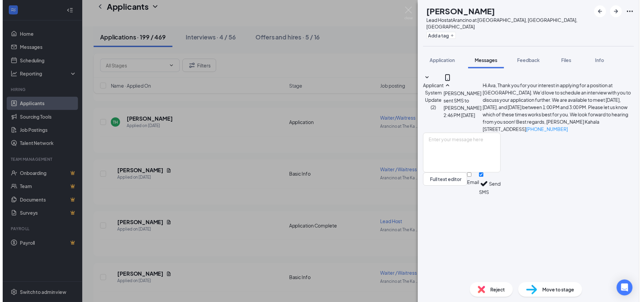
scroll to position [30, 0]
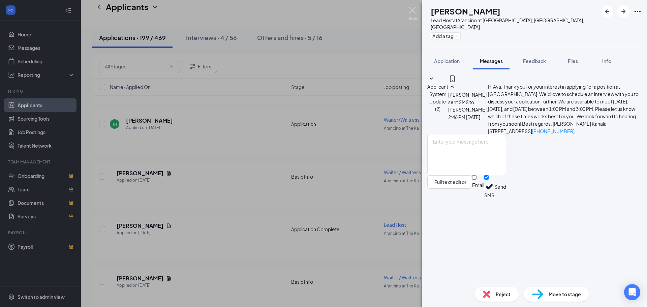
click at [412, 11] on img at bounding box center [413, 13] width 8 height 13
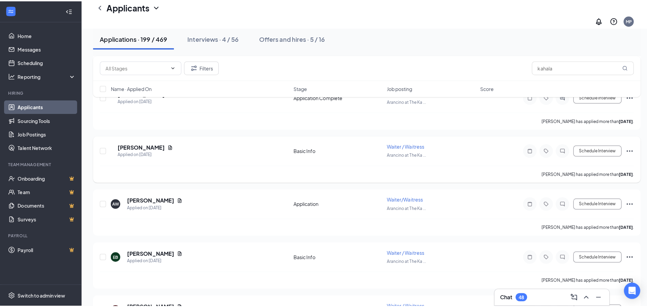
scroll to position [674, 0]
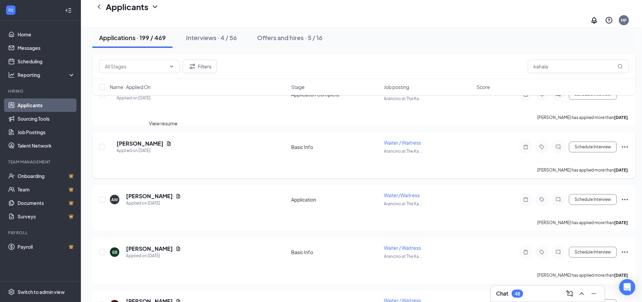
click at [167, 141] on icon "Document" at bounding box center [169, 143] width 4 height 4
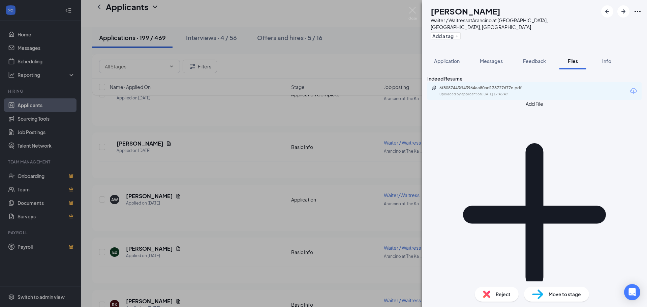
click at [474, 100] on div "6f8087443ff43964aa80ad138727677c.pdf Uploaded by applicant on [DATE] 17:45:49" at bounding box center [535, 91] width 214 height 18
click at [475, 95] on div "Uploaded by applicant on [DATE] 17:45:49" at bounding box center [490, 94] width 101 height 5
click at [490, 58] on span "Messages" at bounding box center [491, 61] width 23 height 6
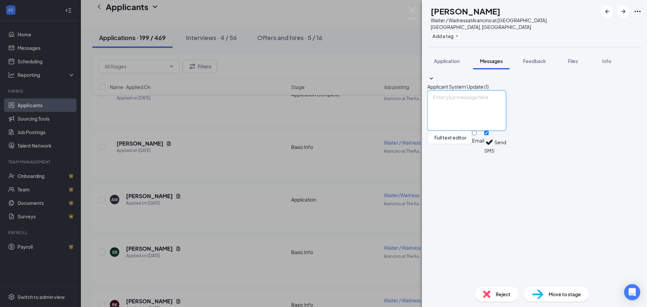
click at [468, 131] on textarea at bounding box center [467, 110] width 79 height 40
type textarea "v"
paste textarea "Hi [PERSON_NAME], Thank you for your interest in applying for a position at [GE…"
click at [465, 131] on textarea "Hi [PERSON_NAME], Thank you for your interest in applying for a position at [GE…" at bounding box center [467, 110] width 79 height 40
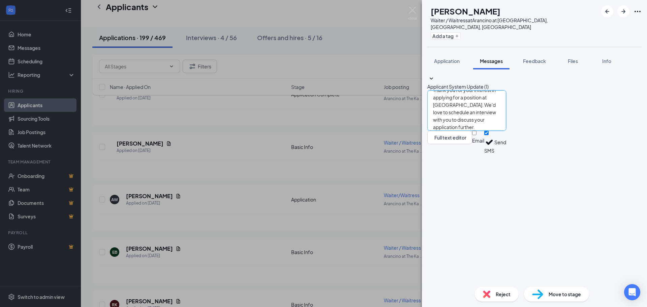
scroll to position [34, 0]
click at [506, 131] on textarea "Hi [PERSON_NAME], Thank you for your interest in applying for a position at [GE…" at bounding box center [467, 110] width 79 height 40
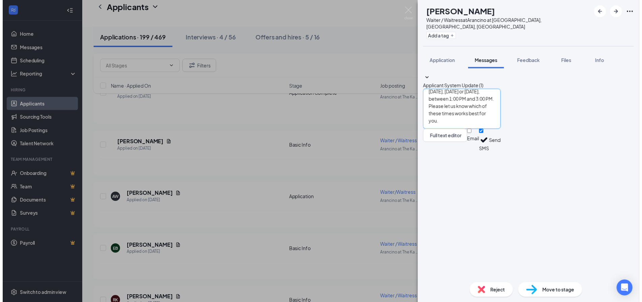
scroll to position [0, 0]
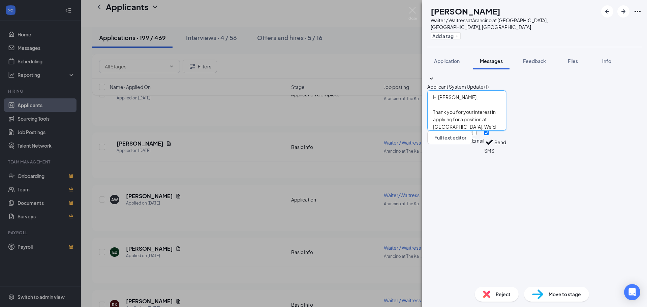
type textarea "Hi [PERSON_NAME], Thank you for your interest in applying for a position at [GE…"
click at [506, 154] on button "Send" at bounding box center [501, 142] width 12 height 23
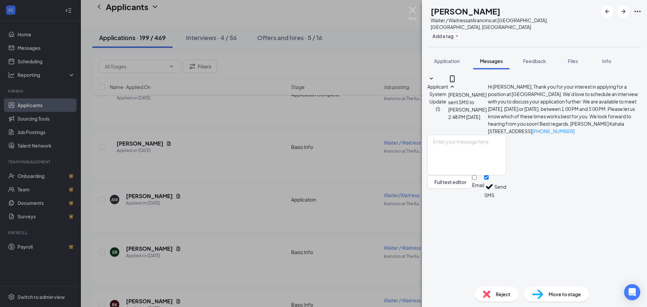
click at [411, 10] on img at bounding box center [413, 13] width 8 height 13
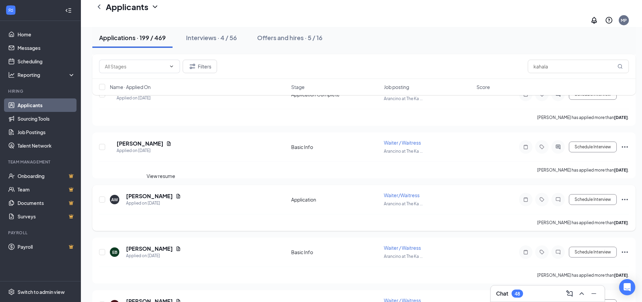
click at [177, 194] on icon "Document" at bounding box center [179, 196] width 4 height 4
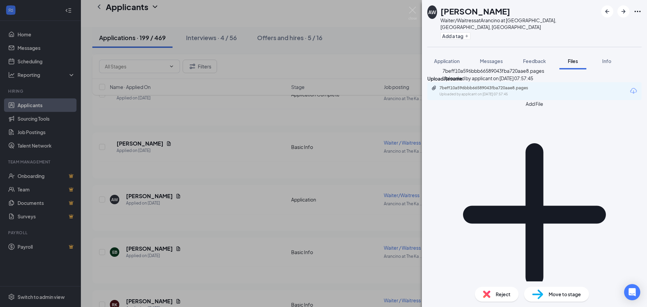
click at [486, 95] on div "Uploaded by applicant on [DATE] 07:57:45" at bounding box center [490, 94] width 101 height 5
click at [470, 91] on div "7beff10a596bbb66589043fba720aae8.pages" at bounding box center [487, 87] width 94 height 5
click at [411, 11] on img at bounding box center [413, 13] width 8 height 13
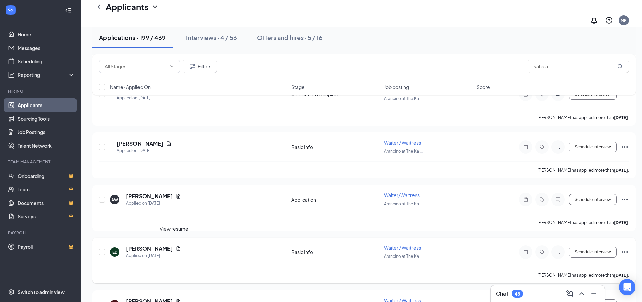
click at [177, 246] on icon "Document" at bounding box center [179, 248] width 4 height 4
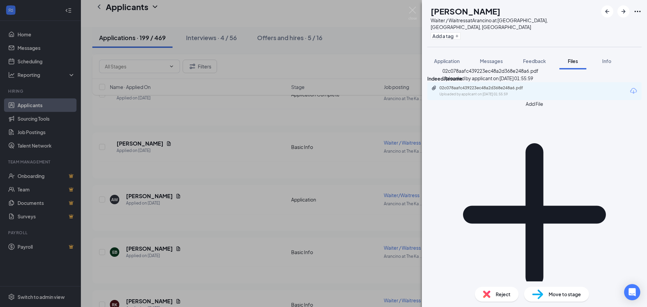
click at [507, 89] on div "02c078aafc439223ec48a2d368e248a6.pdf" at bounding box center [487, 87] width 94 height 5
click at [414, 10] on img at bounding box center [413, 13] width 8 height 13
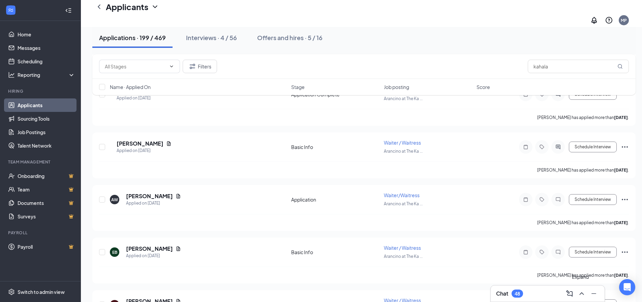
click at [584, 296] on icon "ChevronUp" at bounding box center [582, 294] width 8 height 8
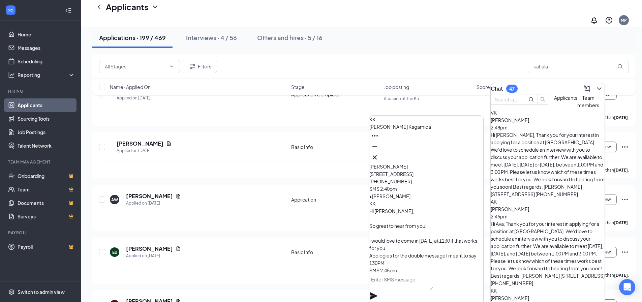
click at [418, 289] on textarea at bounding box center [402, 282] width 64 height 16
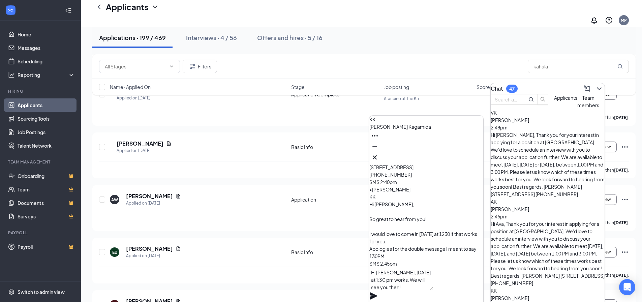
type textarea "Hi [PERSON_NAME], [DATE] at 1:30 pm works. We will see you then!"
click at [377, 292] on icon "Plane" at bounding box center [373, 295] width 7 height 7
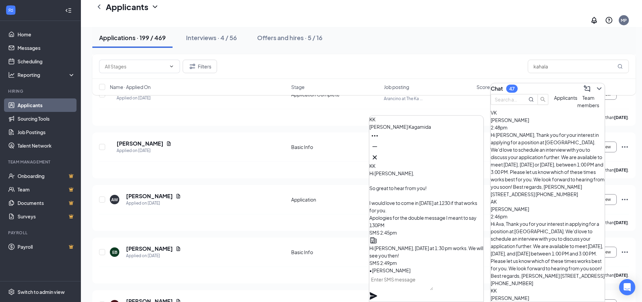
click at [414, 130] on span "[PERSON_NAME]" at bounding box center [401, 127] width 62 height 6
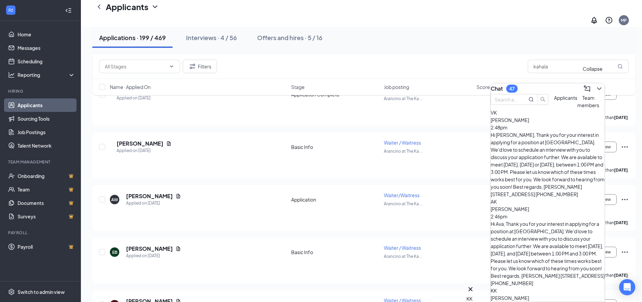
click at [597, 87] on icon "ChevronDown" at bounding box center [599, 88] width 4 height 3
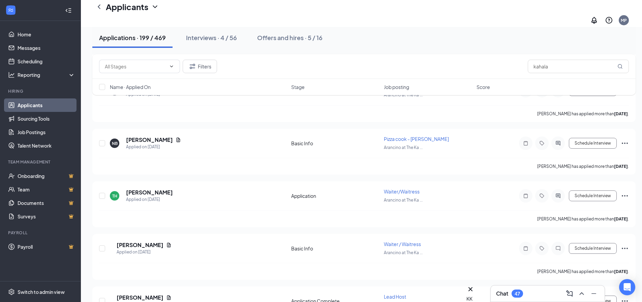
scroll to position [438, 0]
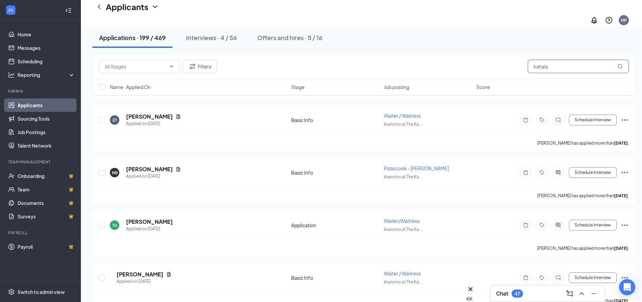
drag, startPoint x: 559, startPoint y: 67, endPoint x: 475, endPoint y: 62, distance: 84.4
click at [475, 62] on div "Filters kahala" at bounding box center [364, 66] width 530 height 13
type input "[PERSON_NAME]"
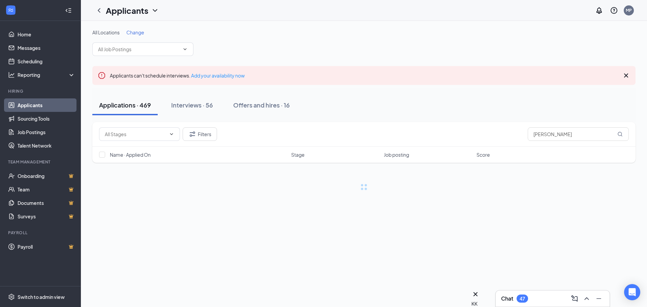
click at [626, 75] on icon "Cross" at bounding box center [626, 75] width 8 height 8
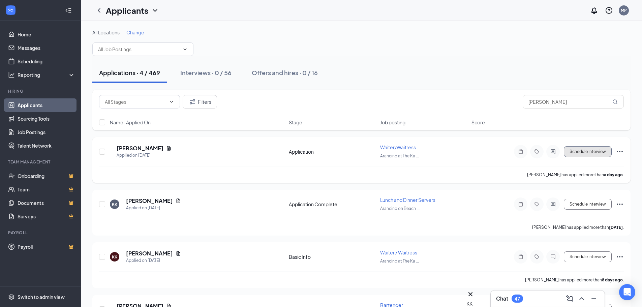
click at [581, 152] on button "Schedule Interview" at bounding box center [588, 151] width 48 height 11
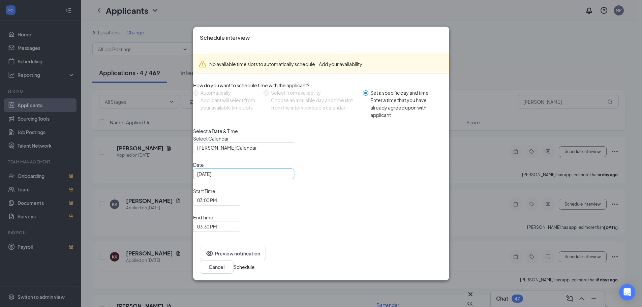
click at [263, 178] on input "[DATE]" at bounding box center [243, 173] width 92 height 7
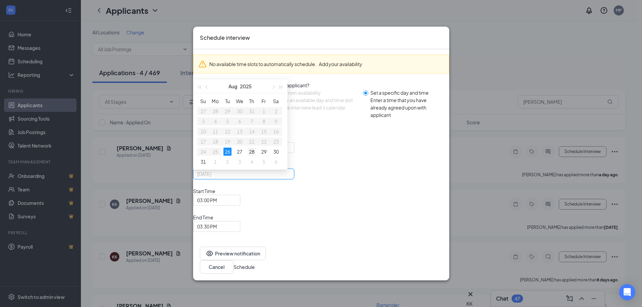
type input "[DATE]"
click at [256, 156] on div "28" at bounding box center [252, 152] width 8 height 8
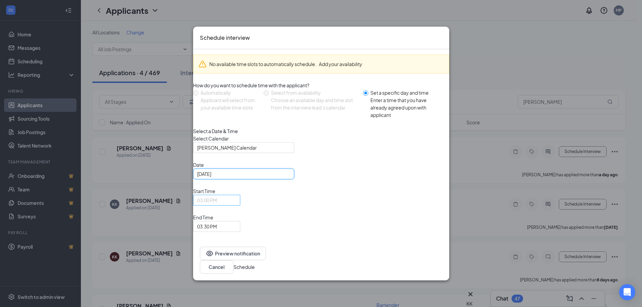
click at [230, 207] on span "03:00 PM" at bounding box center [213, 204] width 33 height 18
click at [236, 222] on span "03:30 PM" at bounding box center [216, 227] width 39 height 10
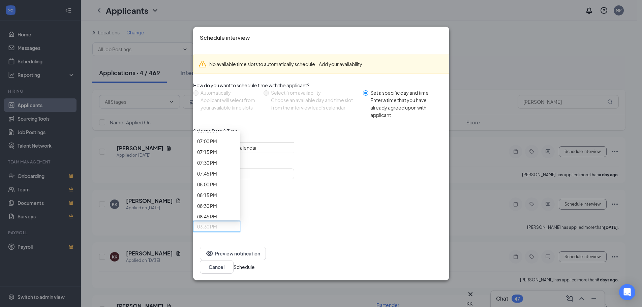
scroll to position [824, 0]
click at [255, 263] on button "Schedule" at bounding box center [244, 266] width 21 height 7
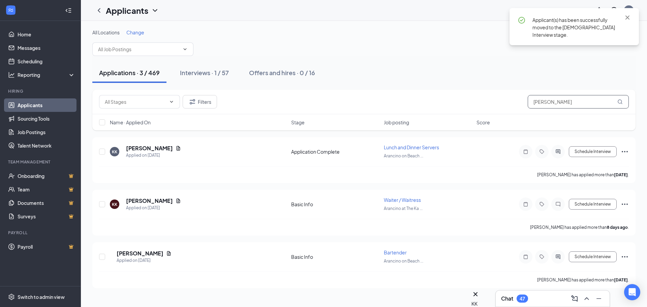
drag, startPoint x: 559, startPoint y: 101, endPoint x: 509, endPoint y: 102, distance: 50.2
click at [509, 102] on div "Filters [PERSON_NAME]" at bounding box center [364, 101] width 530 height 13
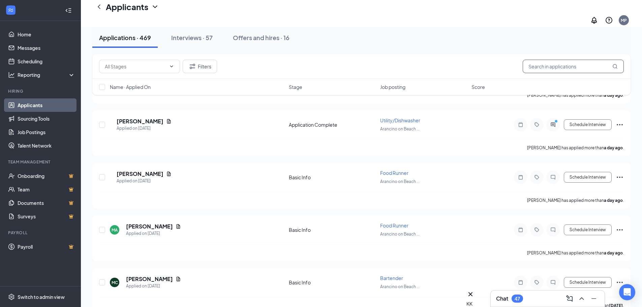
scroll to position [526, 0]
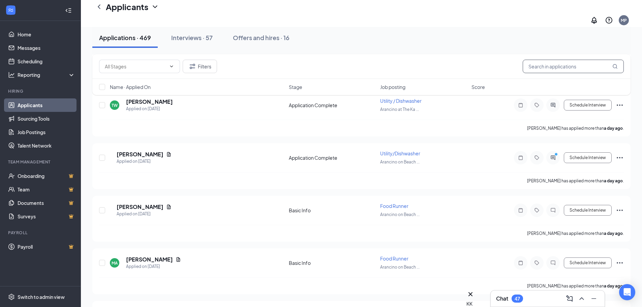
click at [582, 63] on input "text" at bounding box center [573, 66] width 101 height 13
type input "kahala"
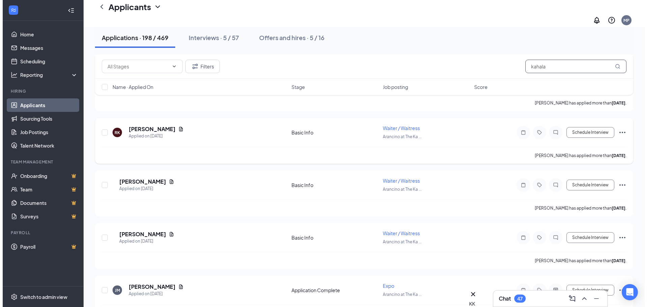
scroll to position [762, 0]
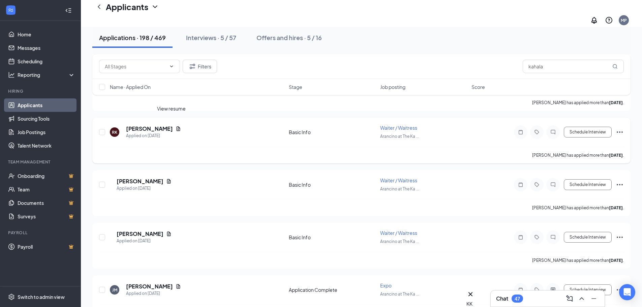
click at [176, 126] on icon "Document" at bounding box center [178, 128] width 5 height 5
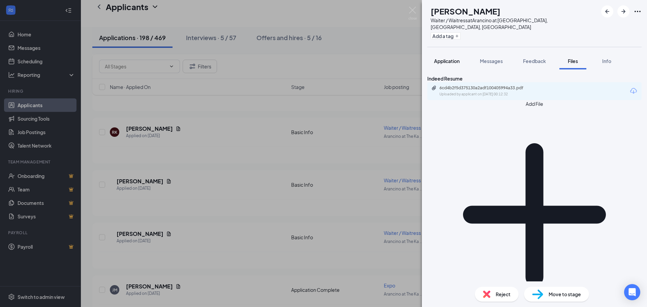
click at [454, 58] on span "Application" at bounding box center [447, 61] width 26 height 6
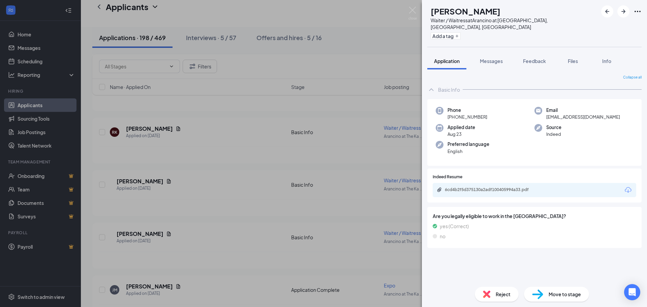
click at [506, 296] on span "Reject" at bounding box center [503, 294] width 15 height 7
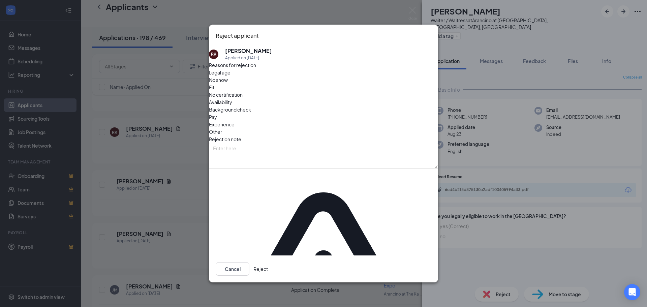
click at [268, 262] on button "Reject" at bounding box center [261, 268] width 14 height 13
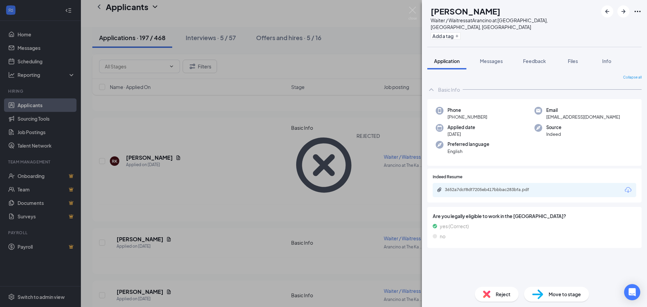
click at [574, 58] on span "Files" at bounding box center [573, 61] width 10 height 6
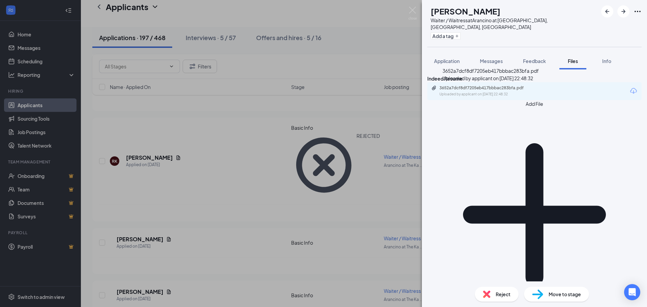
click at [500, 95] on div "Uploaded by applicant on [DATE] 22:48:32" at bounding box center [490, 94] width 101 height 5
click at [490, 58] on span "Messages" at bounding box center [491, 61] width 23 height 6
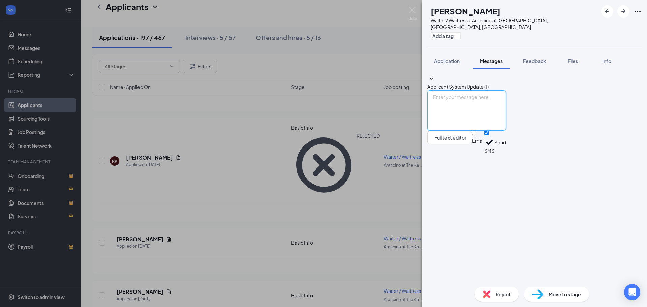
click at [479, 131] on textarea at bounding box center [467, 110] width 79 height 40
paste textarea "Hi [PERSON_NAME], Thank you for your interest in applying for a position at [GE…"
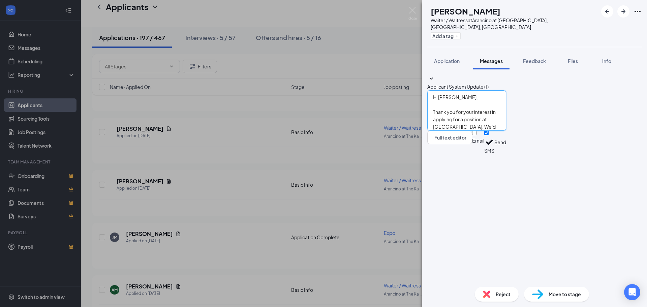
click at [459, 131] on textarea "Hi [PERSON_NAME], Thank you for your interest in applying for a position at [GE…" at bounding box center [467, 110] width 79 height 40
click at [506, 131] on textarea "Hi [PERSON_NAME], Thank you for your interest in applying for a position at [GE…" at bounding box center [467, 110] width 79 height 40
drag, startPoint x: 595, startPoint y: 230, endPoint x: 566, endPoint y: 230, distance: 29.0
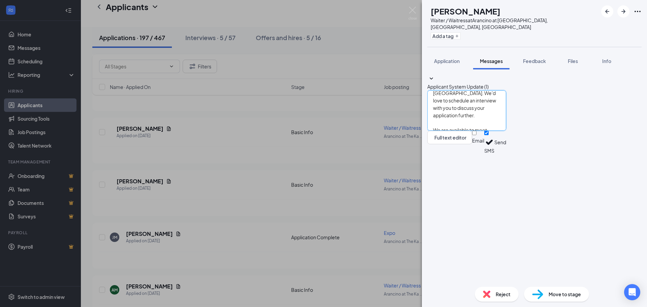
click at [506, 131] on textarea "Hi [PERSON_NAME], Thank you for your interest in applying for a position at [GE…" at bounding box center [467, 110] width 79 height 40
type textarea "Hi [PERSON_NAME], Thank you for your interest in applying for a position at [GE…"
click at [506, 154] on button "Send" at bounding box center [501, 142] width 12 height 23
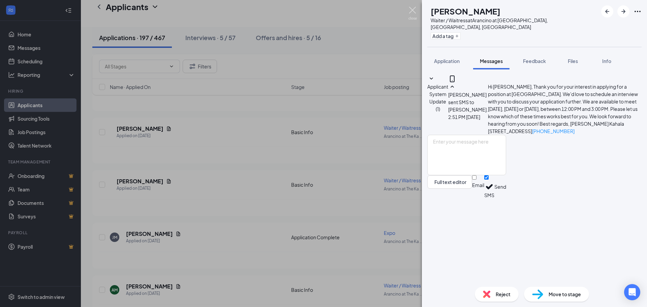
scroll to position [29, 0]
click at [414, 11] on img at bounding box center [413, 13] width 8 height 13
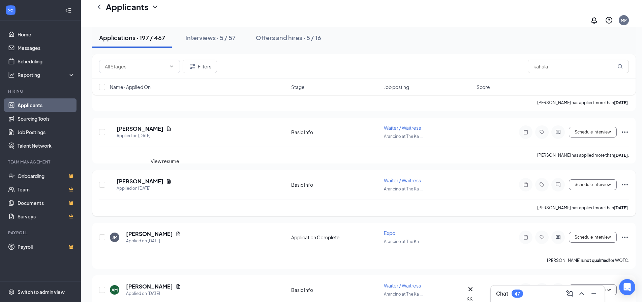
click at [167, 179] on icon "Document" at bounding box center [169, 181] width 4 height 4
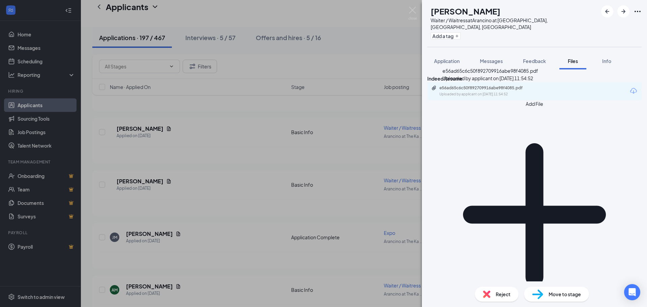
click at [494, 91] on div "e56ad65c6c50f892709916abe98f4085.pdf" at bounding box center [487, 87] width 94 height 5
click at [507, 295] on span "Reject" at bounding box center [503, 294] width 15 height 7
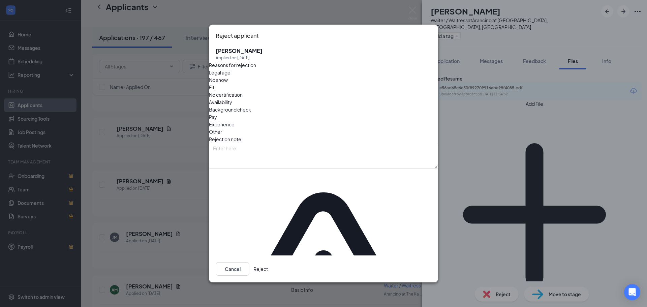
click at [268, 262] on button "Reject" at bounding box center [261, 268] width 14 height 13
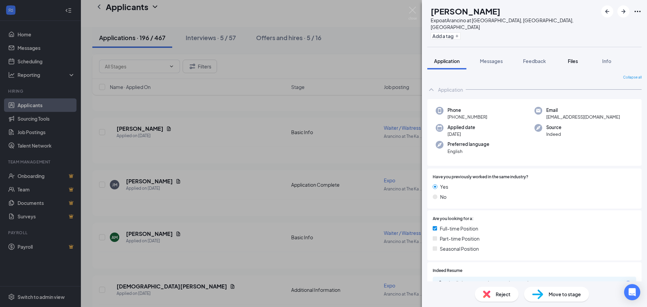
click at [573, 58] on span "Files" at bounding box center [573, 61] width 10 height 6
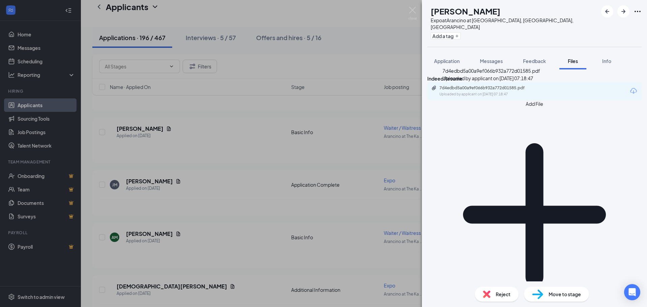
click at [486, 91] on div "7d4edbd5a00a9ef066b932a772d01585.pdf" at bounding box center [487, 87] width 94 height 5
click at [499, 58] on span "Messages" at bounding box center [491, 61] width 23 height 6
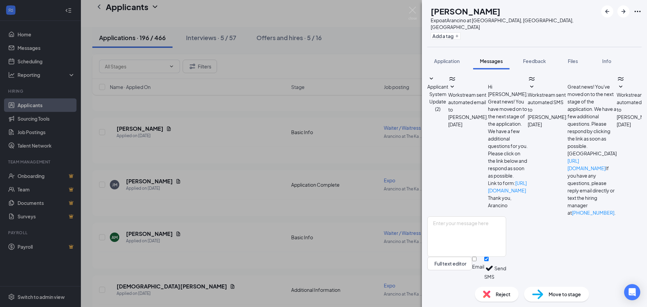
scroll to position [22, 0]
click at [491, 247] on textarea at bounding box center [467, 236] width 79 height 40
paste textarea "Hi [PERSON_NAME], Thank you for your interest in applying for a position at [GE…"
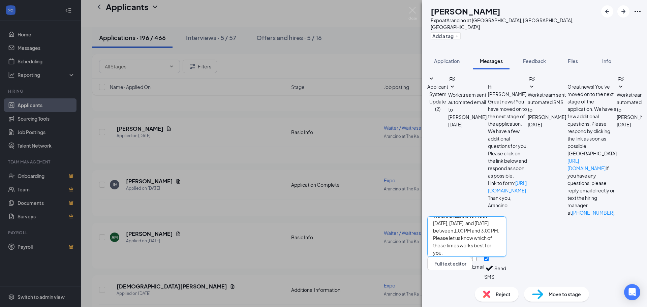
scroll to position [0, 0]
click at [462, 228] on textarea "Hi [PERSON_NAME], Thank you for your interest in applying for a position at [GE…" at bounding box center [467, 236] width 79 height 40
drag, startPoint x: 547, startPoint y: 231, endPoint x: 499, endPoint y: 231, distance: 47.9
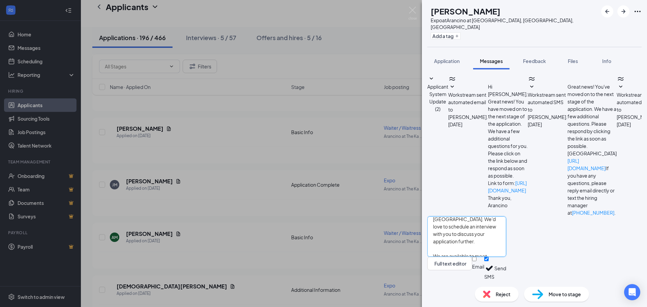
click at [499, 231] on textarea "Hi [PERSON_NAME], Thank you for your interest in applying for a position at [GE…" at bounding box center [467, 236] width 79 height 40
click at [506, 228] on textarea "Hi [PERSON_NAME], Thank you for your interest in applying for a position at [GE…" at bounding box center [467, 236] width 79 height 40
type textarea "Hi [PERSON_NAME], Thank you for your interest in applying for a position at [GE…"
click at [506, 270] on button "Send" at bounding box center [501, 268] width 12 height 23
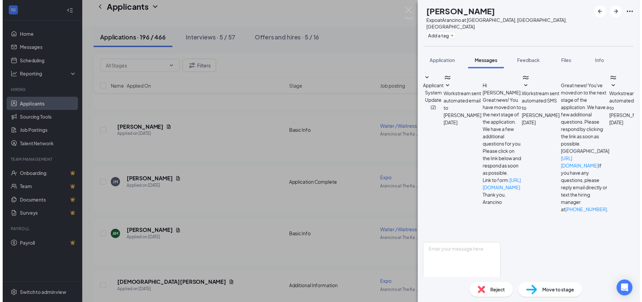
scroll to position [183, 0]
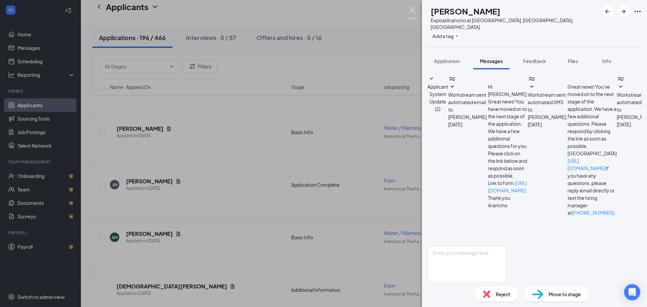
click at [409, 8] on img at bounding box center [413, 13] width 8 height 13
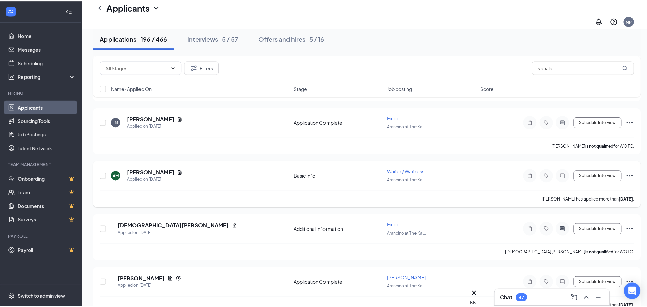
scroll to position [829, 0]
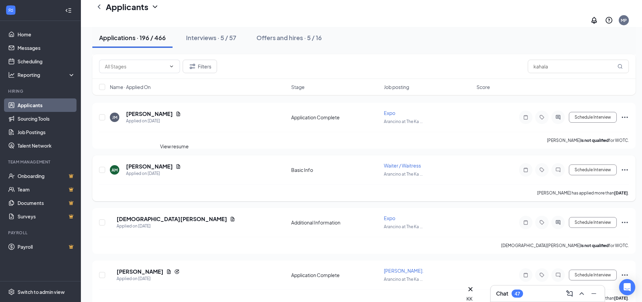
click at [176, 164] on icon "Document" at bounding box center [178, 166] width 5 height 5
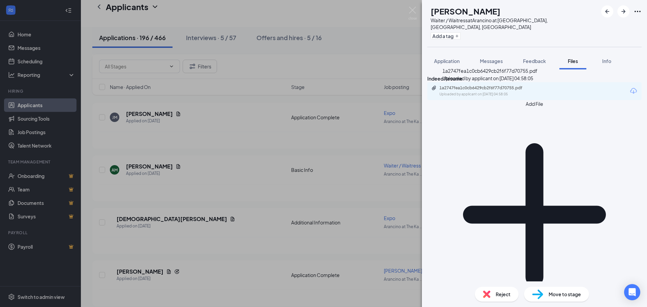
click at [501, 95] on div "Uploaded by applicant on [DATE] 04:58:05" at bounding box center [490, 94] width 101 height 5
click at [498, 293] on span "Reject" at bounding box center [503, 294] width 15 height 7
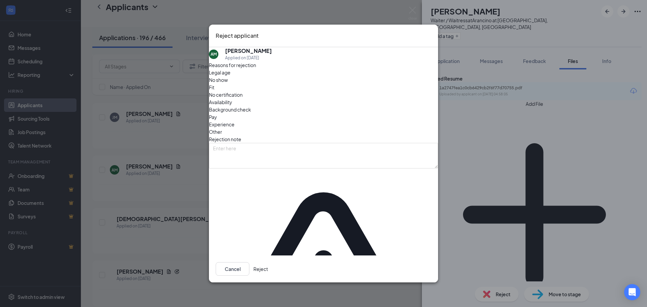
click at [268, 262] on button "Reject" at bounding box center [261, 268] width 14 height 13
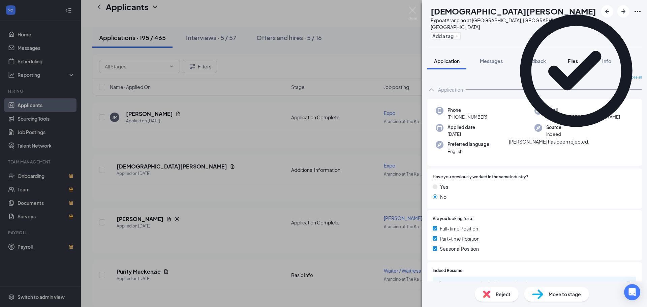
click at [573, 58] on span "Files" at bounding box center [573, 61] width 10 height 6
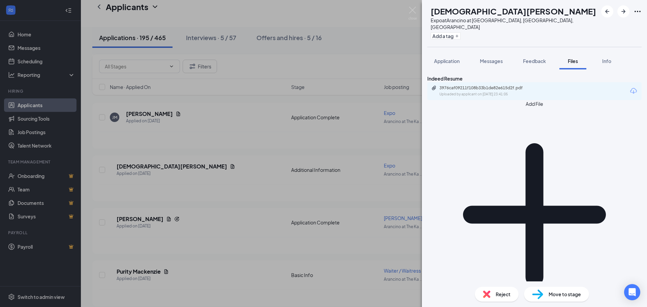
click at [458, 100] on div "3976caf09211f108b33b1de82e615d2f.pdf Uploaded by applicant on [DATE] 23:41:05" at bounding box center [535, 91] width 214 height 18
click at [464, 97] on div "Uploaded by applicant on [DATE] 23:41:05" at bounding box center [490, 94] width 101 height 5
click at [494, 295] on div "Reject" at bounding box center [497, 294] width 44 height 15
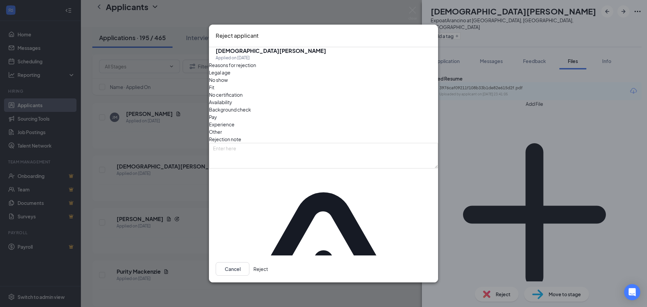
click at [268, 262] on button "Reject" at bounding box center [261, 268] width 14 height 13
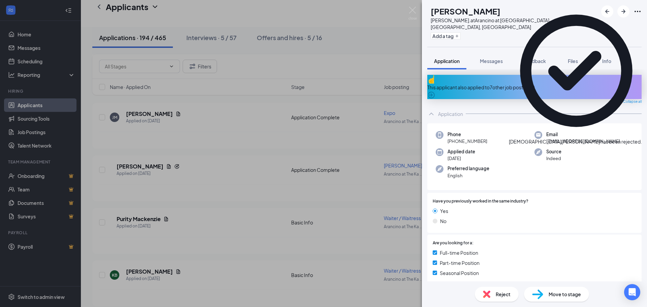
click at [642, 138] on icon "Cross" at bounding box center [642, 138] width 0 height 0
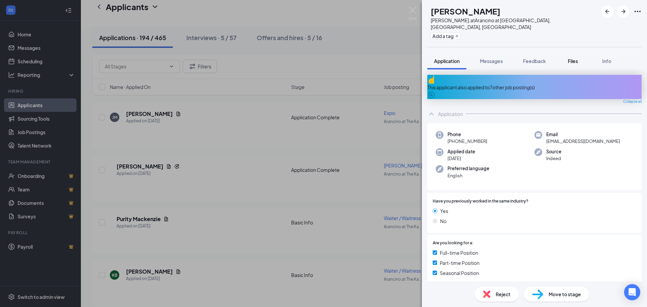
click at [569, 58] on span "Files" at bounding box center [573, 61] width 10 height 6
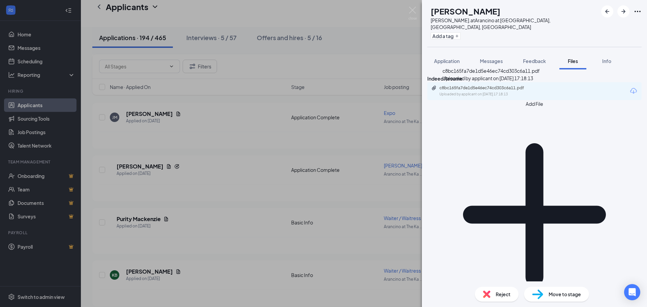
click at [501, 96] on div "Uploaded by applicant on [DATE] 17:18:13" at bounding box center [490, 94] width 101 height 5
click at [499, 58] on span "Messages" at bounding box center [491, 61] width 23 height 6
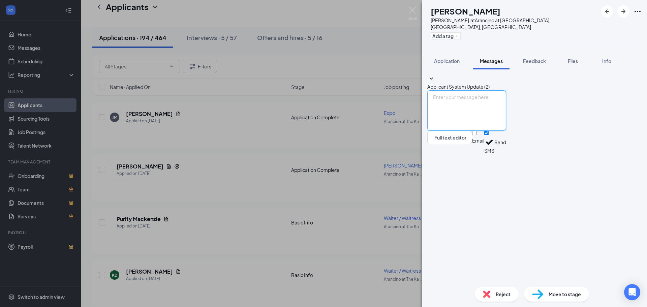
click at [482, 131] on textarea at bounding box center [467, 110] width 79 height 40
paste textarea "Hi [PERSON_NAME], Thank you for your interest in applying for a position at [GE…"
click at [465, 131] on textarea "Hi [PERSON_NAME], Thank you for your interest in applying for a position at [GE…" at bounding box center [467, 110] width 79 height 40
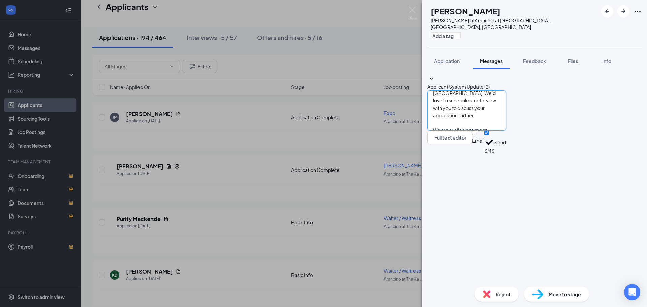
drag, startPoint x: 499, startPoint y: 230, endPoint x: 549, endPoint y: 229, distance: 49.9
click at [506, 131] on textarea "Hi Rhaven, Thank you for your interest in applying for a position at [GEOGRAPHI…" at bounding box center [467, 110] width 79 height 40
type textarea "Hi Rhaven, Thank you for your interest in applying for a position at [GEOGRAPHI…"
click at [506, 154] on button "Send" at bounding box center [501, 142] width 12 height 23
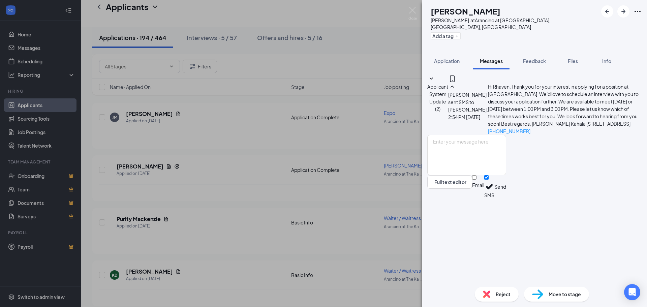
scroll to position [37, 0]
click at [410, 10] on img at bounding box center [413, 13] width 8 height 13
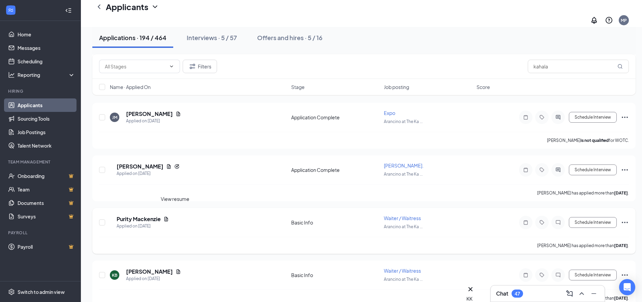
click at [169, 216] on icon "Document" at bounding box center [166, 218] width 5 height 5
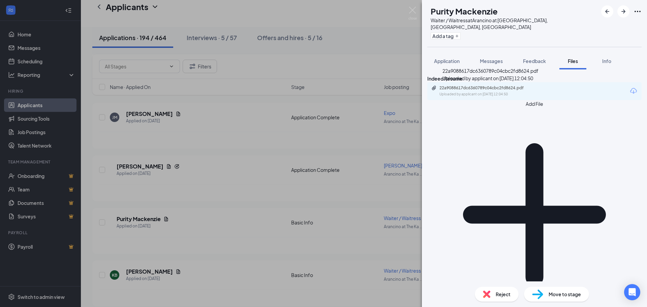
click at [481, 91] on div "22a9088617dc6360789c04cbc2fd8624.pdf" at bounding box center [487, 87] width 94 height 5
click at [502, 294] on span "Reject" at bounding box center [503, 294] width 15 height 7
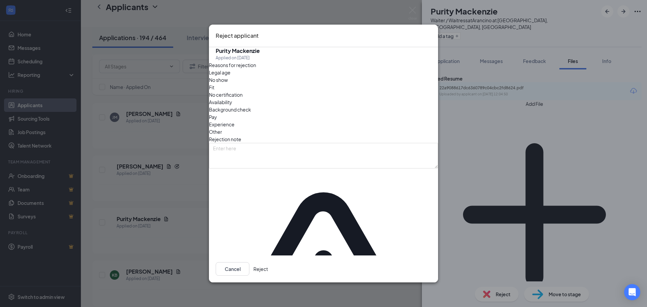
click at [268, 262] on button "Reject" at bounding box center [261, 268] width 14 height 13
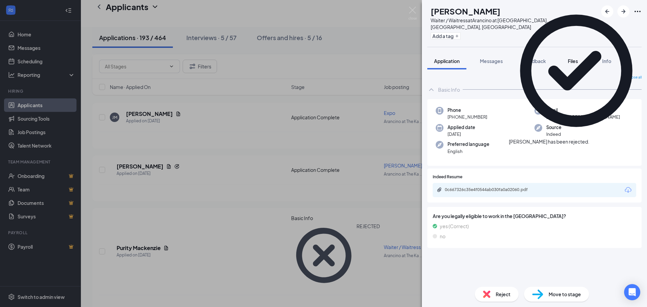
click at [575, 58] on span "Files" at bounding box center [573, 61] width 10 height 6
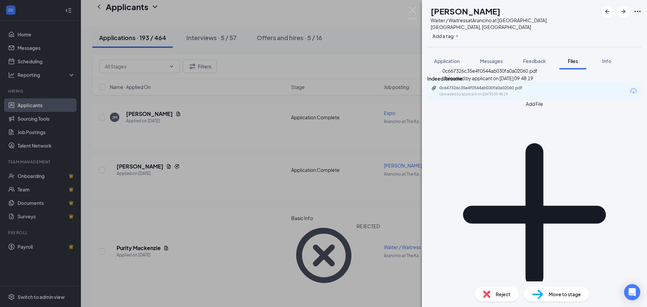
click at [491, 95] on div "Uploaded by applicant on [DATE] 09:48:19" at bounding box center [490, 94] width 101 height 5
click at [488, 58] on span "Messages" at bounding box center [491, 61] width 23 height 6
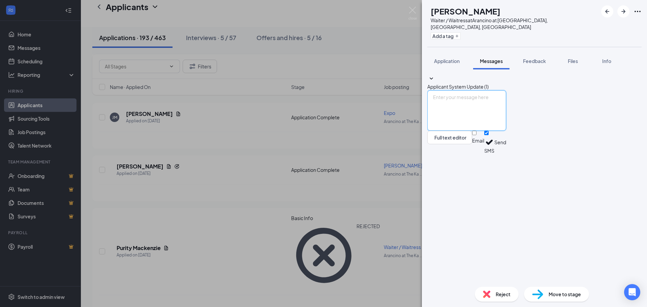
click at [479, 131] on textarea at bounding box center [467, 110] width 79 height 40
paste textarea "Hi [PERSON_NAME], Thank you for your interest in applying for a position at [GE…"
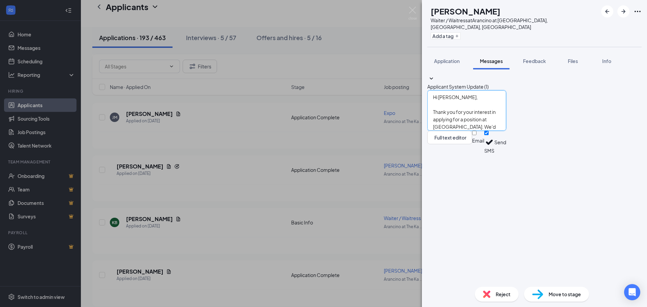
click at [465, 131] on textarea "Hi [PERSON_NAME], Thank you for your interest in applying for a position at [GE…" at bounding box center [467, 110] width 79 height 40
click at [506, 131] on textarea "Hi [PERSON_NAME], Thank you for your interest in applying for a position at [GE…" at bounding box center [467, 110] width 79 height 40
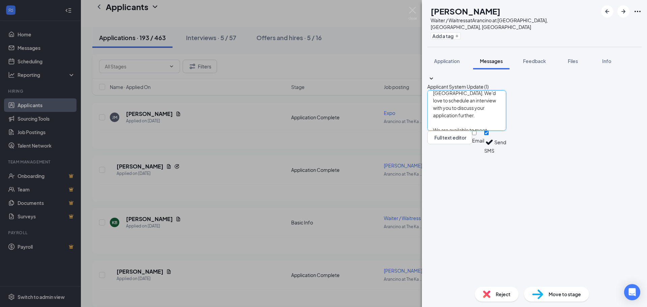
click at [506, 131] on textarea "Hi [PERSON_NAME], Thank you for your interest in applying for a position at [GE…" at bounding box center [467, 110] width 79 height 40
type textarea "Hi [PERSON_NAME], Thank you for your interest in applying for a position at [GE…"
click at [506, 154] on button "Send" at bounding box center [501, 142] width 12 height 23
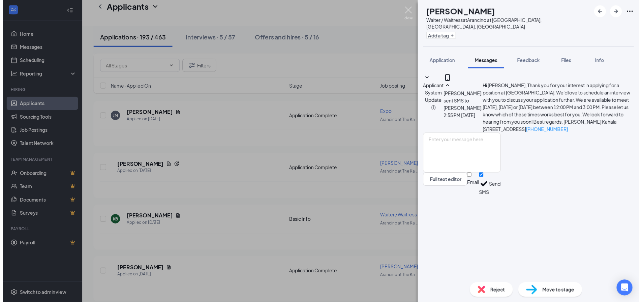
scroll to position [17, 0]
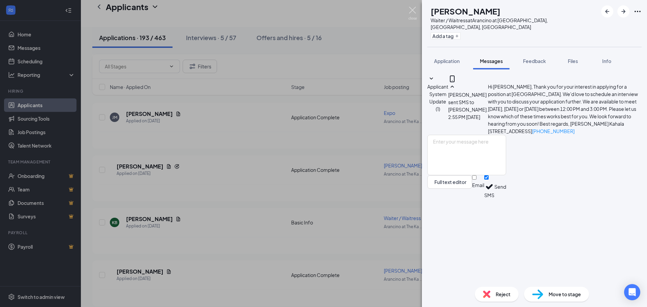
click at [410, 7] on img at bounding box center [413, 13] width 8 height 13
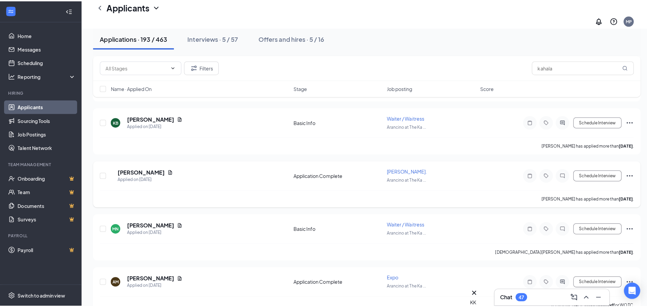
scroll to position [964, 0]
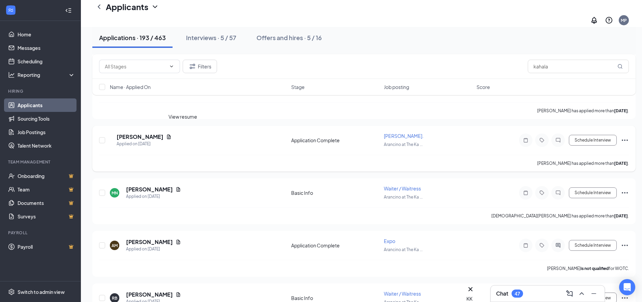
click at [171, 135] on icon "Document" at bounding box center [169, 137] width 4 height 4
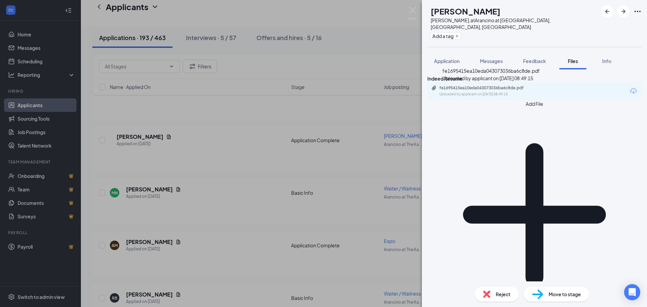
click at [533, 91] on div "fe1695415ea10eda043073036ba6c8de.pdf" at bounding box center [487, 87] width 94 height 5
drag, startPoint x: 493, startPoint y: 53, endPoint x: 499, endPoint y: 66, distance: 14.8
click at [493, 58] on span "Messages" at bounding box center [491, 61] width 23 height 6
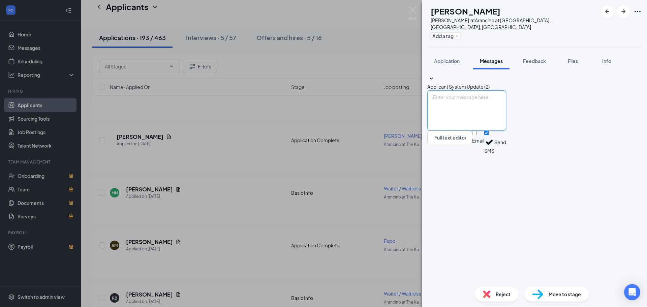
click at [497, 131] on textarea at bounding box center [467, 110] width 79 height 40
paste textarea "Hi [PERSON_NAME], Thank you for your interest in applying for a position at [GE…"
click at [458, 131] on textarea "Hi [PERSON_NAME], Thank you for your interest in applying for a position at [GE…" at bounding box center [467, 110] width 79 height 40
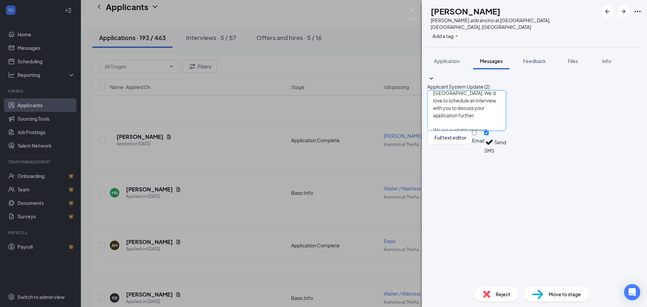
drag, startPoint x: 499, startPoint y: 230, endPoint x: 547, endPoint y: 227, distance: 47.3
click at [506, 131] on textarea "Hi Tahir, Thank you for your interest in applying for a position at [GEOGRAPHIC…" at bounding box center [467, 110] width 79 height 40
type textarea "Hi Tahir, Thank you for your interest in applying for a position at [GEOGRAPHIC…"
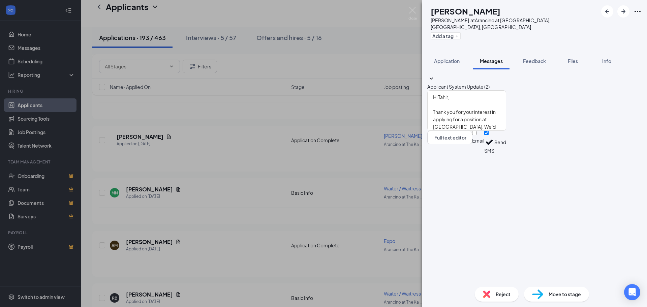
click at [506, 154] on button "Send" at bounding box center [501, 142] width 12 height 23
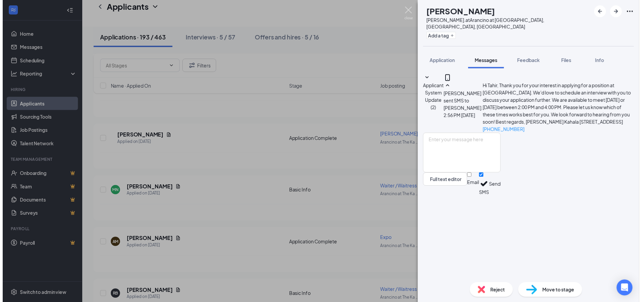
scroll to position [37, 0]
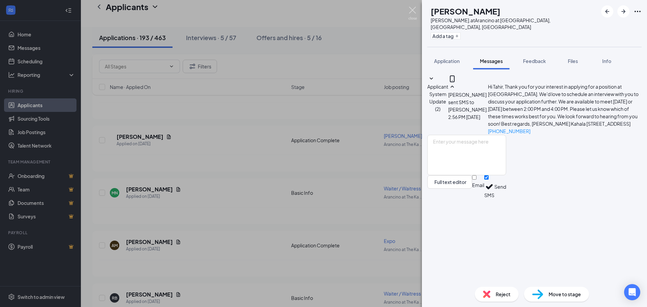
click at [412, 8] on img at bounding box center [413, 13] width 8 height 13
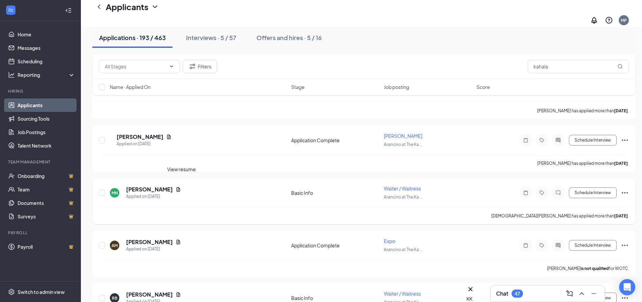
click at [180, 187] on icon "Document" at bounding box center [179, 189] width 4 height 4
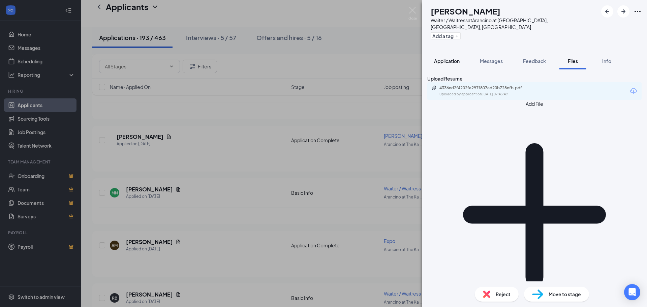
click at [451, 58] on span "Application" at bounding box center [447, 61] width 26 height 6
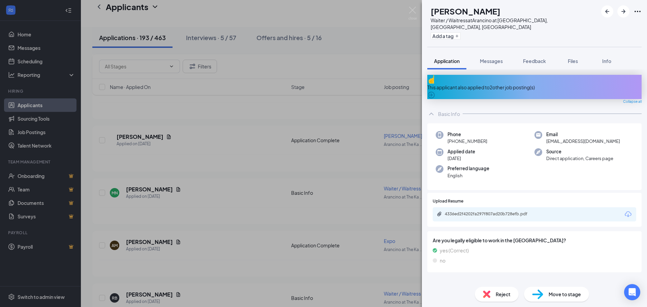
click at [492, 297] on div "Reject" at bounding box center [497, 294] width 44 height 15
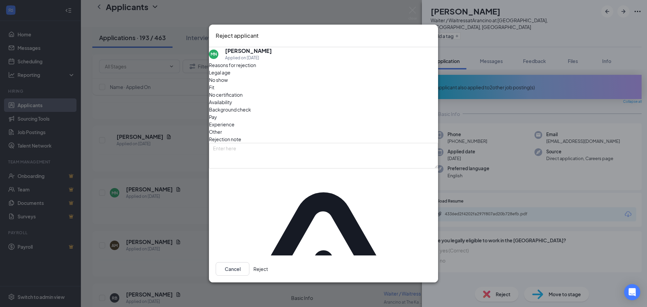
click at [268, 262] on button "Reject" at bounding box center [261, 268] width 14 height 13
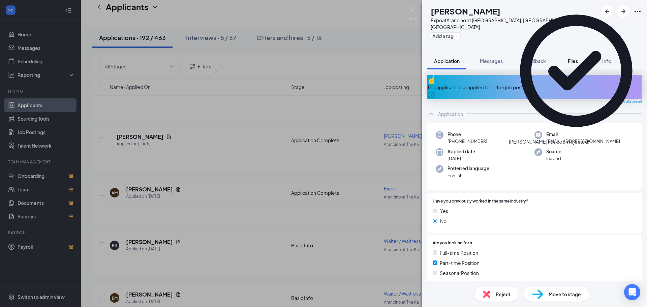
click at [571, 58] on span "Files" at bounding box center [573, 61] width 10 height 6
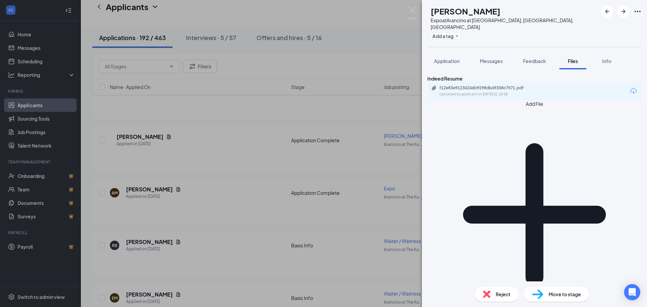
click at [496, 96] on div "Uploaded by applicant on [DATE] 01:18:58" at bounding box center [490, 94] width 101 height 5
click at [499, 292] on span "Reject" at bounding box center [503, 294] width 15 height 7
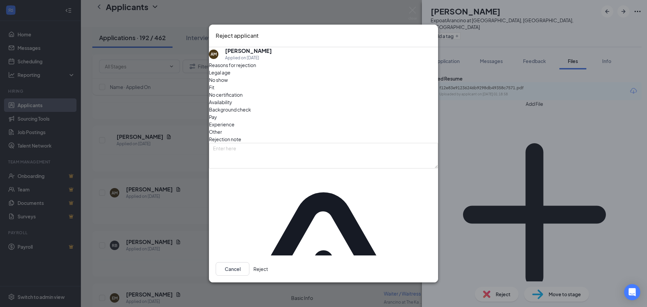
click at [268, 262] on button "Reject" at bounding box center [261, 268] width 14 height 13
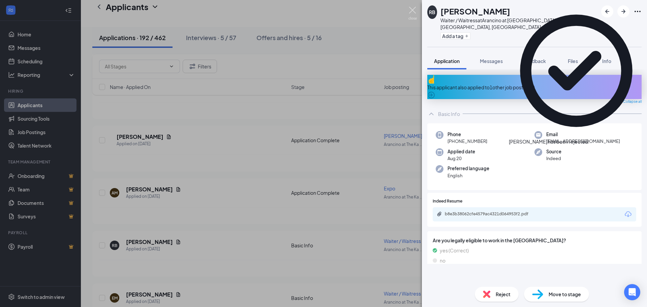
click at [409, 7] on img at bounding box center [413, 13] width 8 height 13
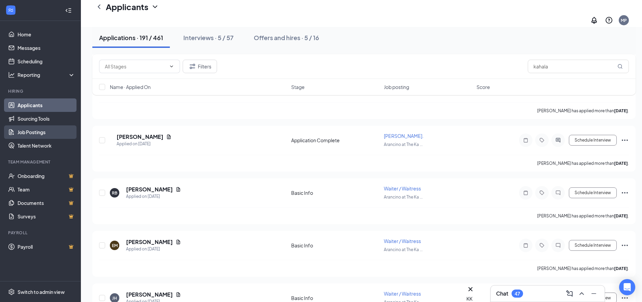
click at [33, 133] on link "Job Postings" at bounding box center [47, 131] width 58 height 13
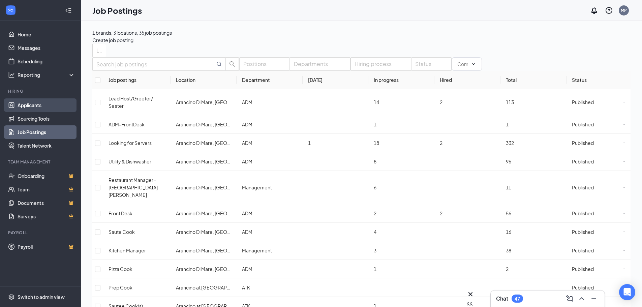
click at [28, 106] on link "Applicants" at bounding box center [47, 104] width 58 height 13
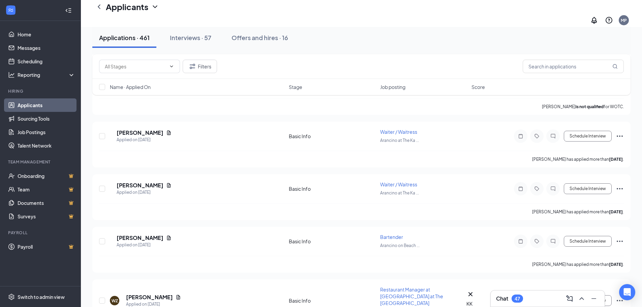
scroll to position [3552, 0]
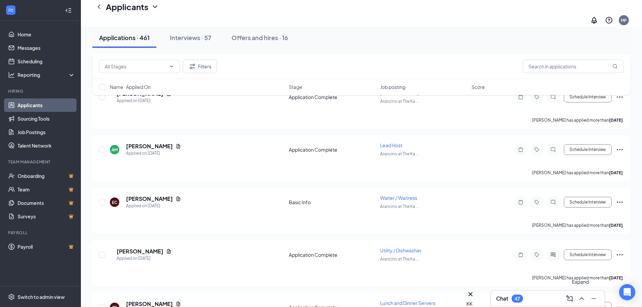
click at [579, 299] on icon "ChevronUp" at bounding box center [582, 299] width 8 height 8
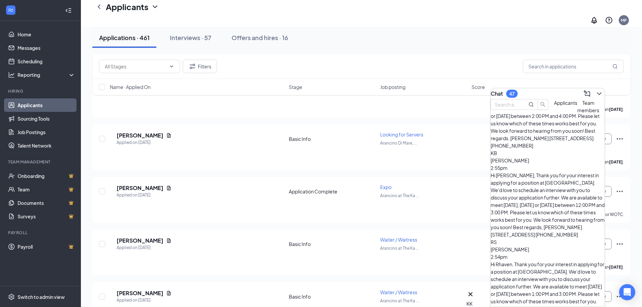
scroll to position [0, 0]
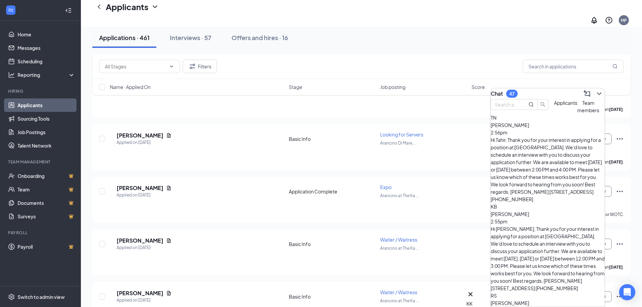
drag, startPoint x: 591, startPoint y: 92, endPoint x: 560, endPoint y: 270, distance: 180.4
click at [565, 284] on div "Chat 47 Applicants Team members TN [PERSON_NAME] 2:56pm Hi Tahir, Thank you for…" at bounding box center [548, 197] width 115 height 219
click at [595, 90] on icon "ChevronDown" at bounding box center [599, 94] width 8 height 8
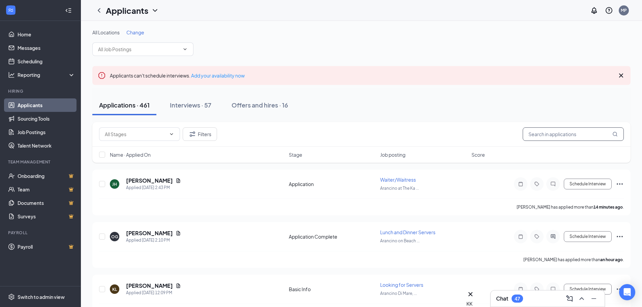
click at [553, 136] on input "text" at bounding box center [573, 133] width 101 height 13
type input "kahala"
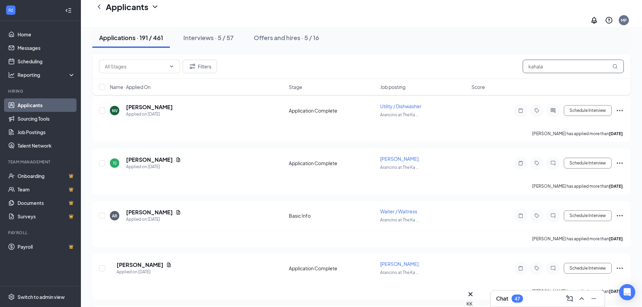
scroll to position [7268, 0]
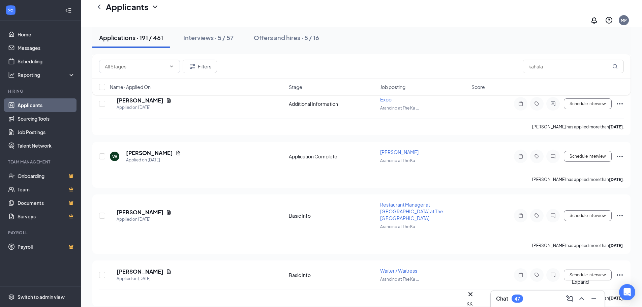
click at [582, 304] on button at bounding box center [582, 298] width 11 height 11
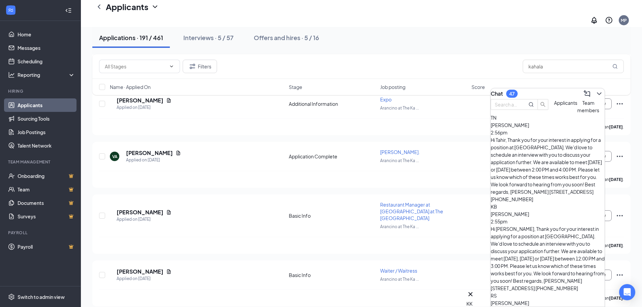
scroll to position [7066, 0]
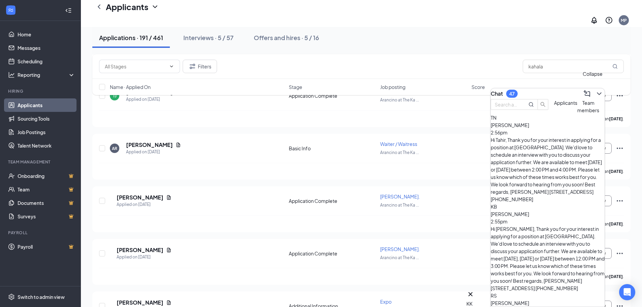
click at [597, 92] on icon "ChevronDown" at bounding box center [599, 93] width 4 height 3
